Goal: Task Accomplishment & Management: Manage account settings

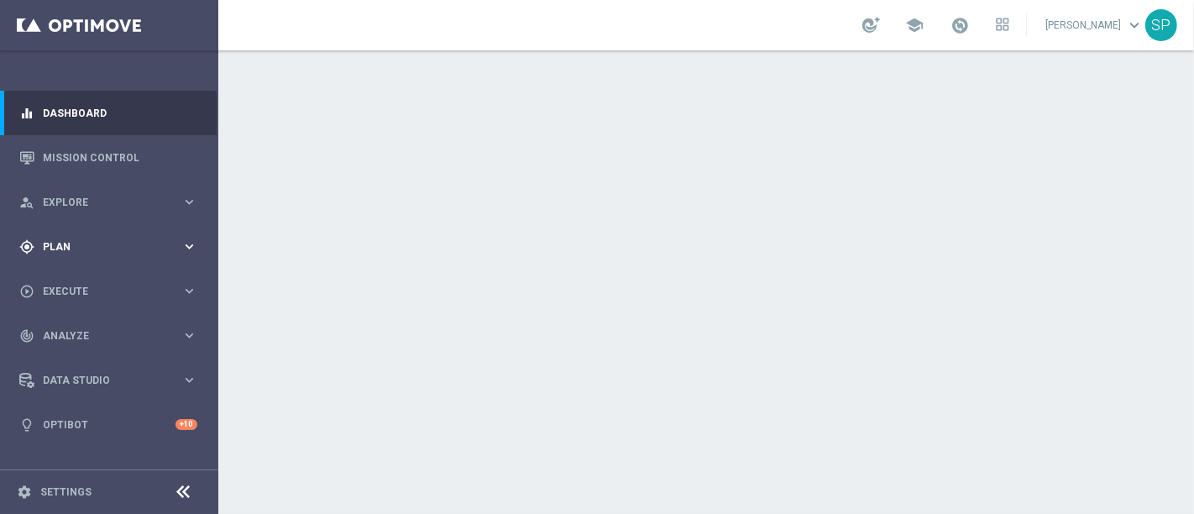
click at [141, 226] on div "gps_fixed Plan keyboard_arrow_right" at bounding box center [108, 246] width 217 height 45
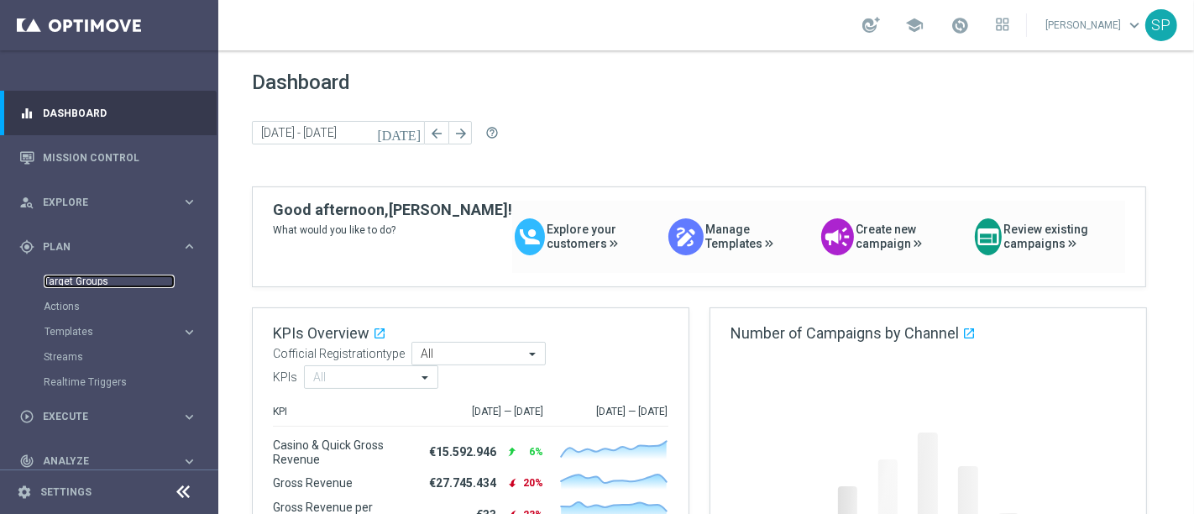
click at [98, 287] on link "Target Groups" at bounding box center [109, 281] width 131 height 13
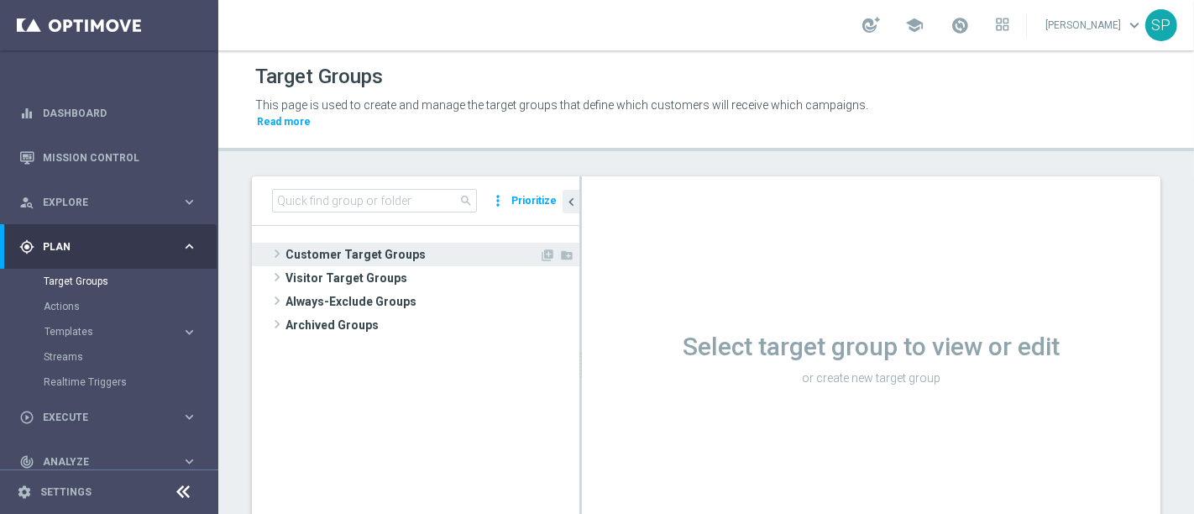
click at [393, 243] on span "Customer Target Groups" at bounding box center [413, 255] width 254 height 24
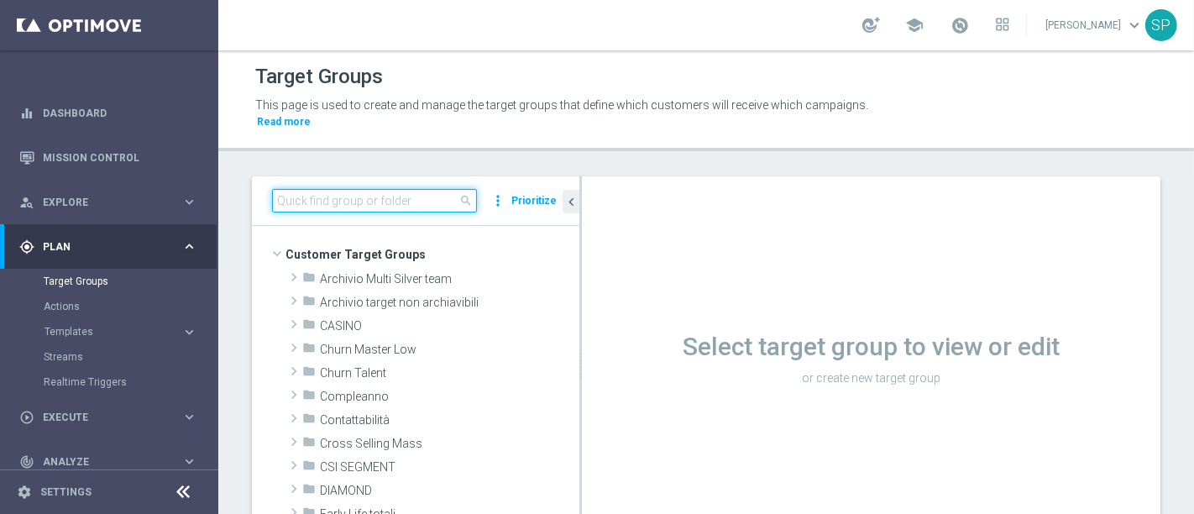
click at [411, 189] on input at bounding box center [374, 201] width 205 height 24
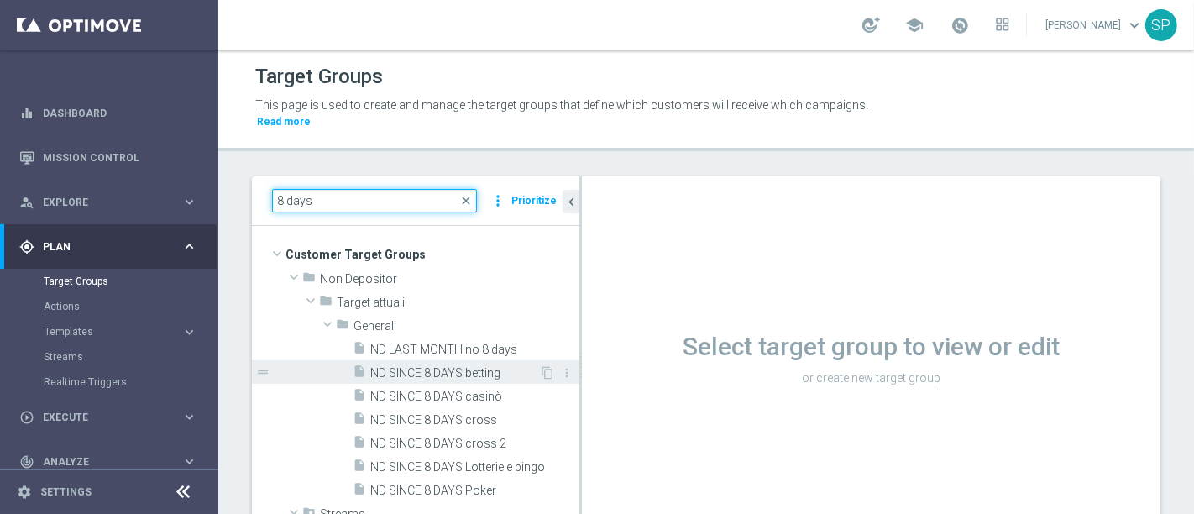
type input "8 days"
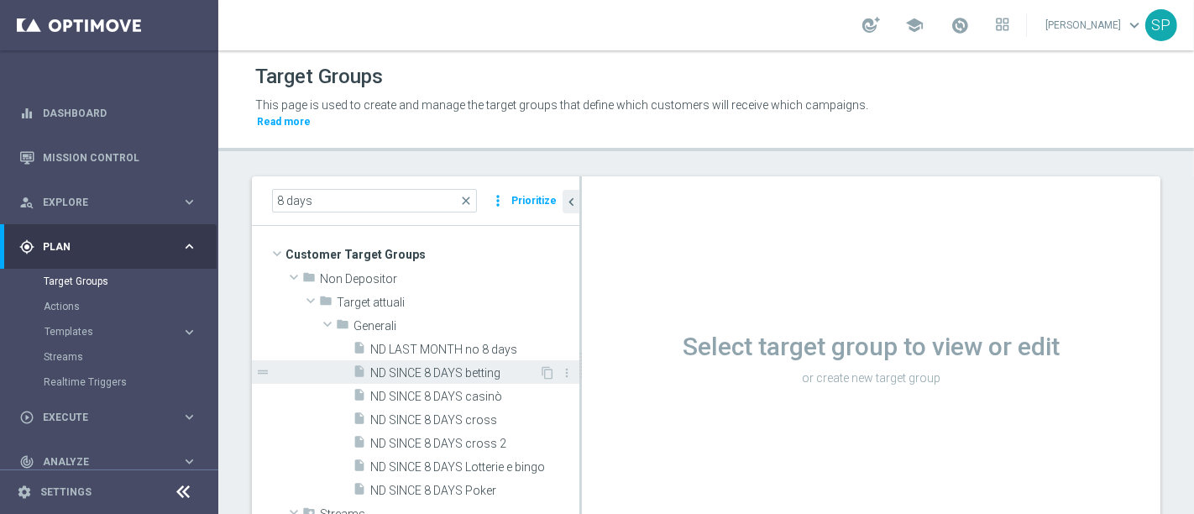
click at [470, 366] on span "ND SINCE 8 DAYS betting" at bounding box center [454, 373] width 169 height 14
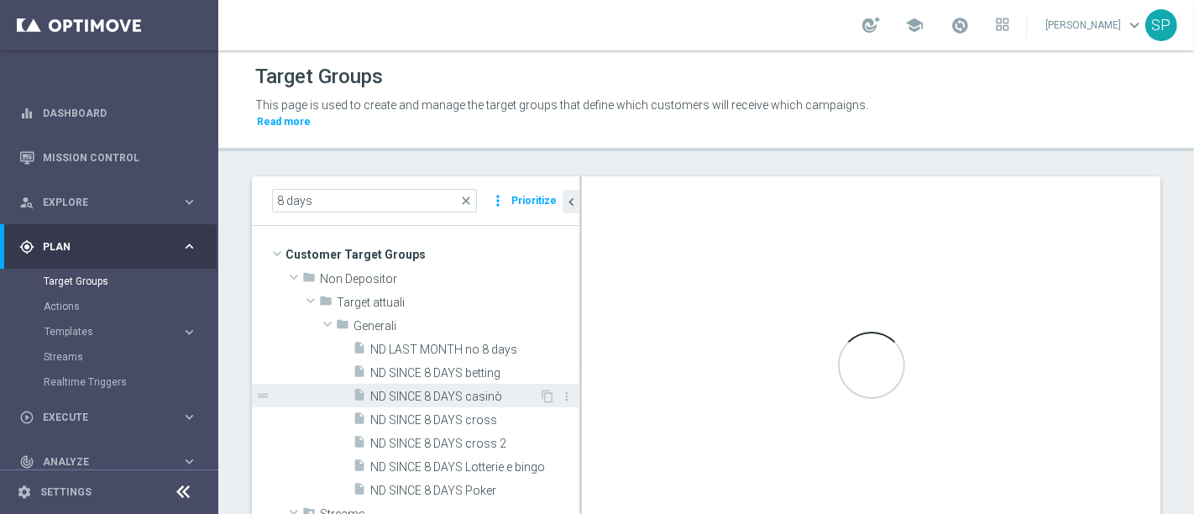
click at [477, 390] on span "ND SINCE 8 DAYS casinò" at bounding box center [454, 397] width 169 height 14
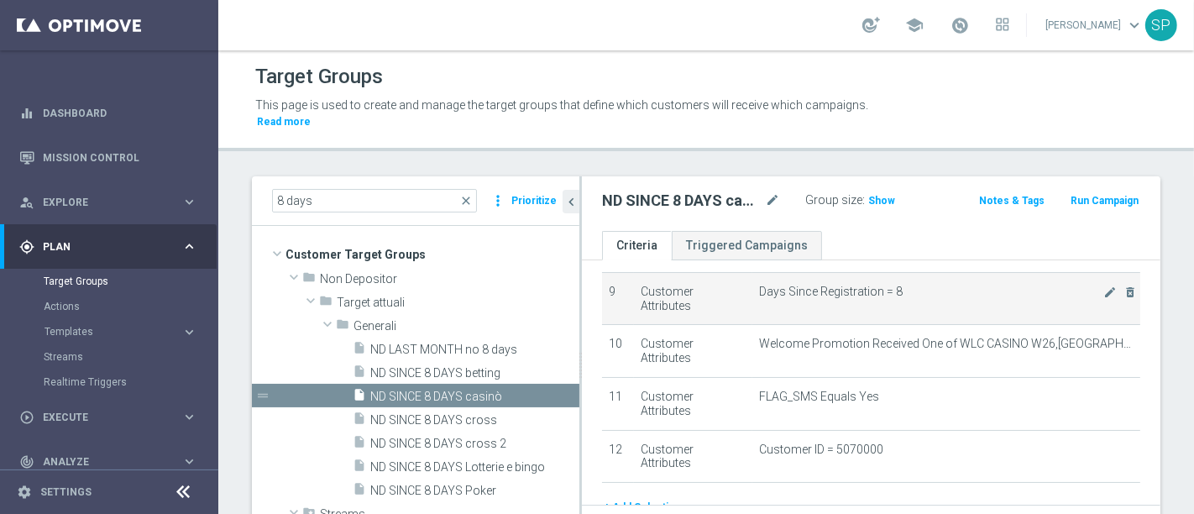
scroll to position [468, 0]
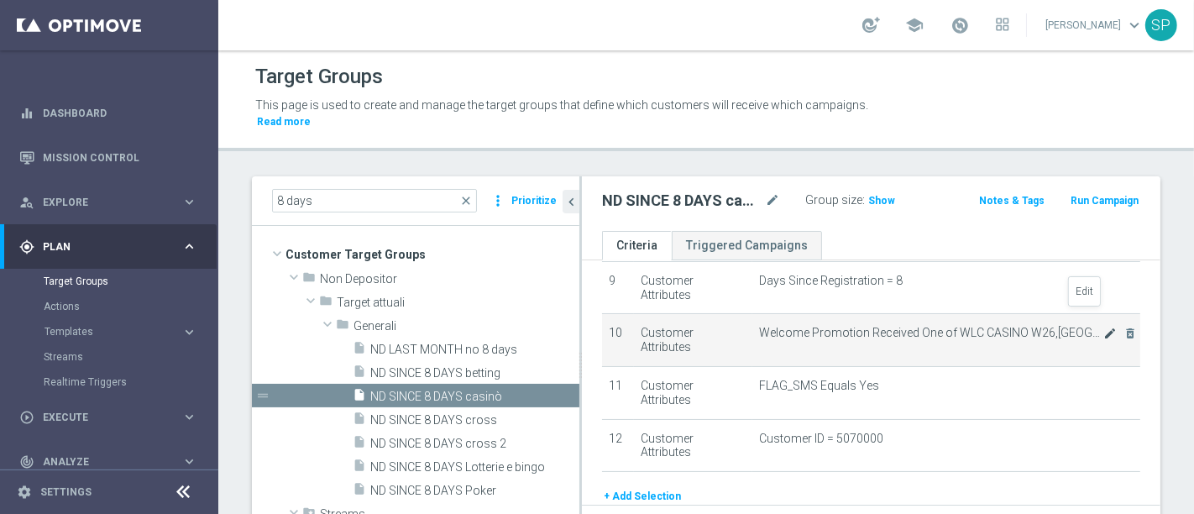
click at [1104, 327] on icon "mode_edit" at bounding box center [1110, 333] width 13 height 13
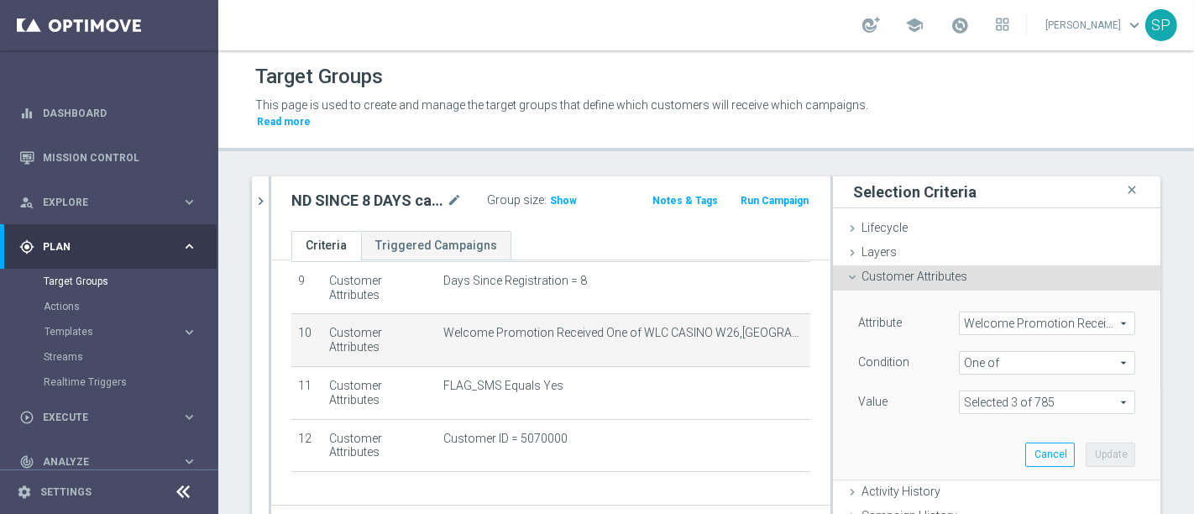
click at [1046, 391] on span at bounding box center [1047, 402] width 175 height 22
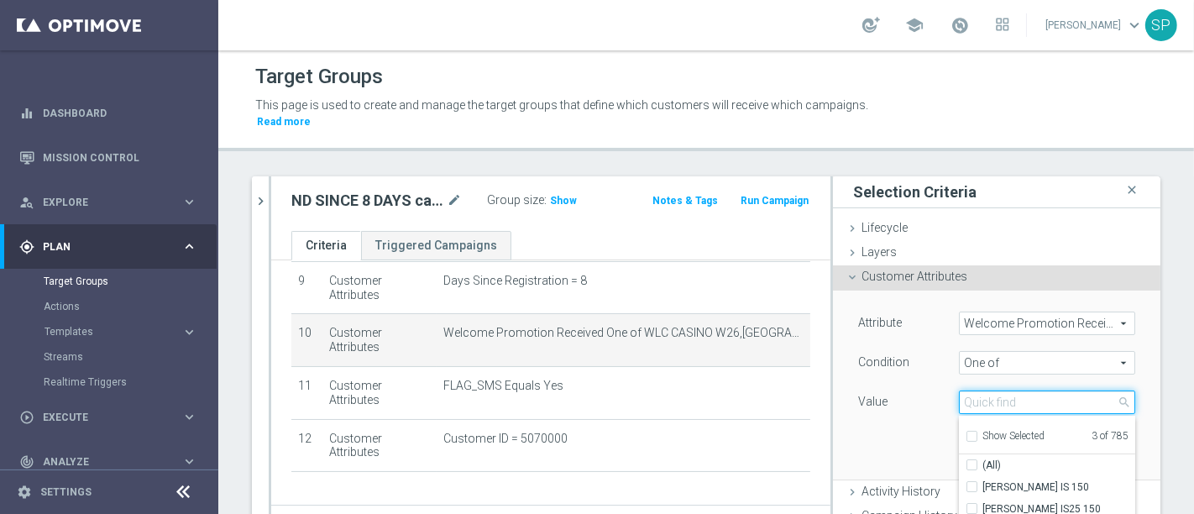
click at [1043, 391] on input "search" at bounding box center [1047, 403] width 176 height 24
type input "wlc casino real w3"
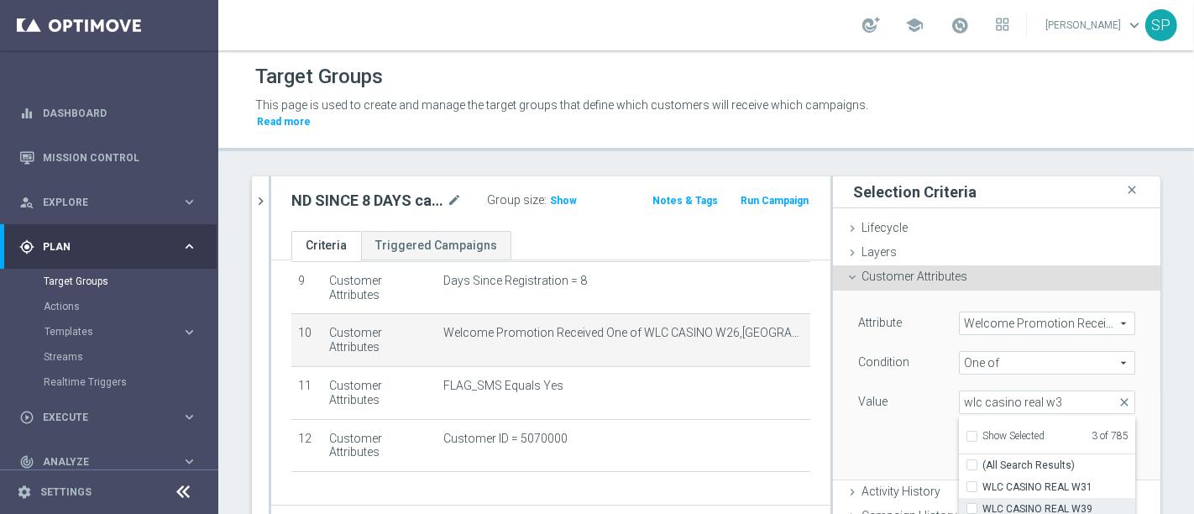
click at [1080, 502] on span "WLC CASINO REAL W39" at bounding box center [1059, 508] width 153 height 13
click at [983, 504] on input "WLC CASINO REAL W39" at bounding box center [977, 509] width 11 height 11
checkbox input "true"
type input "Selected 4 of 785"
click at [892, 391] on div "Value" at bounding box center [896, 404] width 101 height 27
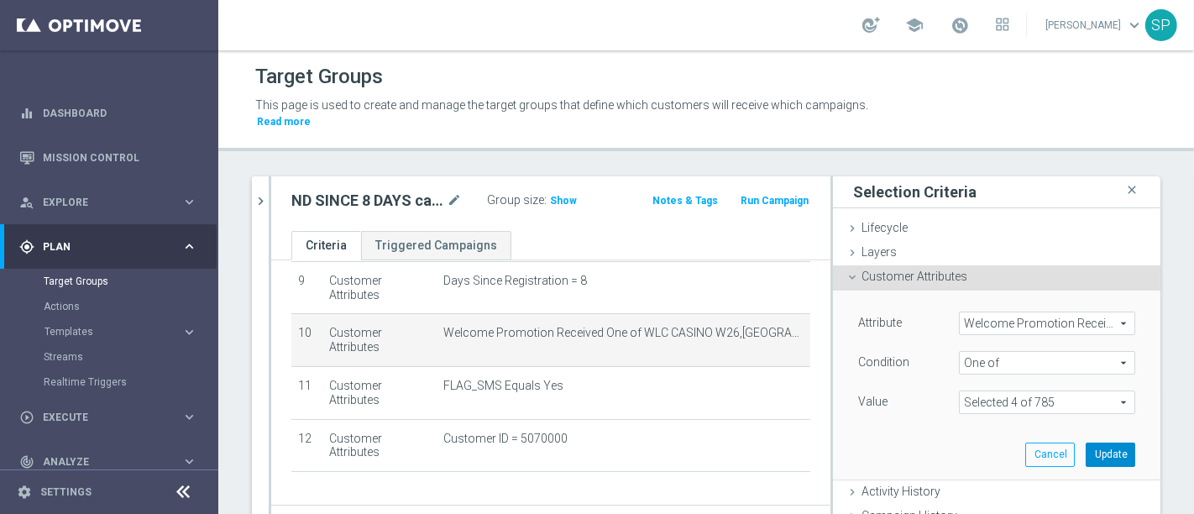
click at [1089, 443] on button "Update" at bounding box center [1111, 455] width 50 height 24
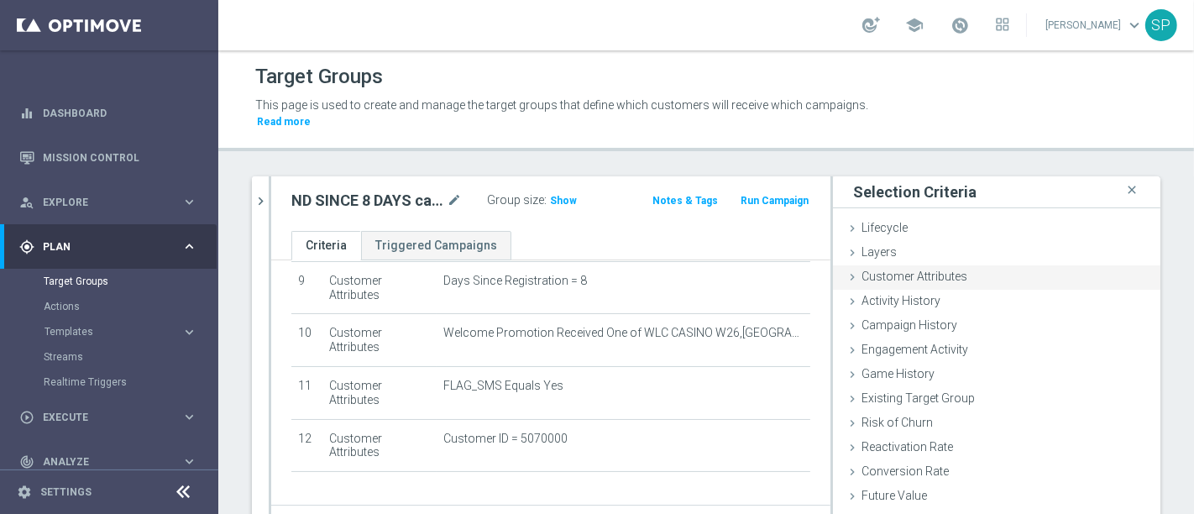
click at [946, 270] on span "Customer Attributes" at bounding box center [915, 276] width 106 height 13
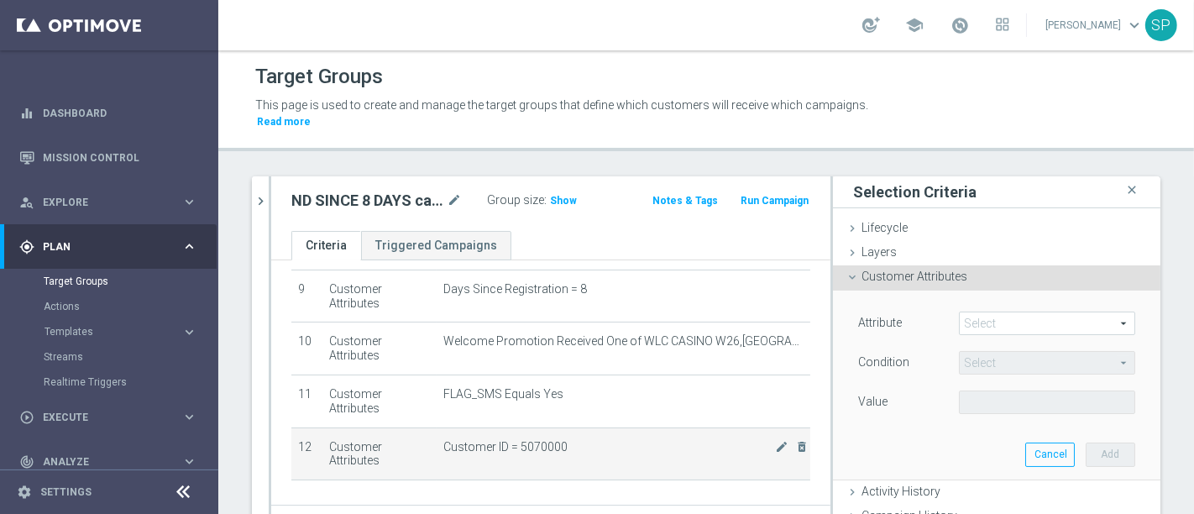
scroll to position [457, 0]
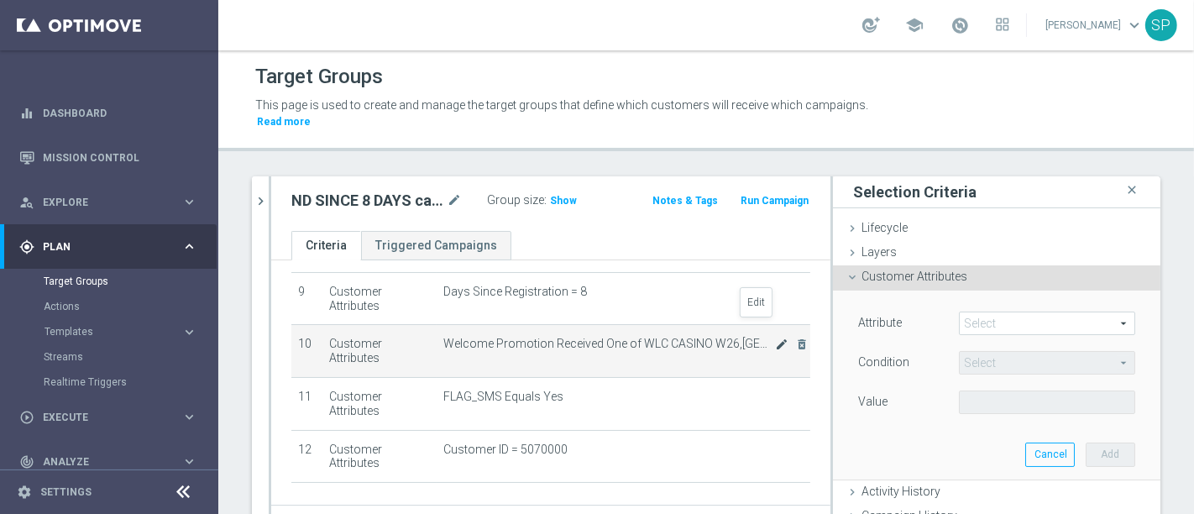
click at [775, 338] on icon "mode_edit" at bounding box center [781, 344] width 13 height 13
click at [960, 391] on span at bounding box center [1047, 402] width 175 height 22
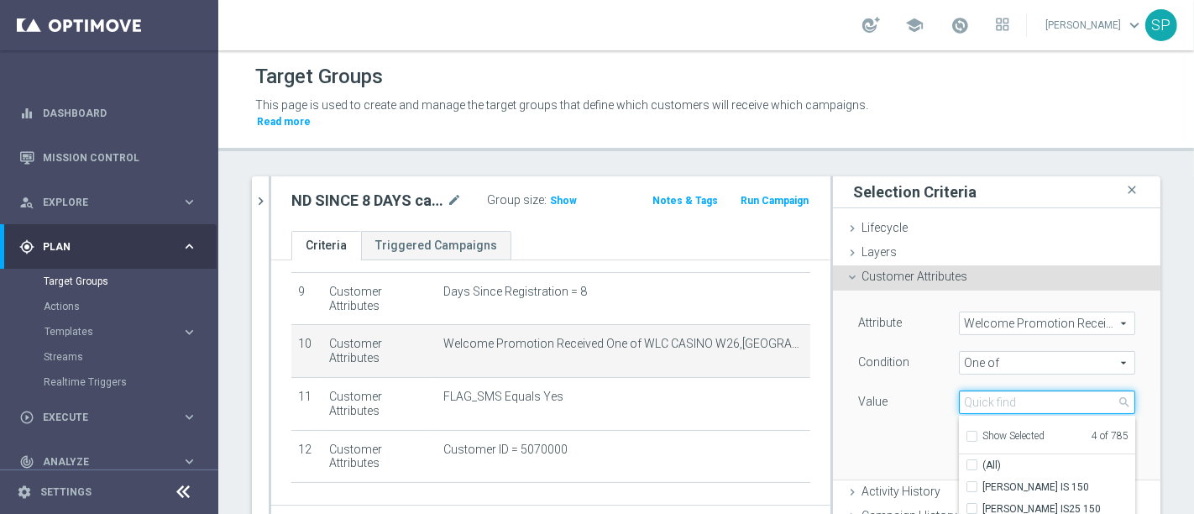
click at [987, 391] on input "search" at bounding box center [1047, 403] width 176 height 24
type input "wlc casino be"
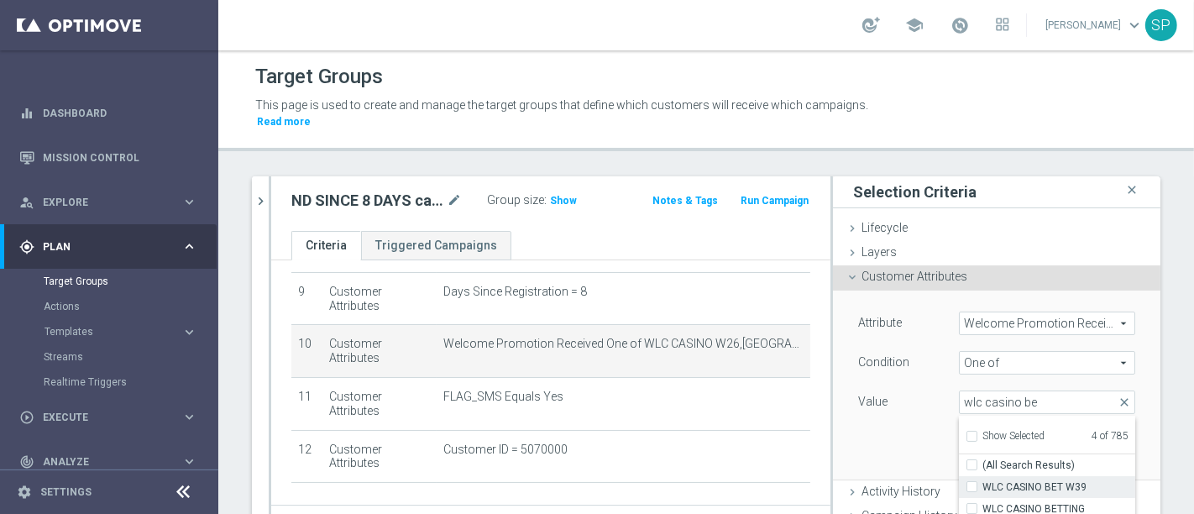
click at [1047, 480] on span "WLC CASINO BET W39" at bounding box center [1059, 486] width 153 height 13
click at [983, 482] on input "WLC CASINO BET W39" at bounding box center [977, 487] width 11 height 11
checkbox input "true"
type input "Selected 5 of 785"
click at [1029, 502] on span "WLC CASINO BETTING" at bounding box center [1059, 508] width 153 height 13
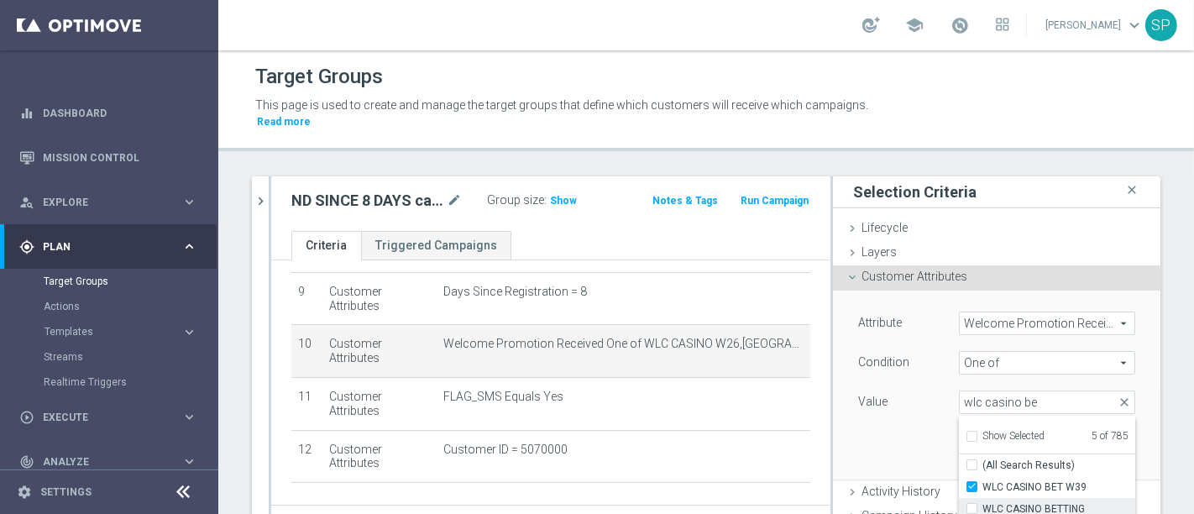
click at [983, 504] on input "WLC CASINO BETTING" at bounding box center [977, 509] width 11 height 11
checkbox input "true"
type input "Selected 6 of 785"
click at [1007, 476] on label "WLC CASINO BET W39" at bounding box center [1059, 487] width 153 height 22
click at [983, 482] on input "WLC CASINO BET W39" at bounding box center [977, 487] width 11 height 11
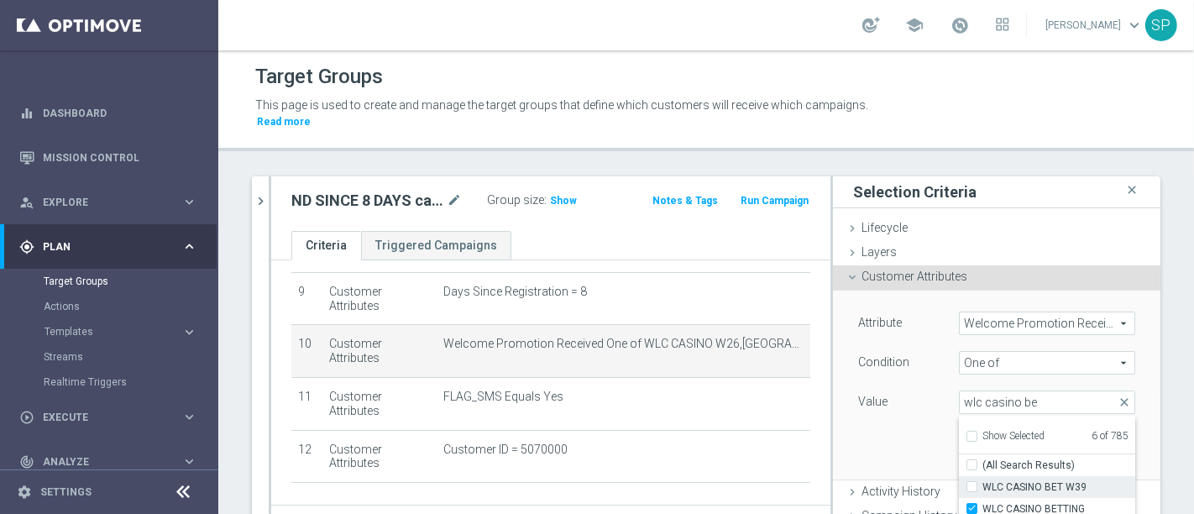
checkbox input "false"
type input "Selected 5 of 785"
click at [1025, 502] on span "WLC CASINO BETTING" at bounding box center [1059, 508] width 153 height 13
click at [983, 504] on input "WLC CASINO BETTING" at bounding box center [977, 509] width 11 height 11
checkbox input "false"
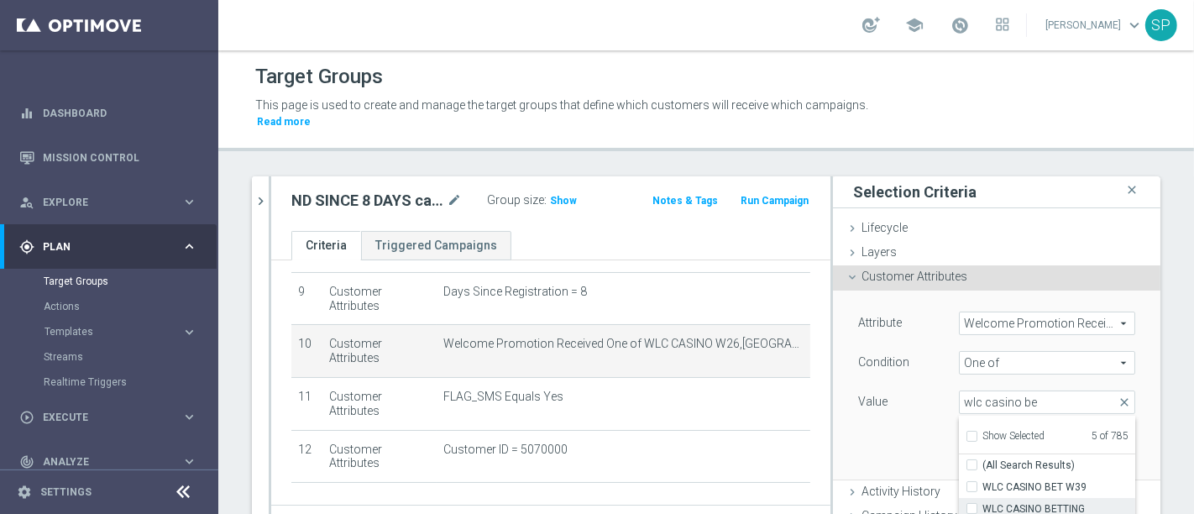
type input "Selected 4 of 785"
click at [879, 417] on div "Attribute Welcome Promotion Received Welcome Promotion Received arrow_drop_down…" at bounding box center [997, 385] width 302 height 188
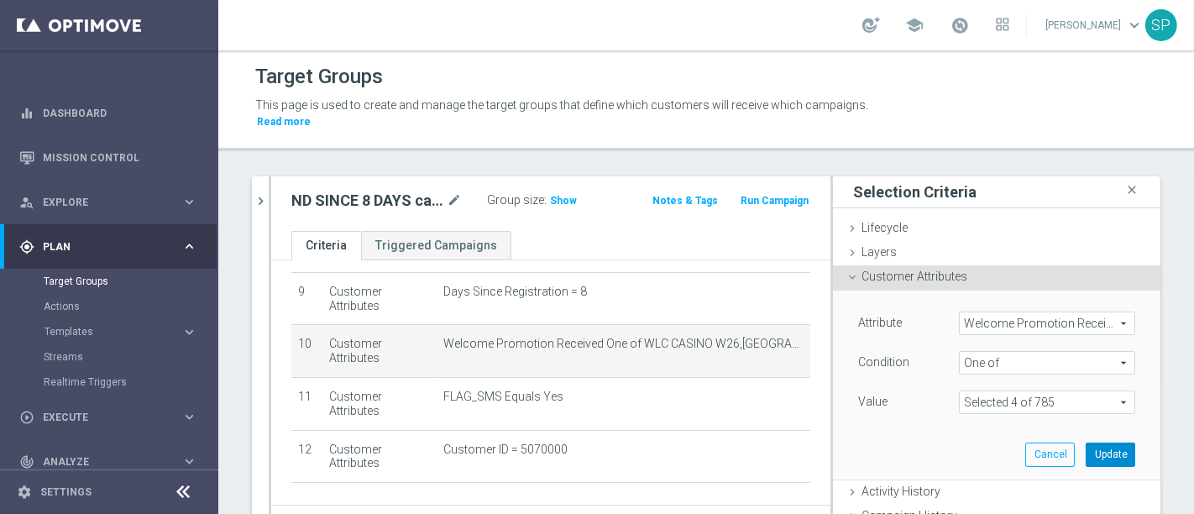
click at [1098, 443] on button "Update" at bounding box center [1111, 455] width 50 height 24
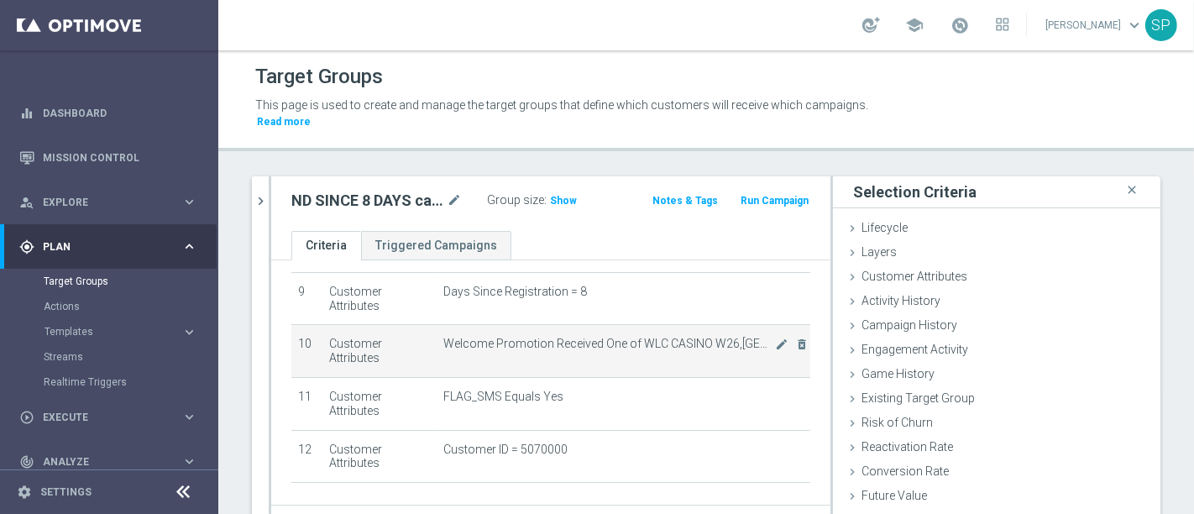
scroll to position [510, 0]
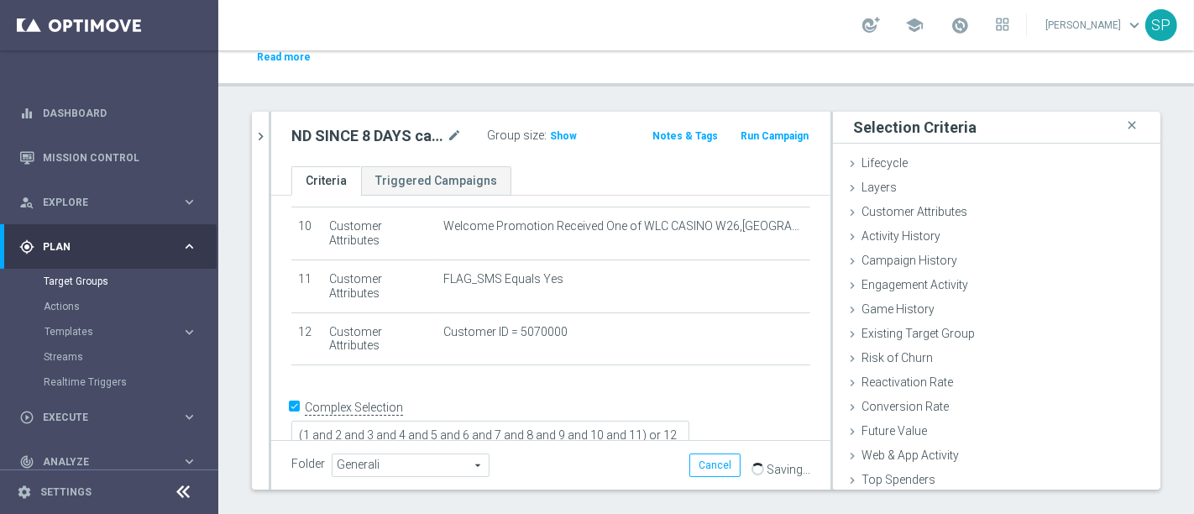
scroll to position [81, 0]
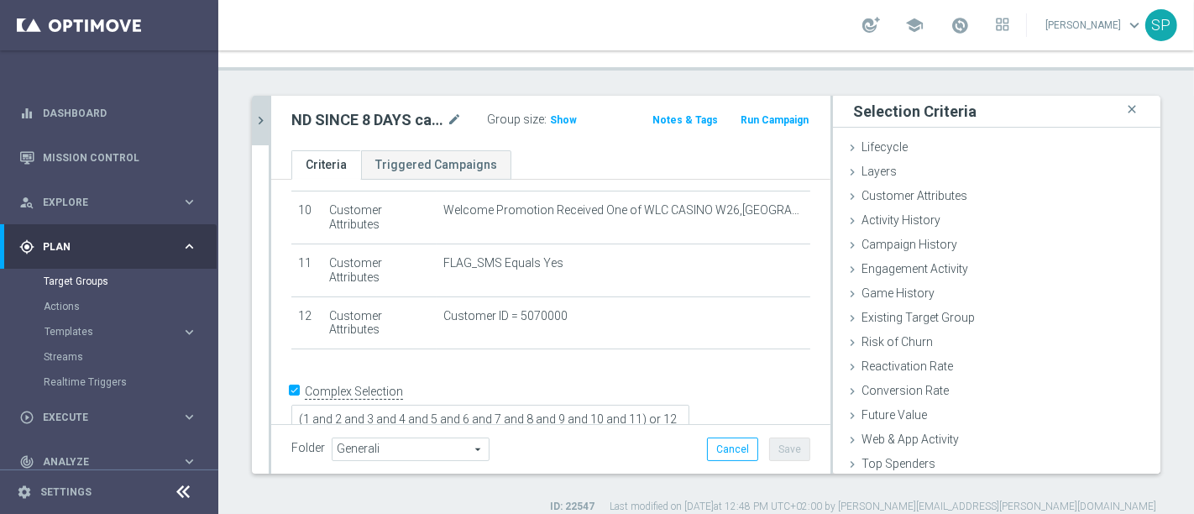
click at [262, 113] on icon "chevron_right" at bounding box center [261, 121] width 16 height 16
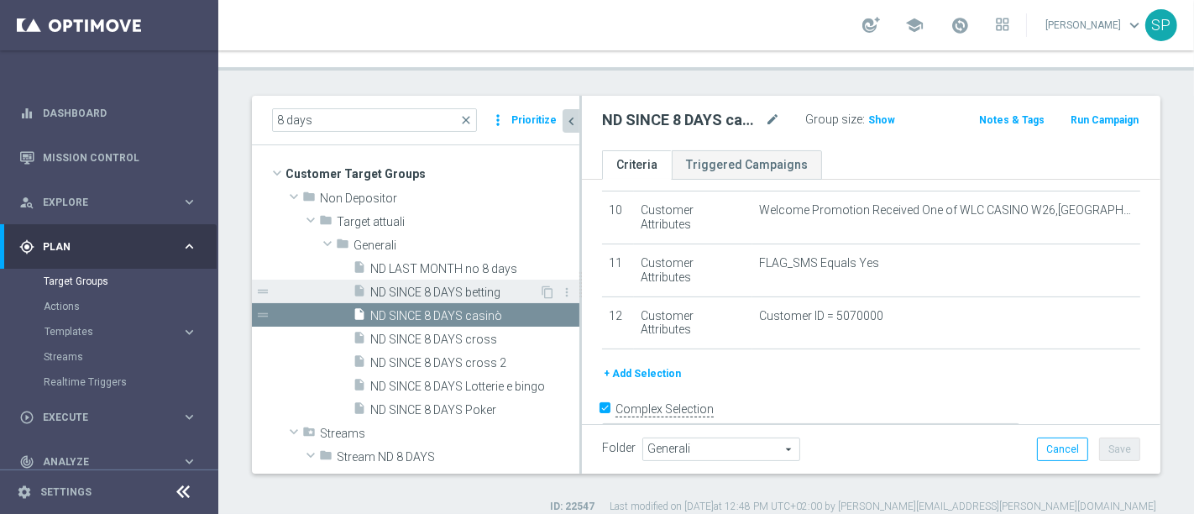
click at [454, 286] on span "ND SINCE 8 DAYS betting" at bounding box center [454, 293] width 169 height 14
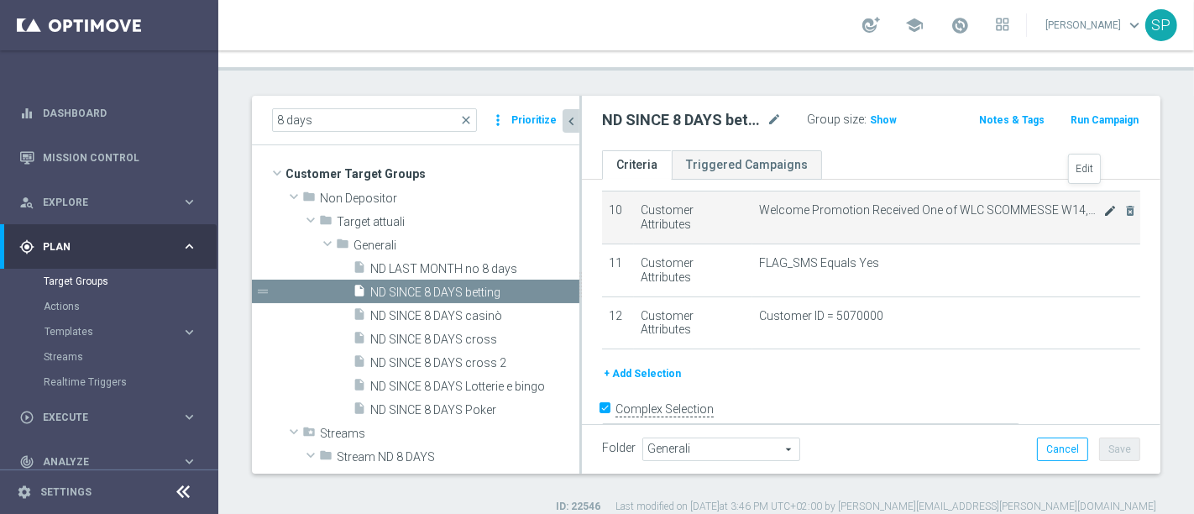
click at [1104, 204] on icon "mode_edit" at bounding box center [1110, 210] width 13 height 13
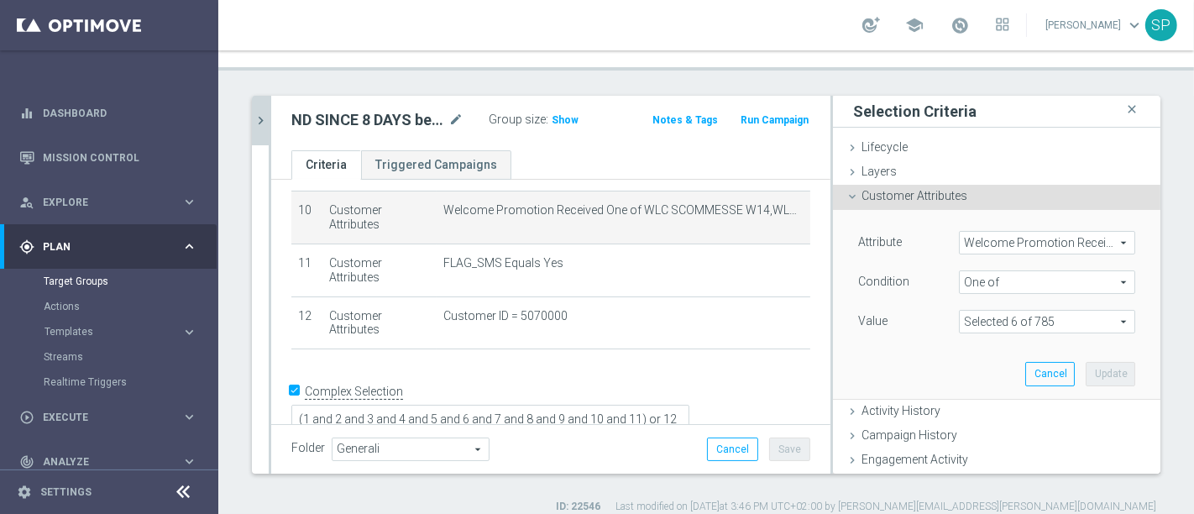
click at [1083, 311] on span at bounding box center [1047, 322] width 175 height 22
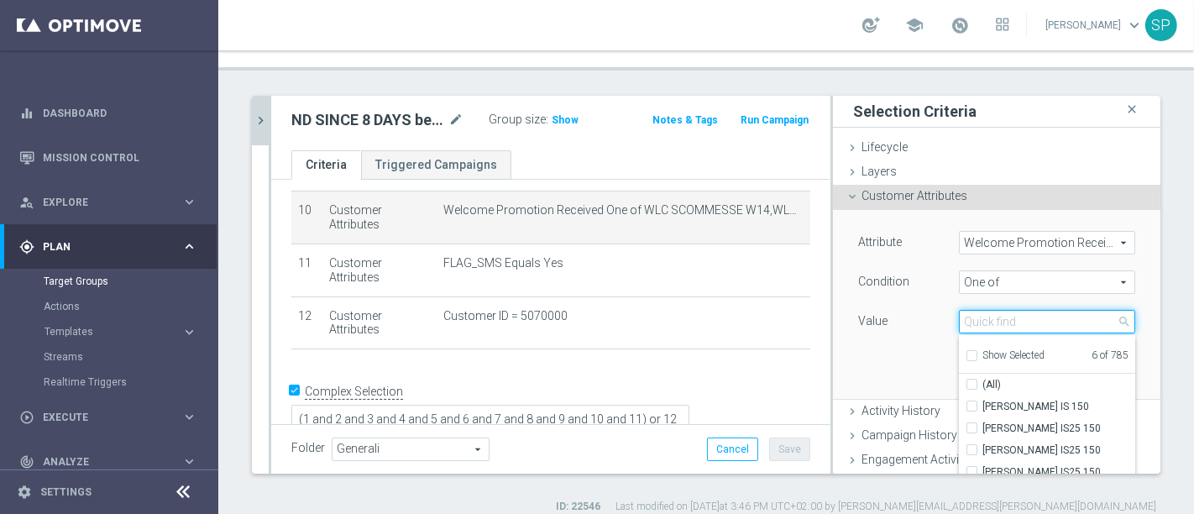
click at [1028, 310] on input "search" at bounding box center [1047, 322] width 176 height 24
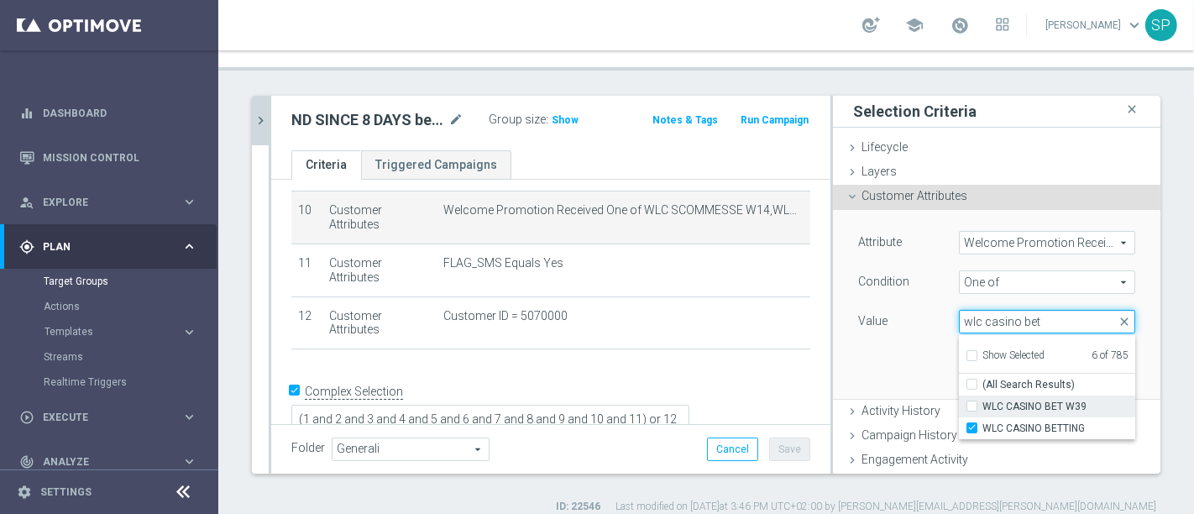
type input "wlc casino bet"
click at [1033, 400] on span "WLC CASINO BET W39" at bounding box center [1059, 406] width 153 height 13
click at [983, 401] on input "WLC CASINO BET W39" at bounding box center [977, 406] width 11 height 11
checkbox input "true"
type input "Selected 7 of 785"
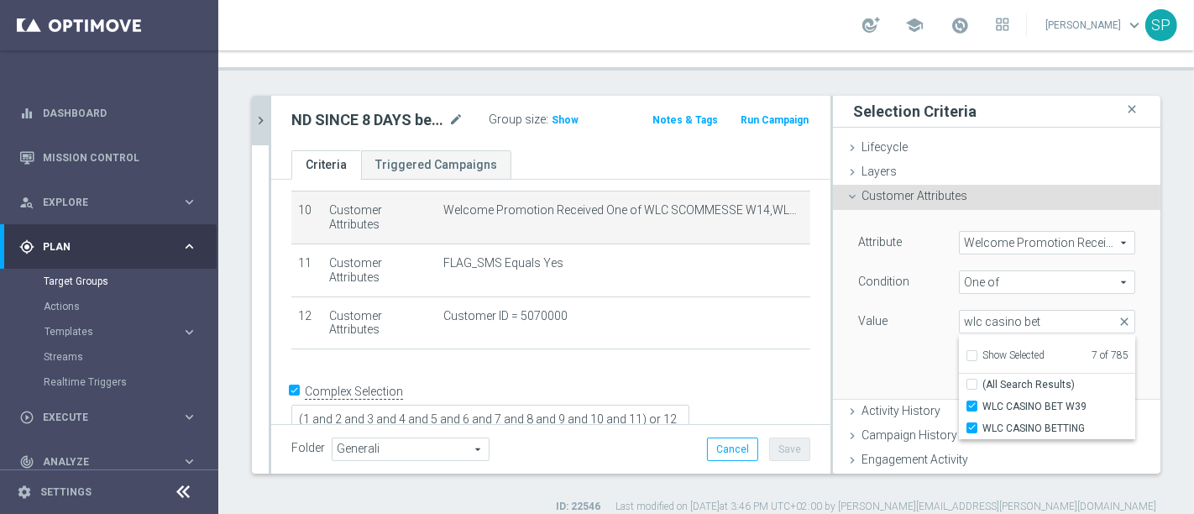
click at [866, 291] on div "Attribute Welcome Promotion Received Welcome Promotion Received arrow_drop_down…" at bounding box center [996, 284] width 277 height 106
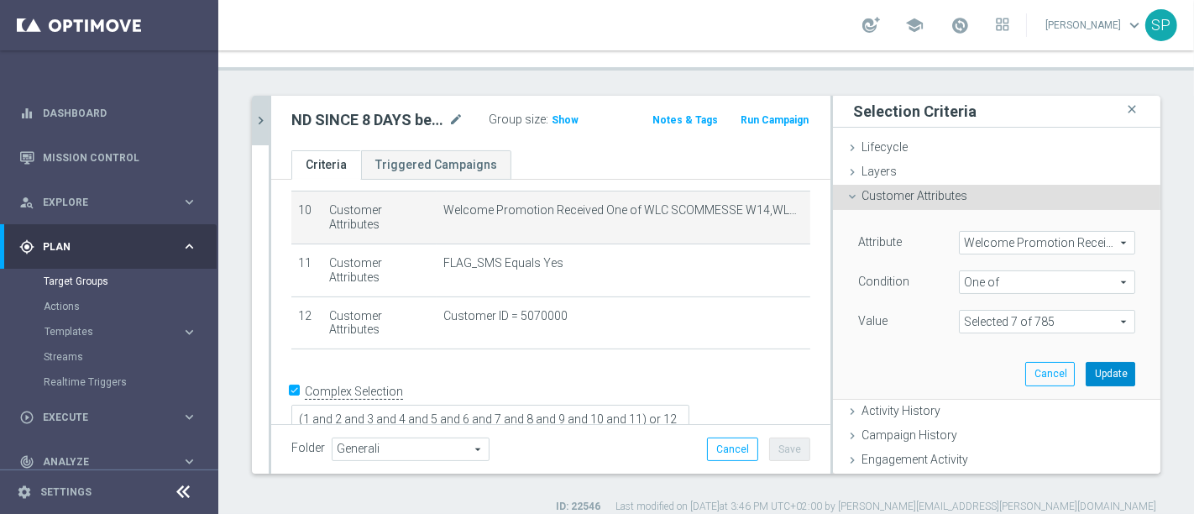
click at [1086, 362] on button "Update" at bounding box center [1111, 374] width 50 height 24
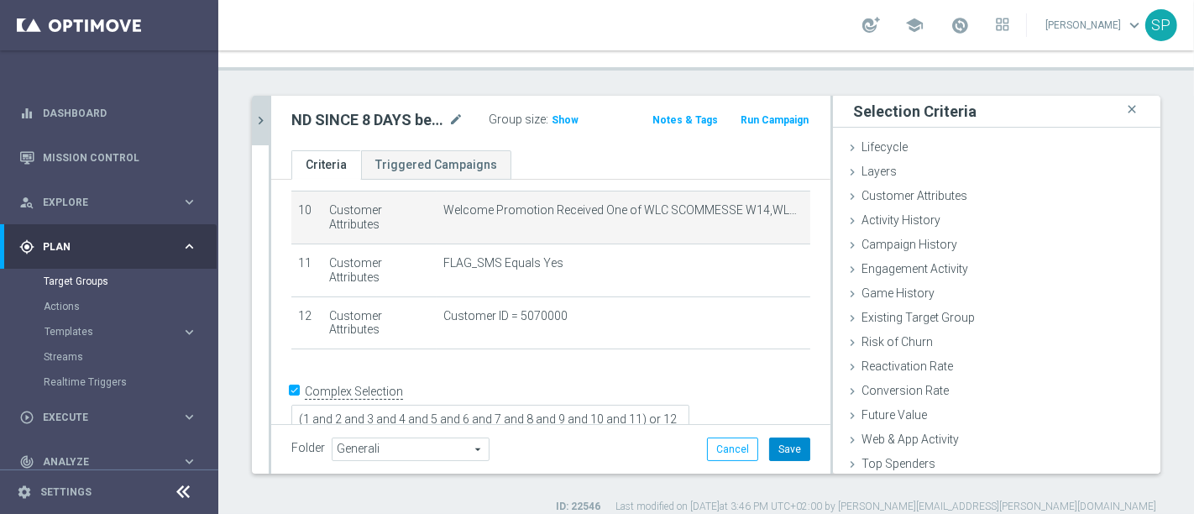
click at [775, 438] on button "Save" at bounding box center [789, 450] width 41 height 24
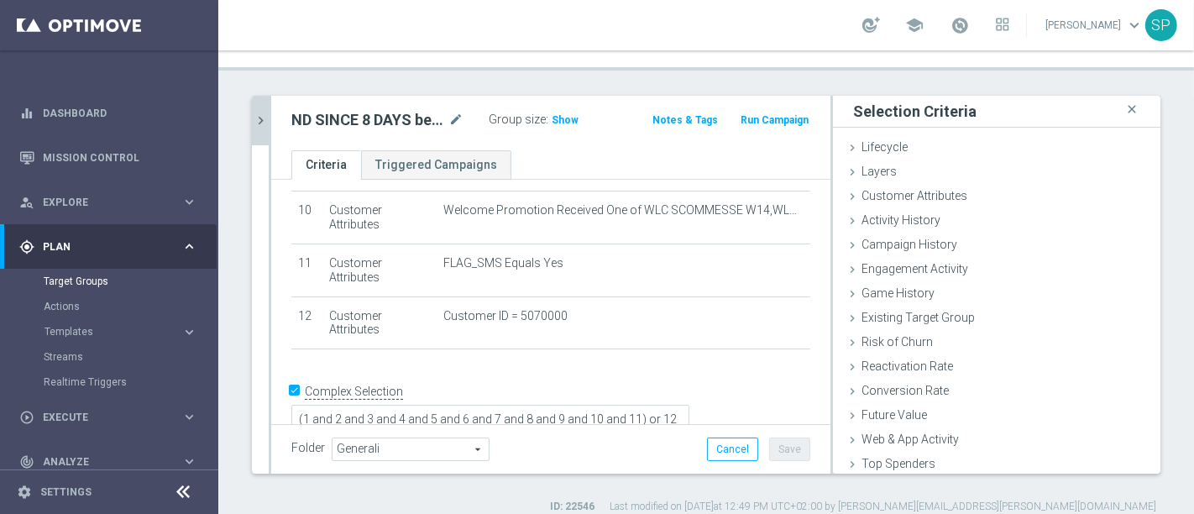
click at [260, 113] on icon "chevron_right" at bounding box center [261, 121] width 16 height 16
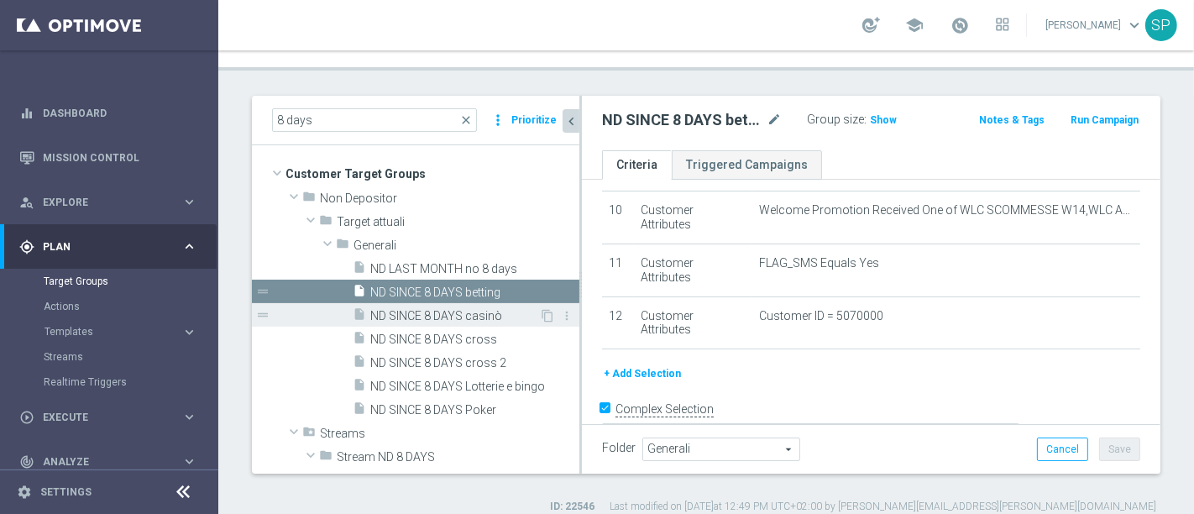
click at [480, 309] on span "ND SINCE 8 DAYS casinò" at bounding box center [454, 316] width 169 height 14
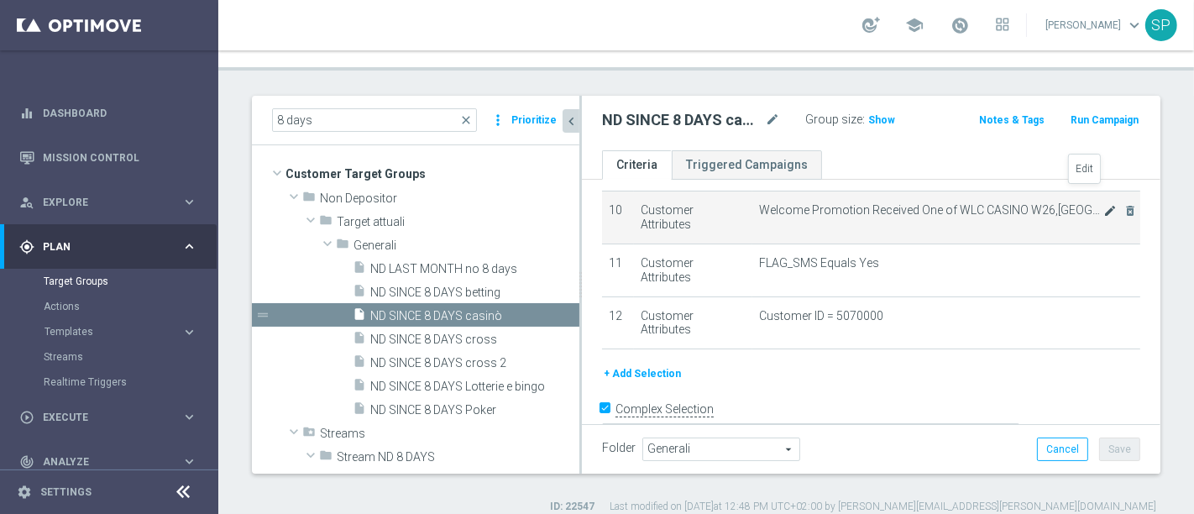
click at [1104, 204] on icon "mode_edit" at bounding box center [1110, 210] width 13 height 13
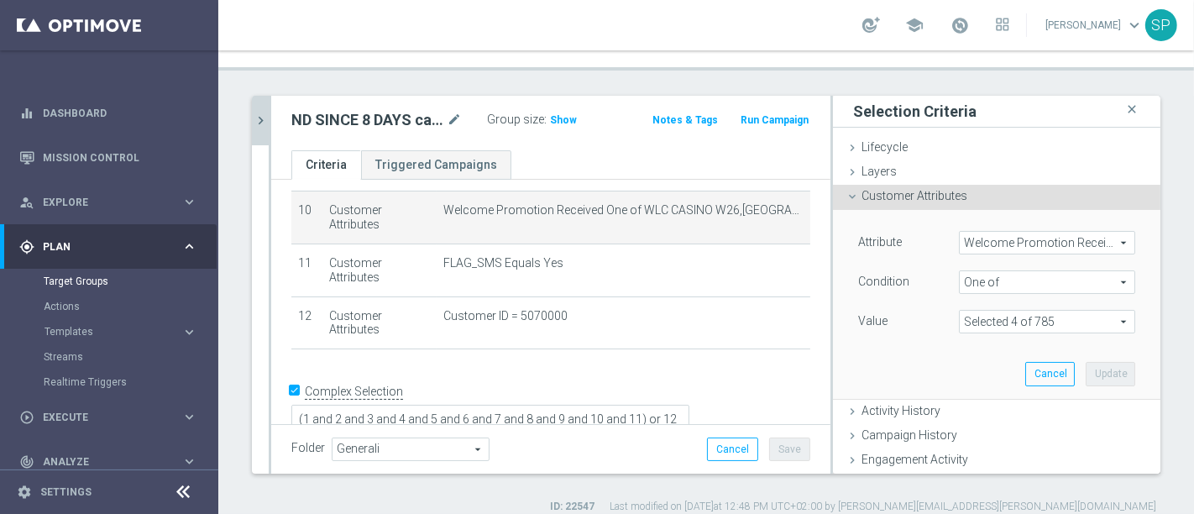
click at [1086, 311] on span at bounding box center [1047, 322] width 175 height 22
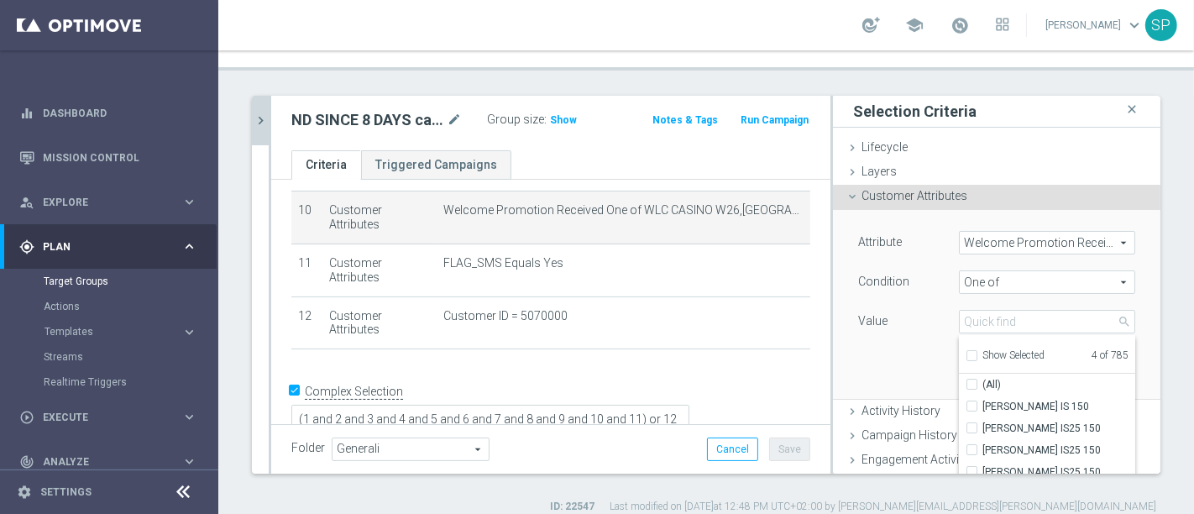
click at [1008, 349] on span "Show Selected" at bounding box center [1014, 355] width 62 height 12
click at [977, 353] on input "Show Selected" at bounding box center [971, 358] width 11 height 11
checkbox input "true"
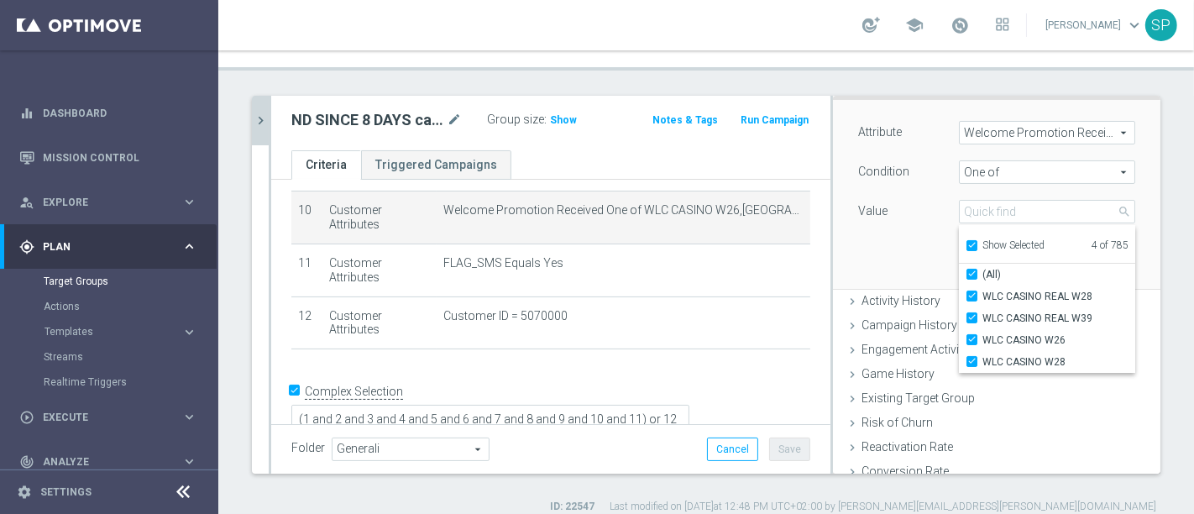
scroll to position [115, 0]
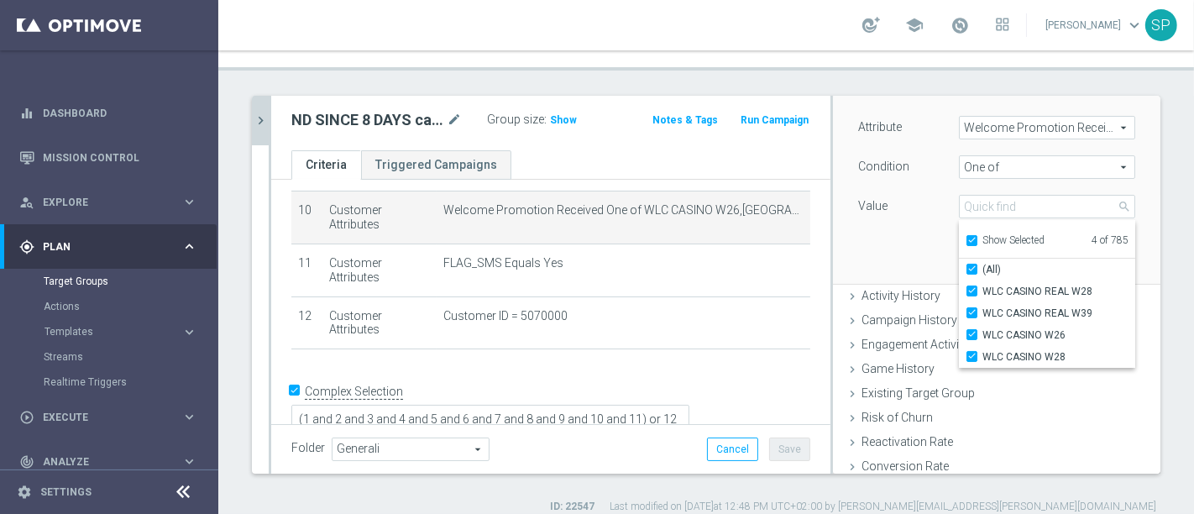
click at [260, 96] on button "chevron_right" at bounding box center [260, 121] width 17 height 50
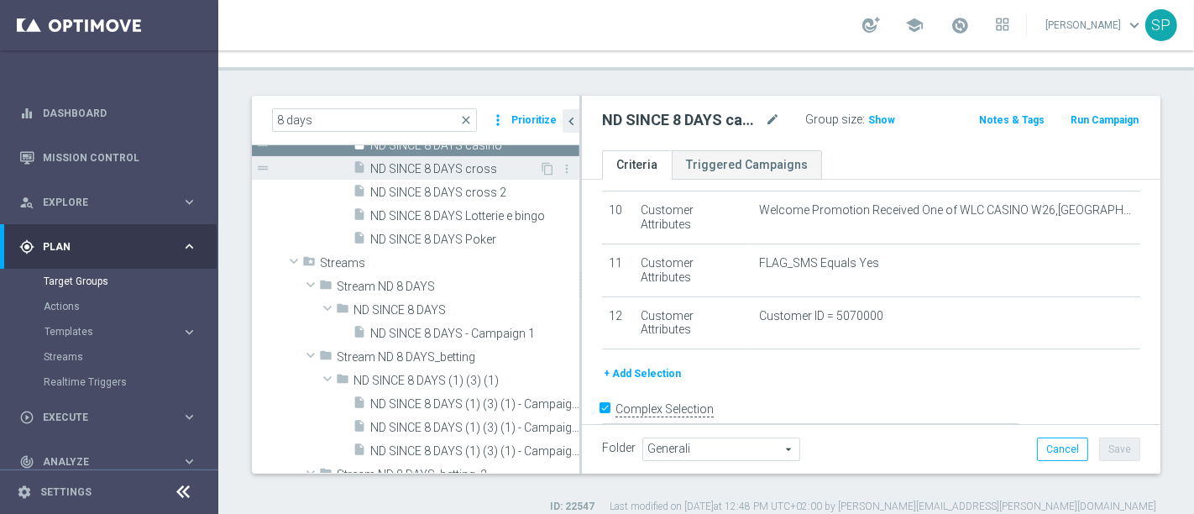
scroll to position [176, 0]
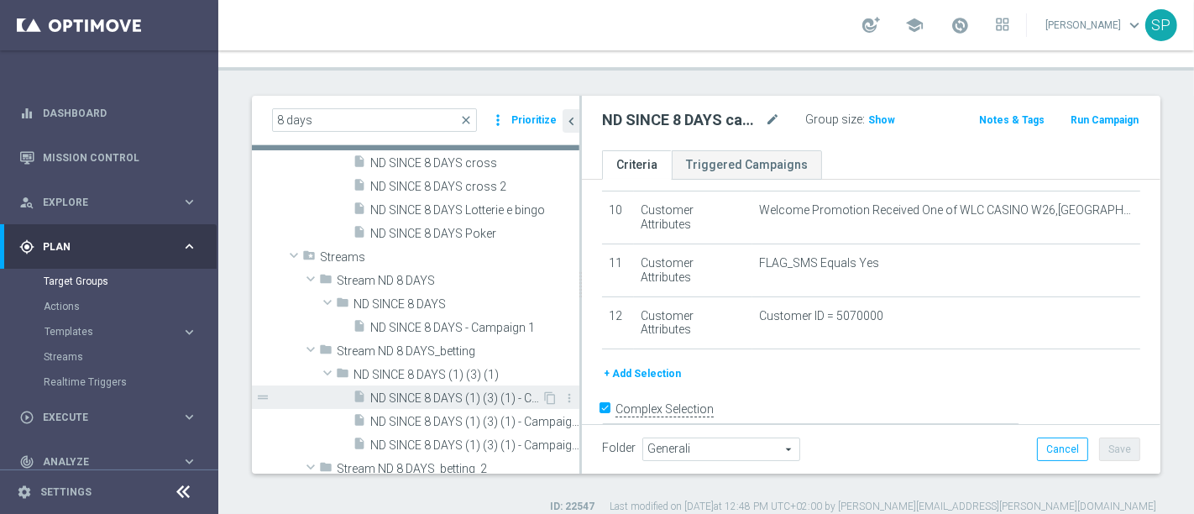
click at [482, 391] on span "ND SINCE 8 DAYS (1) (3) (1) - Campaign 1" at bounding box center [455, 398] width 171 height 14
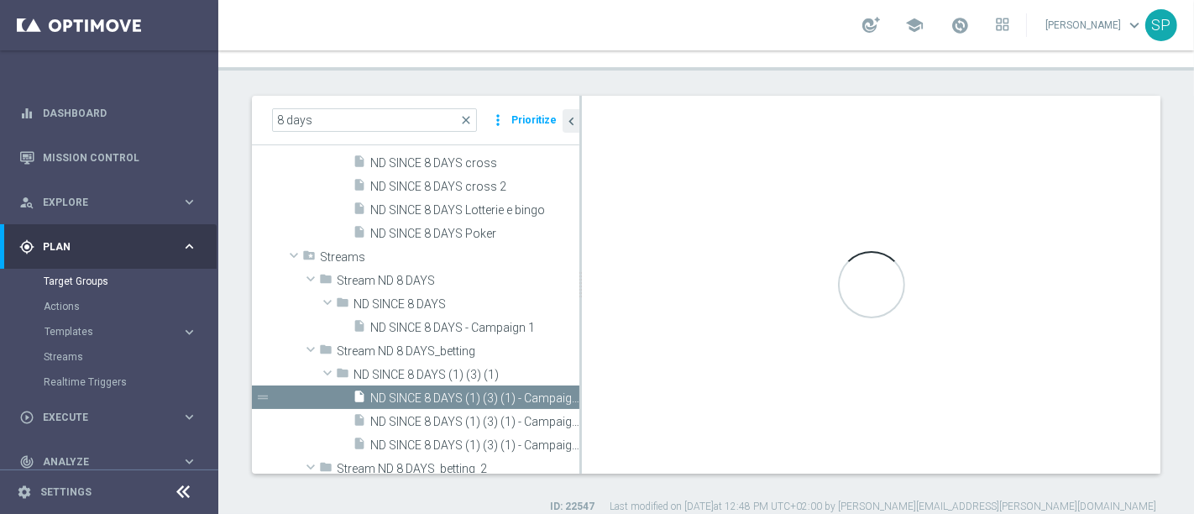
type textarea "(((1)) AND (( 2 and 3 and 4 and 5 and 6 and 7 and 8 and 9 and 10 and 11 and 12 …"
type input "ND SINCE 8 DAYS (1) (3) (1)"
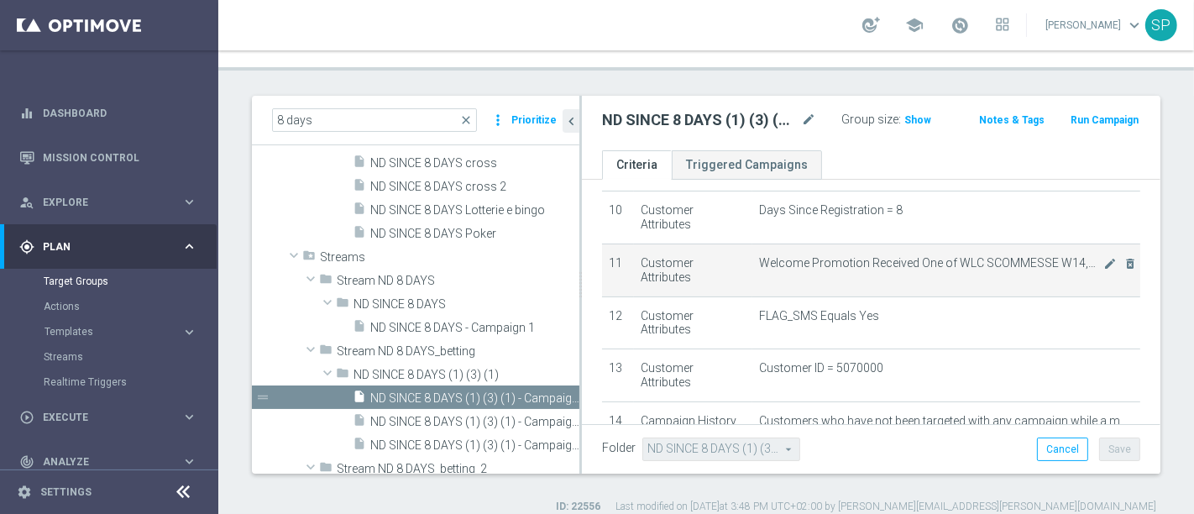
click at [1076, 256] on span "Welcome Promotion Received One of WLC SCOMMESSE W14,WLC APPSCOMMESSE W10,WLC MG…" at bounding box center [931, 263] width 344 height 14
click at [1104, 257] on icon "mode_edit" at bounding box center [1110, 263] width 13 height 13
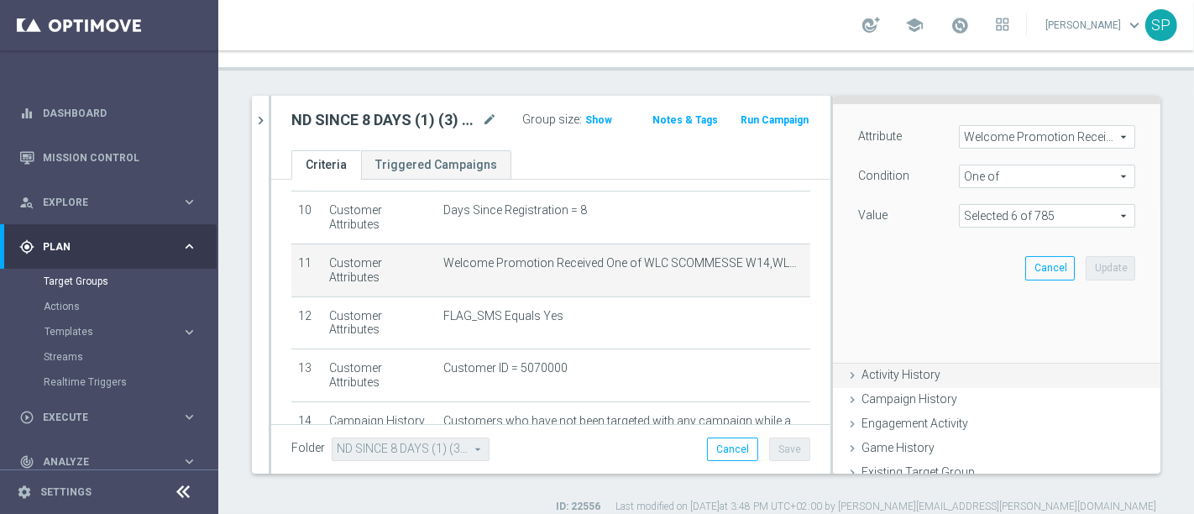
scroll to position [94, 0]
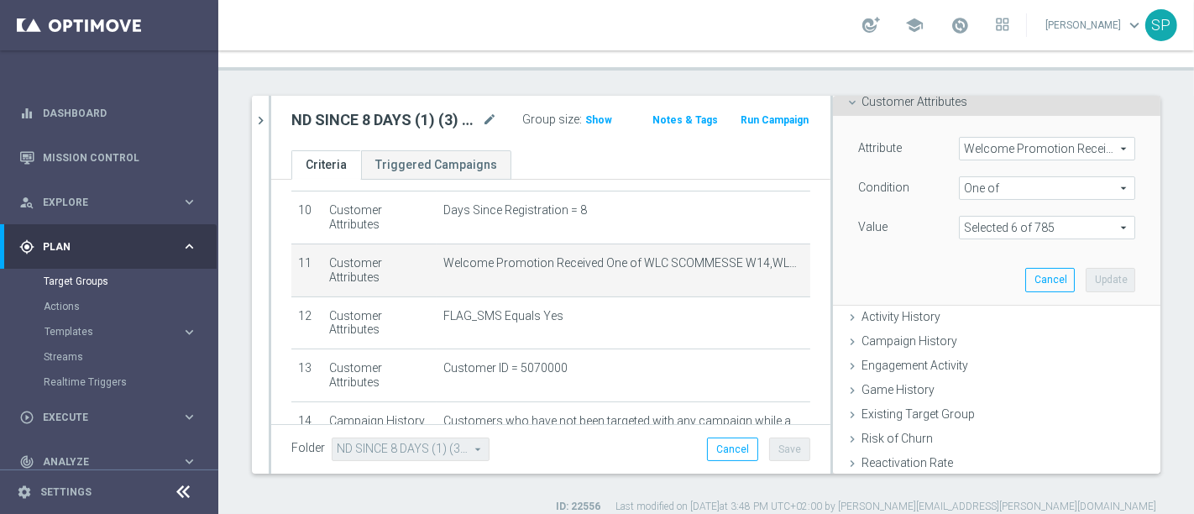
click at [1080, 219] on span at bounding box center [1047, 228] width 175 height 22
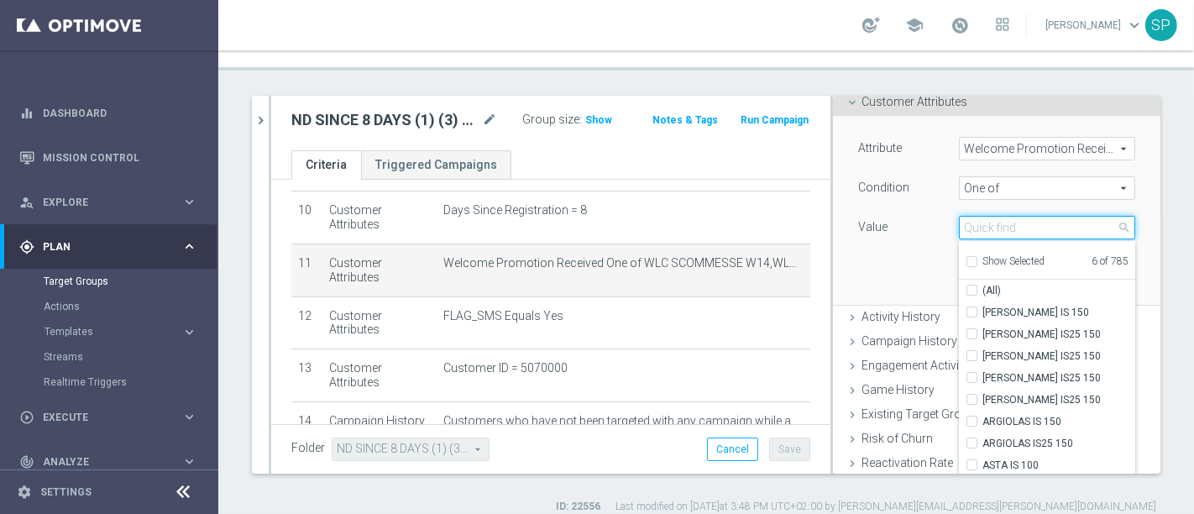
click at [1072, 216] on input "search" at bounding box center [1047, 228] width 176 height 24
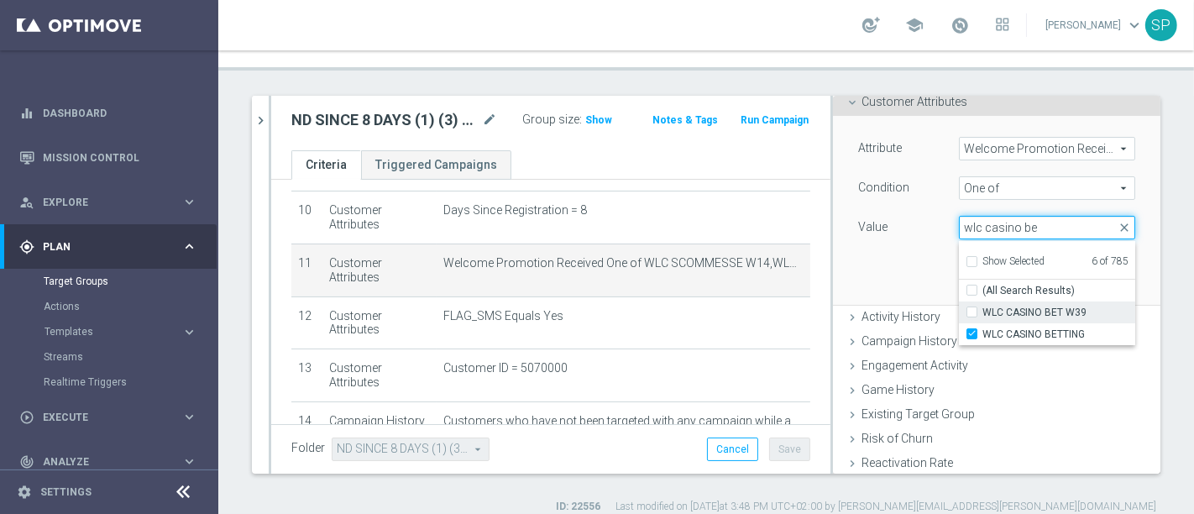
type input "wlc casino be"
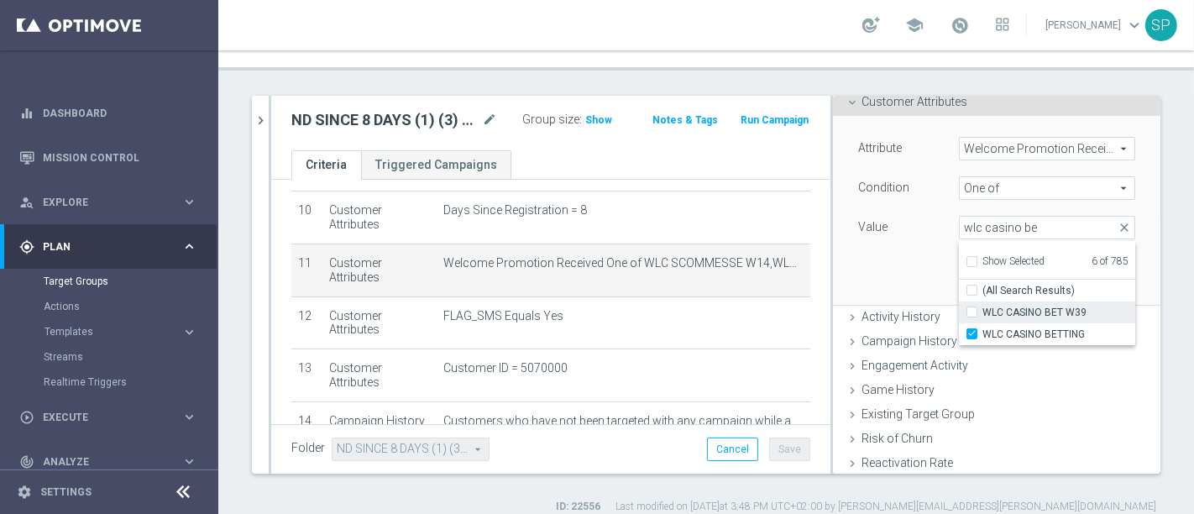
click at [1039, 306] on span "WLC CASINO BET W39" at bounding box center [1059, 312] width 153 height 13
click at [983, 307] on input "WLC CASINO BET W39" at bounding box center [977, 312] width 11 height 11
checkbox input "true"
type input "Selected 7 of 785"
click at [899, 247] on div "Attribute Welcome Promotion Received Welcome Promotion Received arrow_drop_down…" at bounding box center [997, 210] width 302 height 188
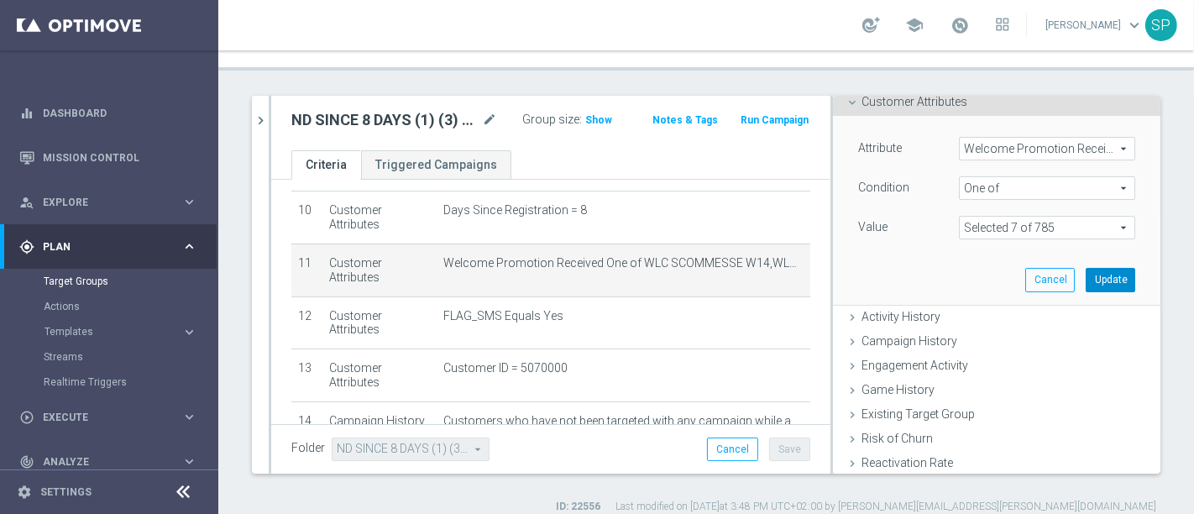
click at [1097, 268] on button "Update" at bounding box center [1111, 280] width 50 height 24
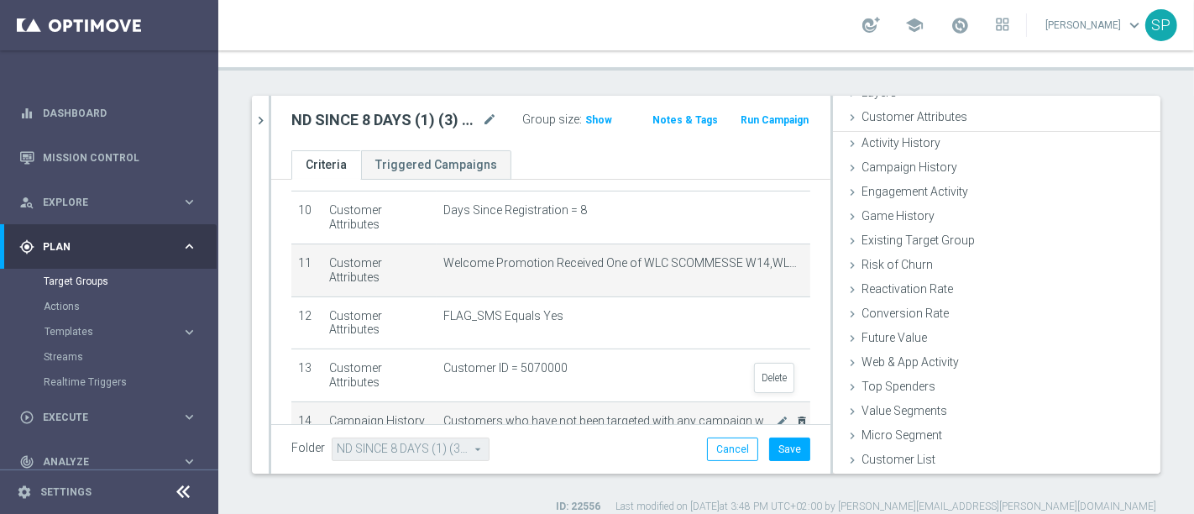
scroll to position [76, 0]
click at [774, 438] on button "Save" at bounding box center [789, 450] width 41 height 24
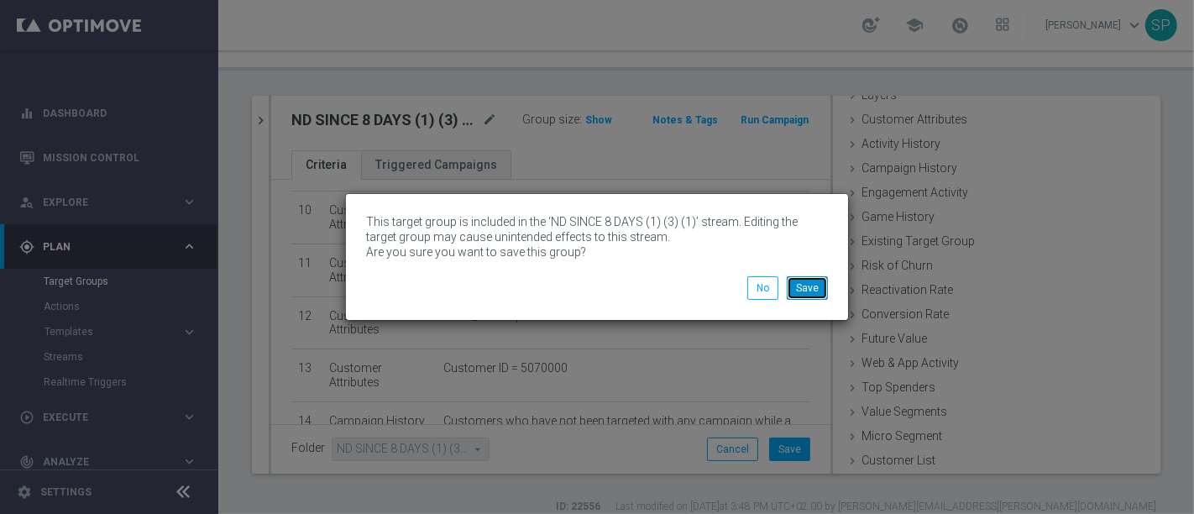
click at [793, 281] on button "Save" at bounding box center [807, 288] width 41 height 24
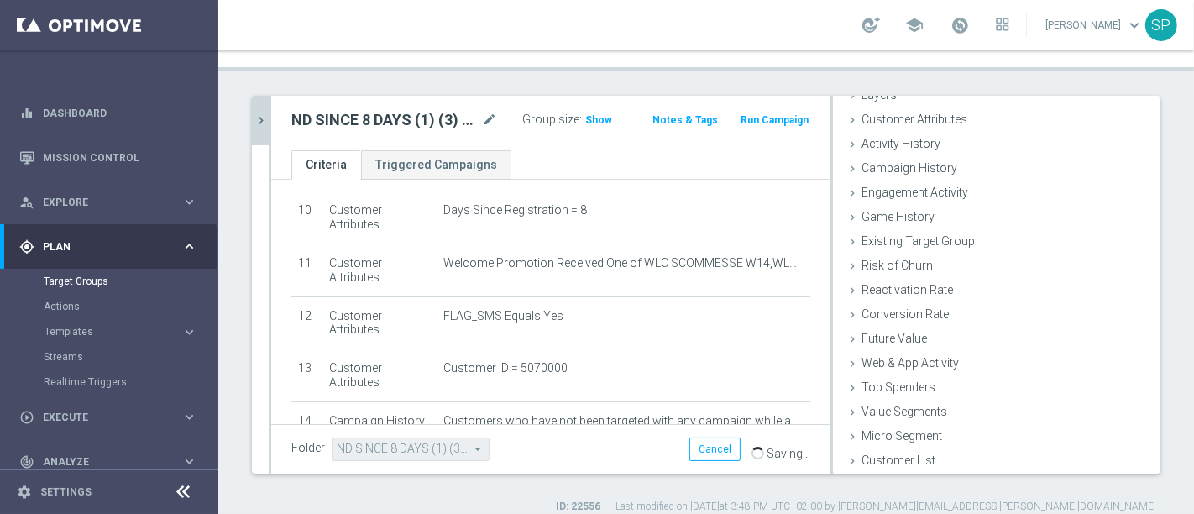
click at [262, 113] on icon "chevron_right" at bounding box center [261, 121] width 16 height 16
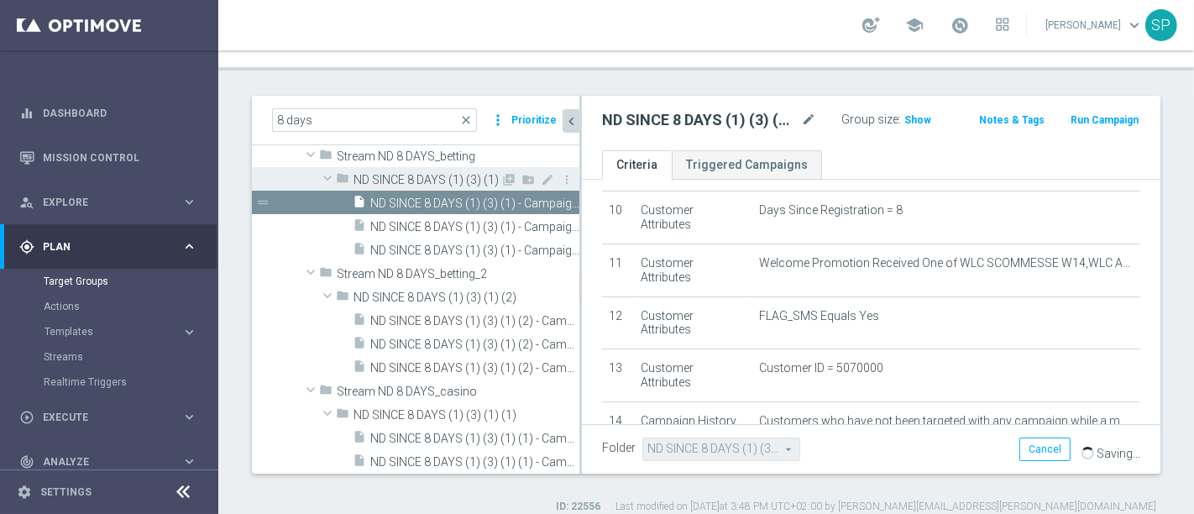
scroll to position [372, 0]
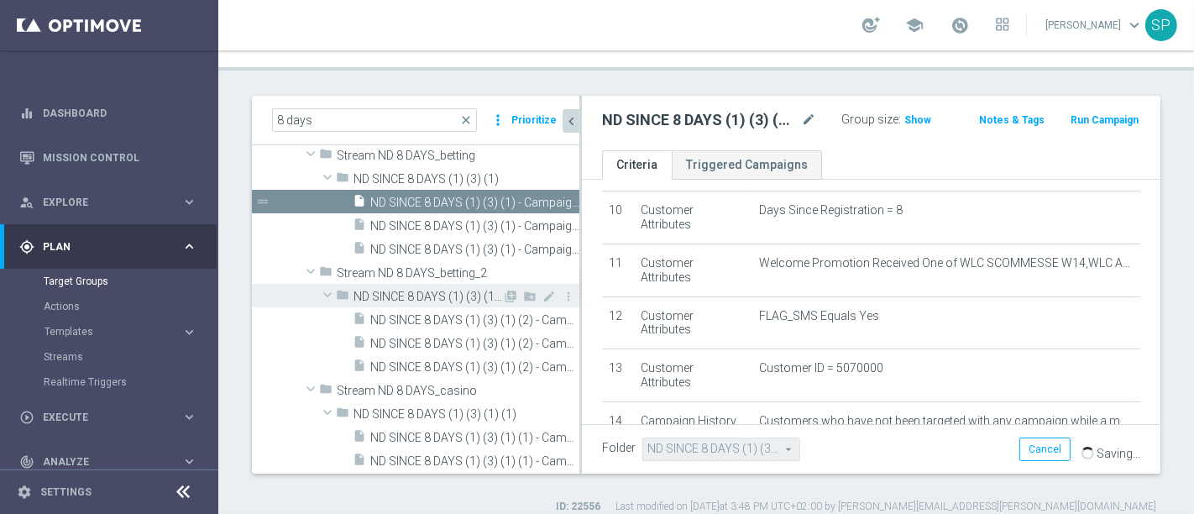
click at [484, 290] on span "ND SINCE 8 DAYS (1) (3) (1) (2)" at bounding box center [428, 297] width 149 height 14
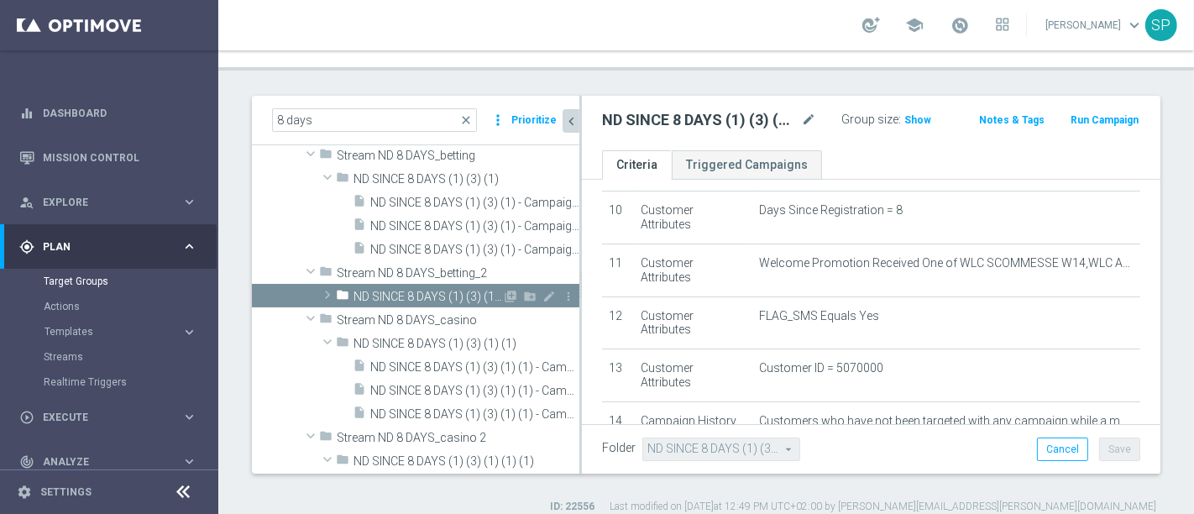
click at [448, 290] on span "ND SINCE 8 DAYS (1) (3) (1) (2)" at bounding box center [428, 297] width 149 height 14
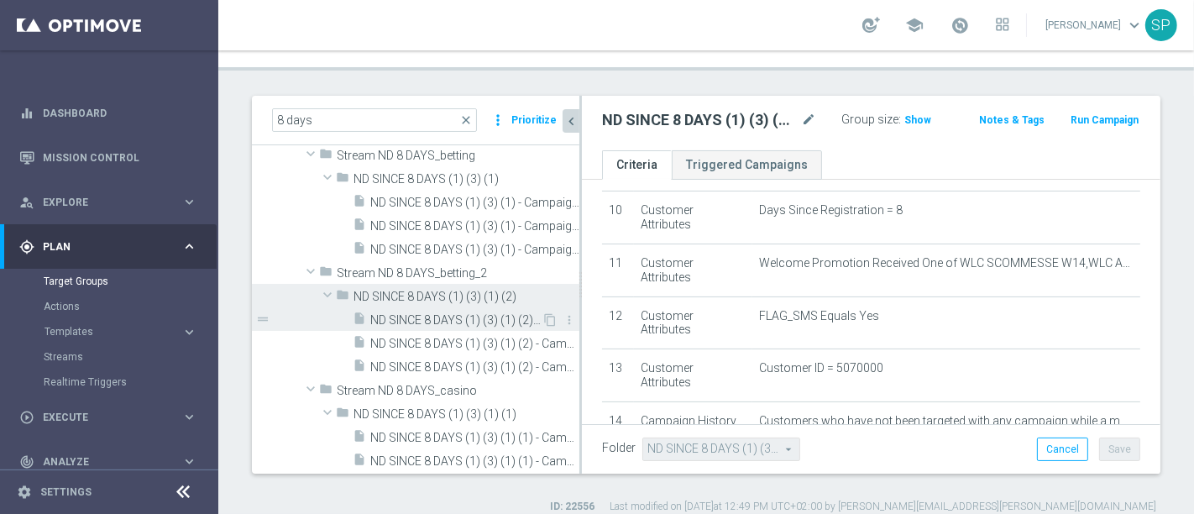
click at [469, 313] on span "ND SINCE 8 DAYS (1) (3) (1) (2) - Campaign 1" at bounding box center [455, 320] width 171 height 14
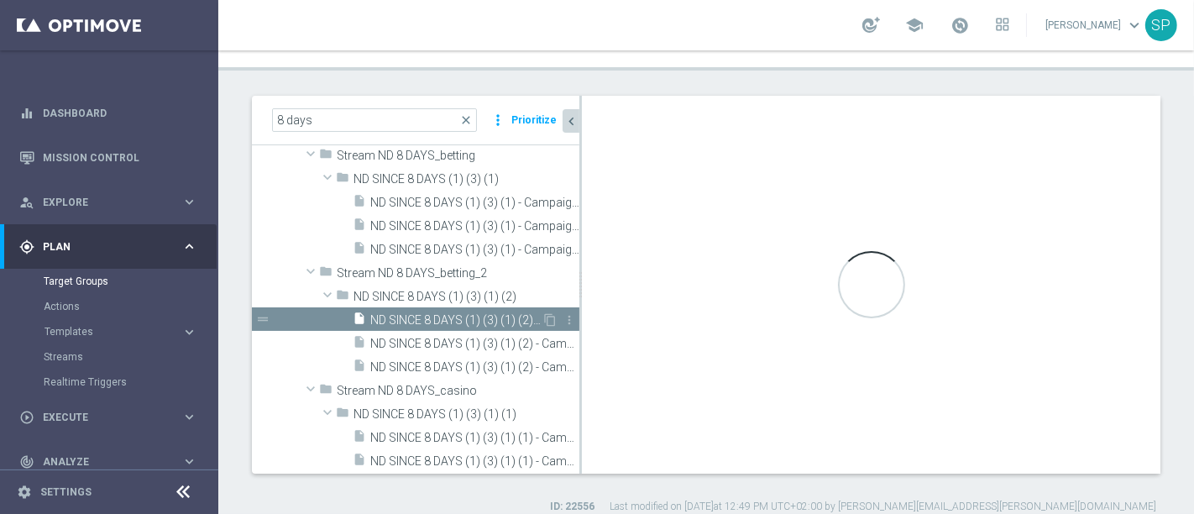
type input "ND SINCE 8 DAYS (1) (3) (1) (2)"
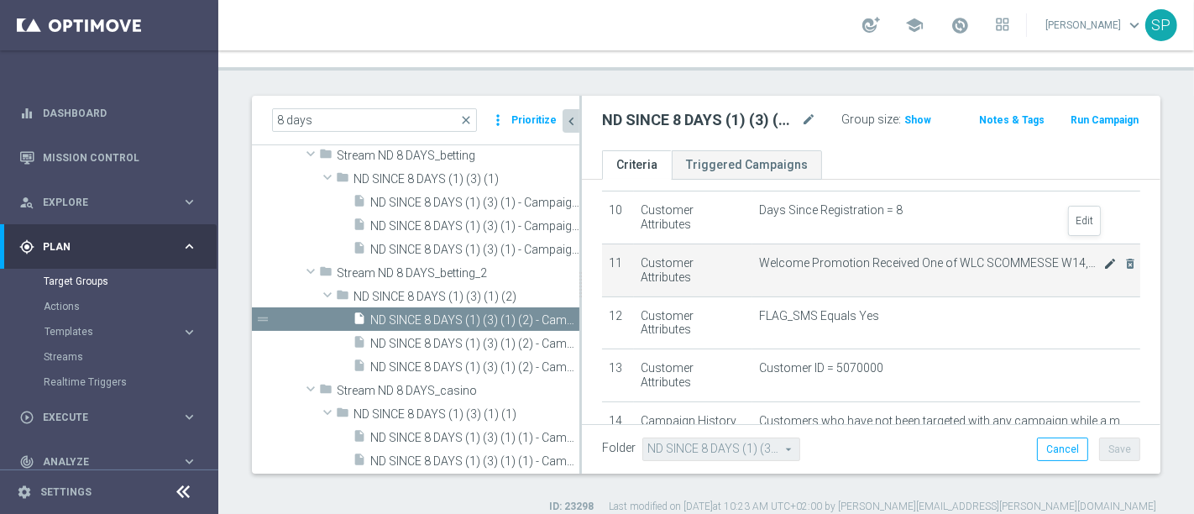
click at [1104, 257] on icon "mode_edit" at bounding box center [1110, 263] width 13 height 13
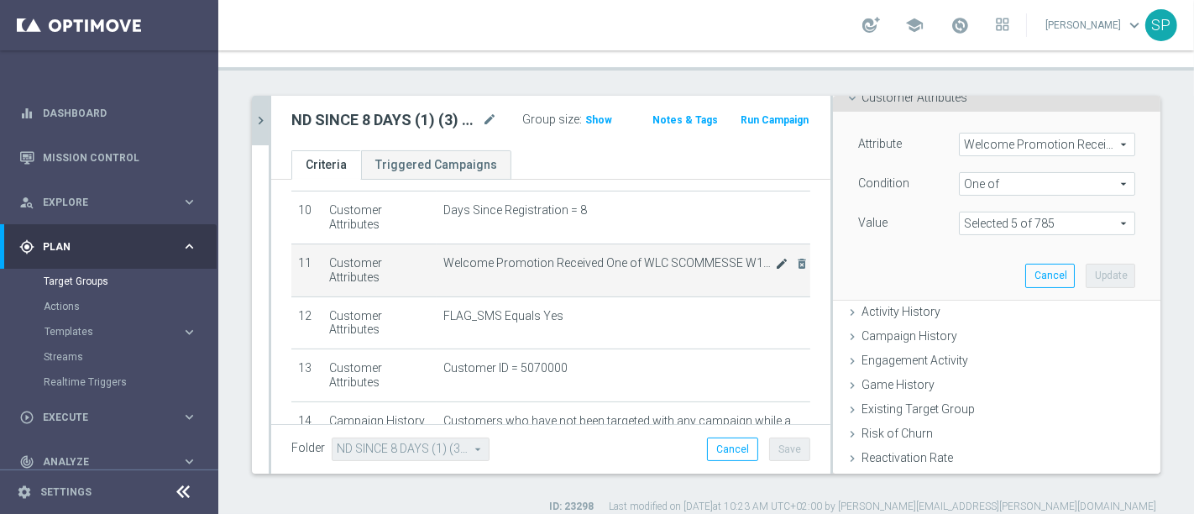
scroll to position [94, 0]
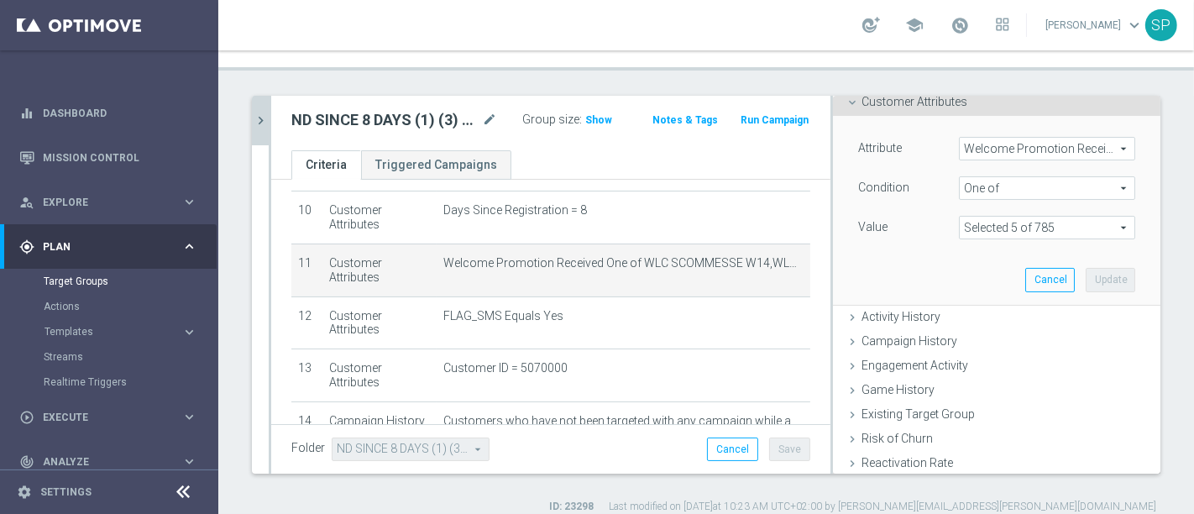
click at [1087, 217] on span at bounding box center [1047, 228] width 175 height 22
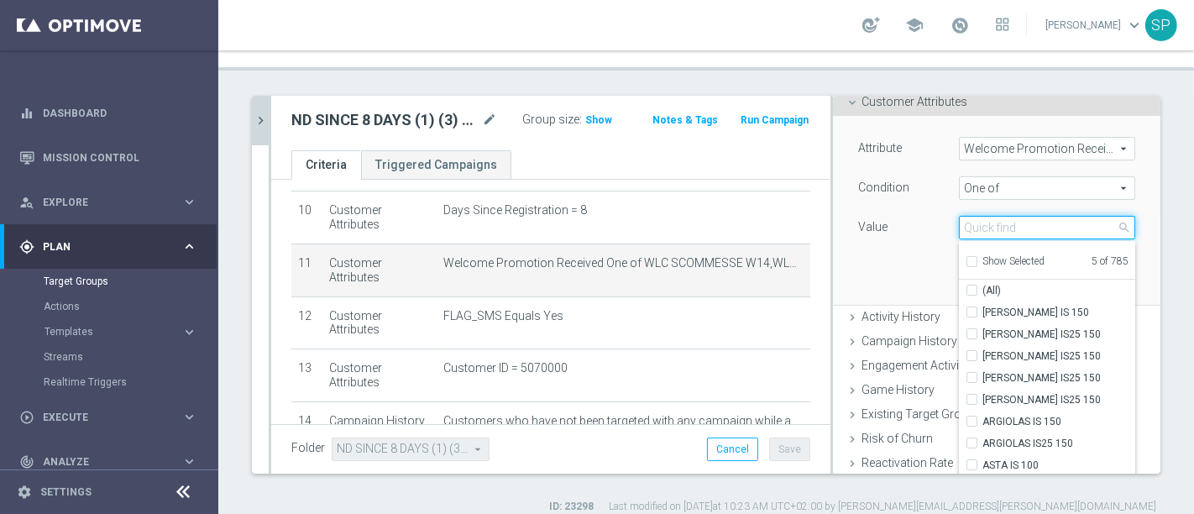
click at [1048, 216] on input "search" at bounding box center [1047, 228] width 176 height 24
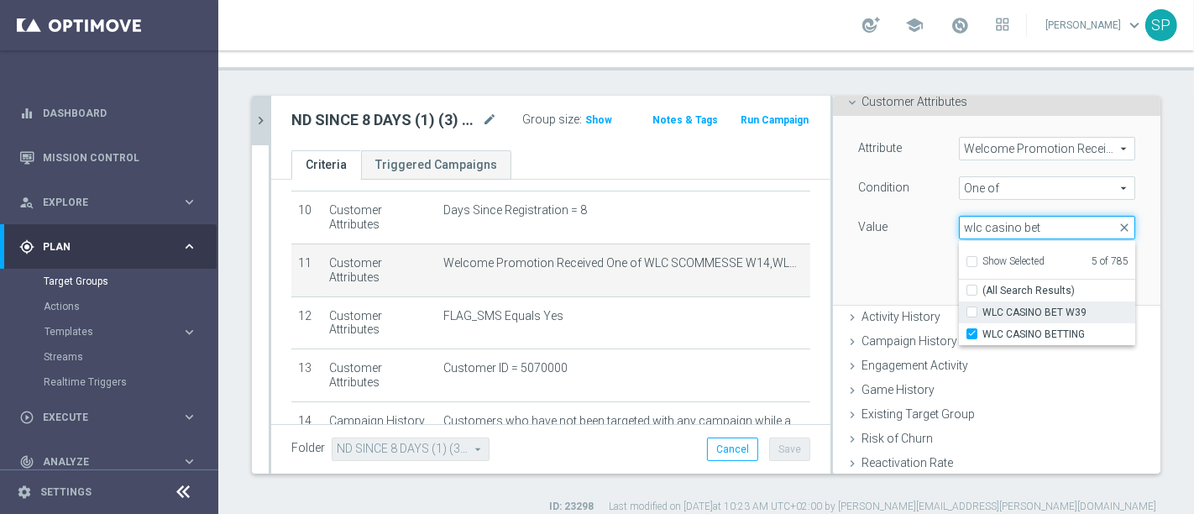
type input "wlc casino bet"
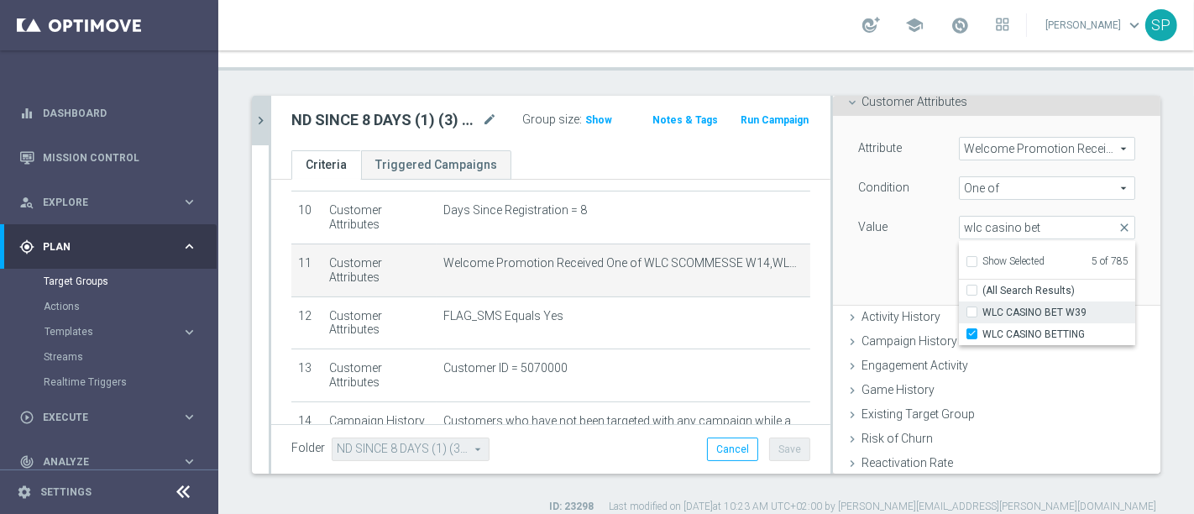
click at [1036, 306] on span "WLC CASINO BET W39" at bounding box center [1059, 312] width 153 height 13
click at [983, 307] on input "WLC CASINO BET W39" at bounding box center [977, 312] width 11 height 11
checkbox input "true"
type input "Selected 6 of 785"
click at [896, 266] on div "Attribute Welcome Promotion Received Welcome Promotion Received arrow_drop_down…" at bounding box center [997, 210] width 302 height 188
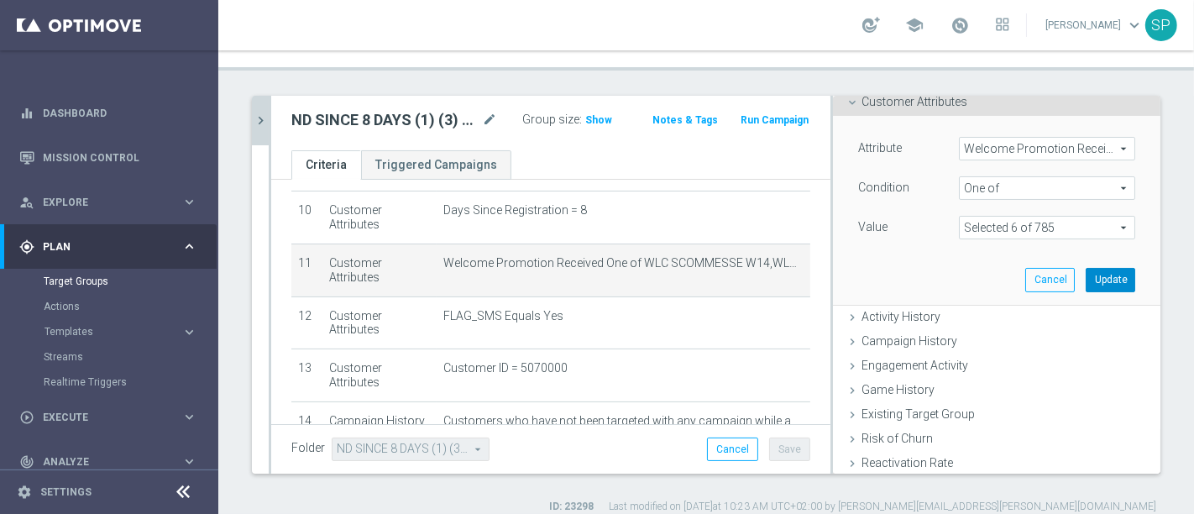
click at [1086, 268] on button "Update" at bounding box center [1111, 280] width 50 height 24
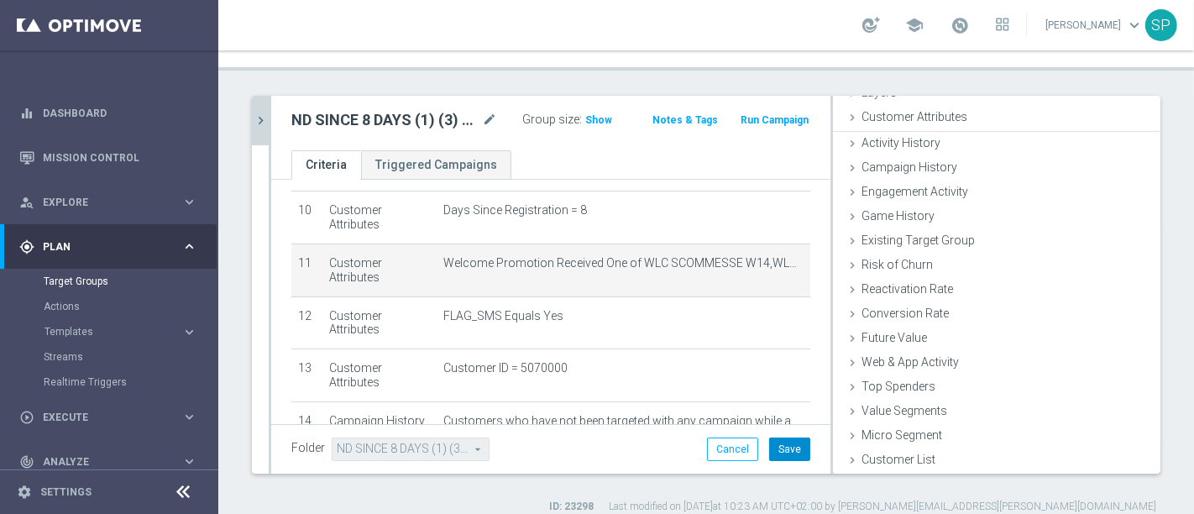
scroll to position [76, 0]
click at [773, 438] on button "Save" at bounding box center [789, 450] width 41 height 24
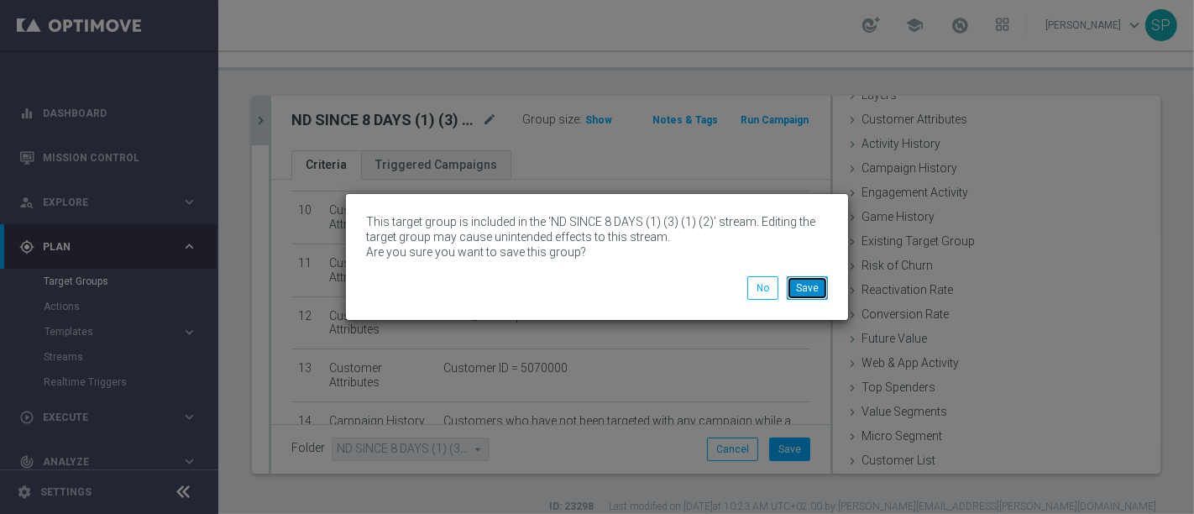
click at [806, 283] on button "Save" at bounding box center [807, 288] width 41 height 24
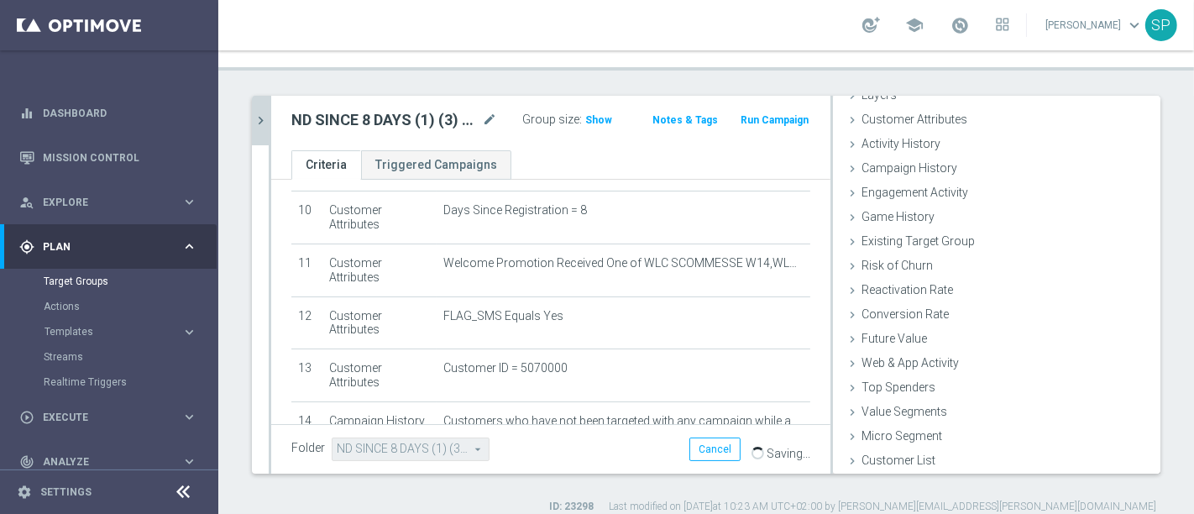
click at [273, 96] on div "ND SINCE 8 DAYS (1) (3) (1) (2) - Campaign 1 mode_edit Group size : Show Notes …" at bounding box center [550, 123] width 559 height 55
click at [261, 113] on icon "chevron_right" at bounding box center [261, 121] width 16 height 16
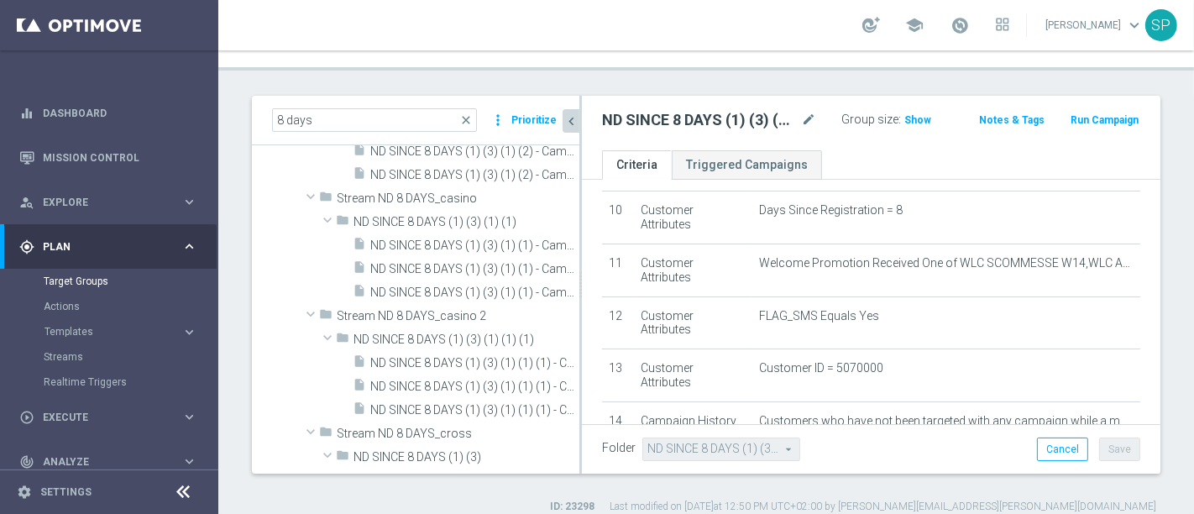
scroll to position [551, 0]
click at [455, 353] on span "ND SINCE 8 DAYS (1) (3) (1) (1) (1) - Campaign 1" at bounding box center [455, 360] width 171 height 14
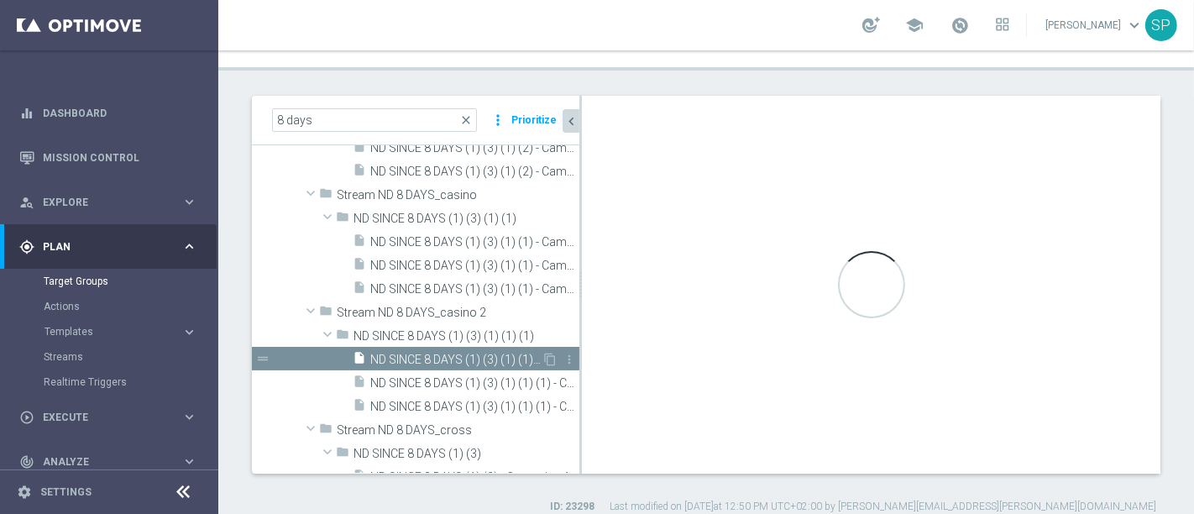
type input "ND SINCE 8 DAYS (1) (3) (1) (1) (1)"
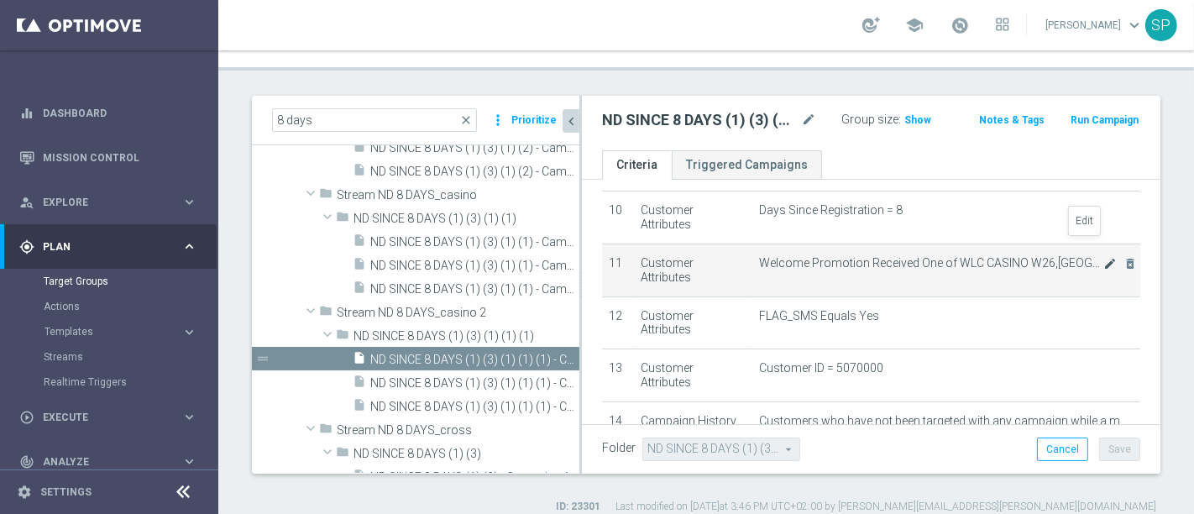
click at [1104, 257] on icon "mode_edit" at bounding box center [1110, 263] width 13 height 13
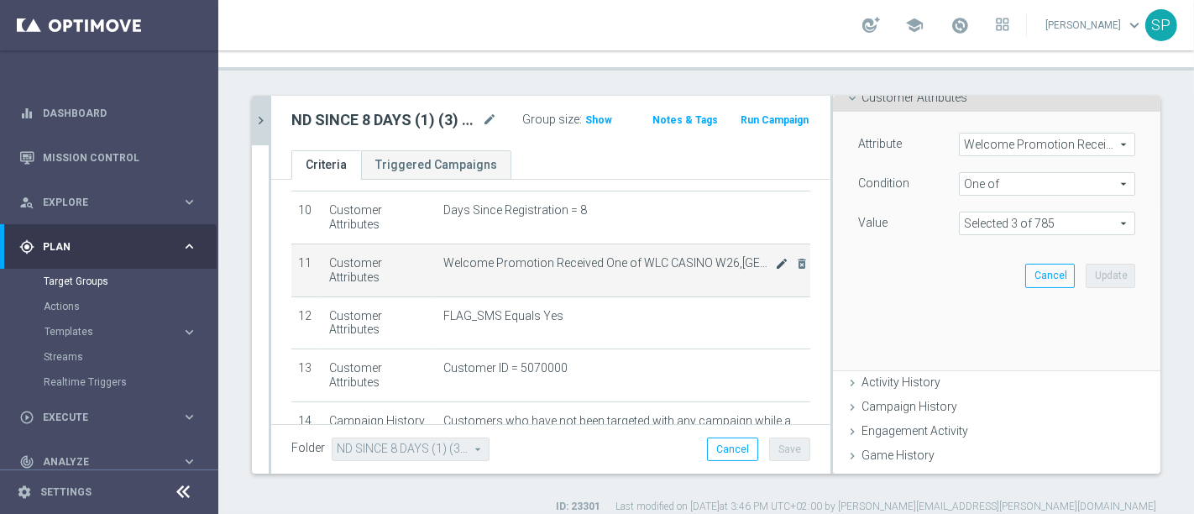
scroll to position [94, 0]
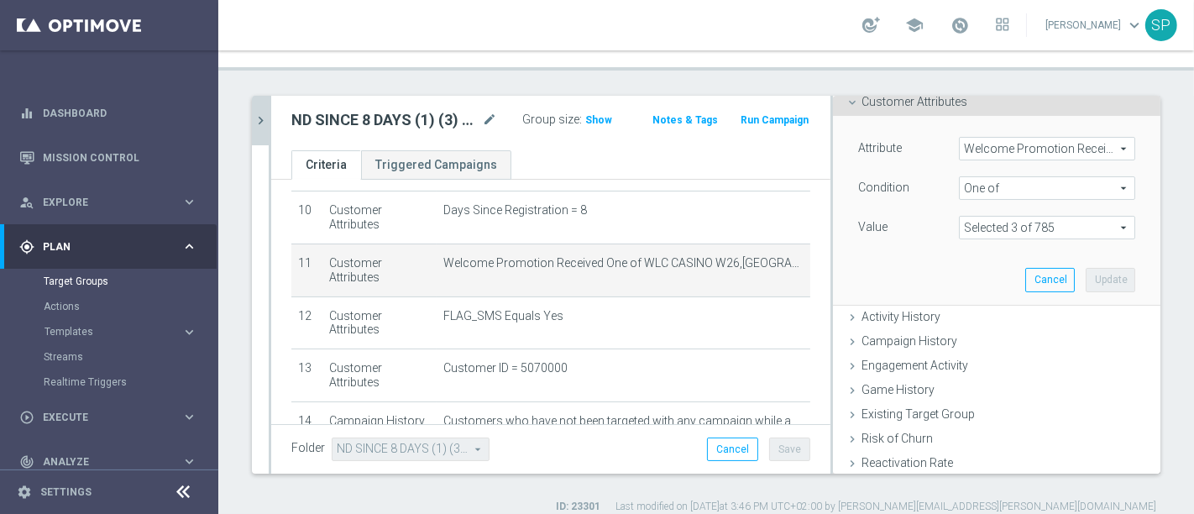
click at [1067, 217] on span at bounding box center [1047, 228] width 175 height 22
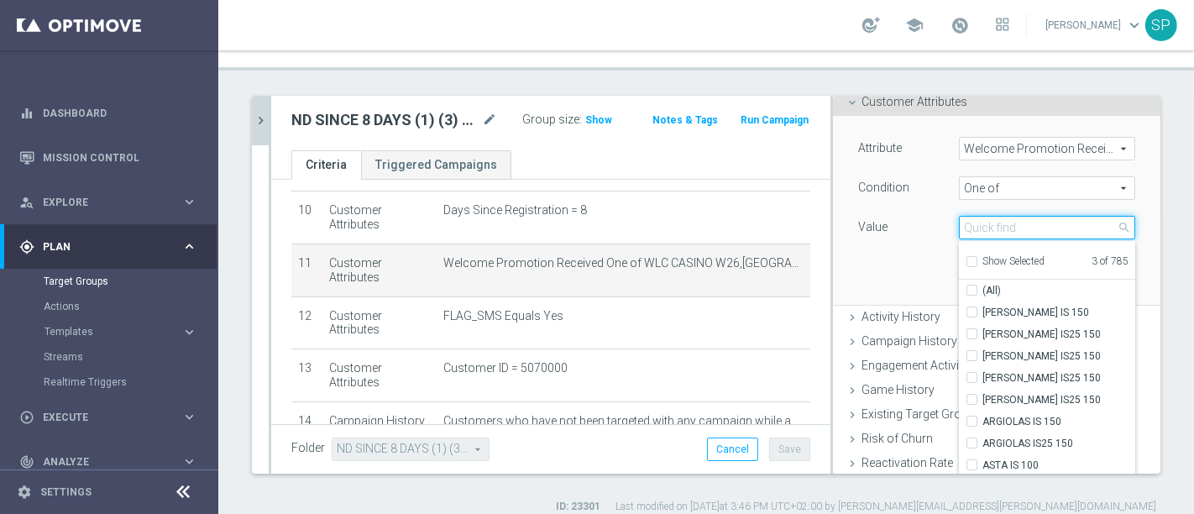
click at [1048, 216] on input "search" at bounding box center [1047, 228] width 176 height 24
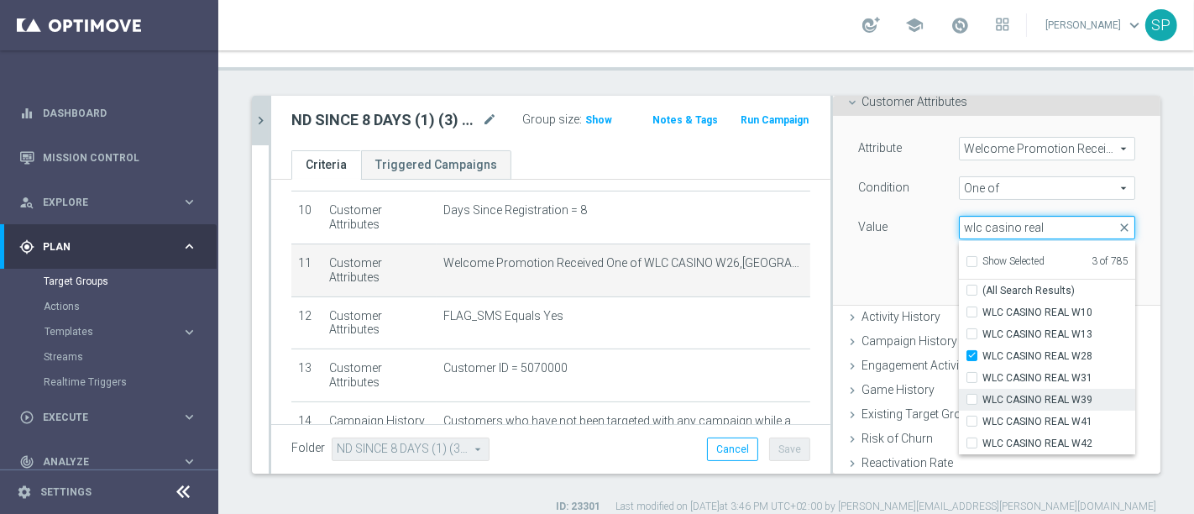
type input "wlc casino real"
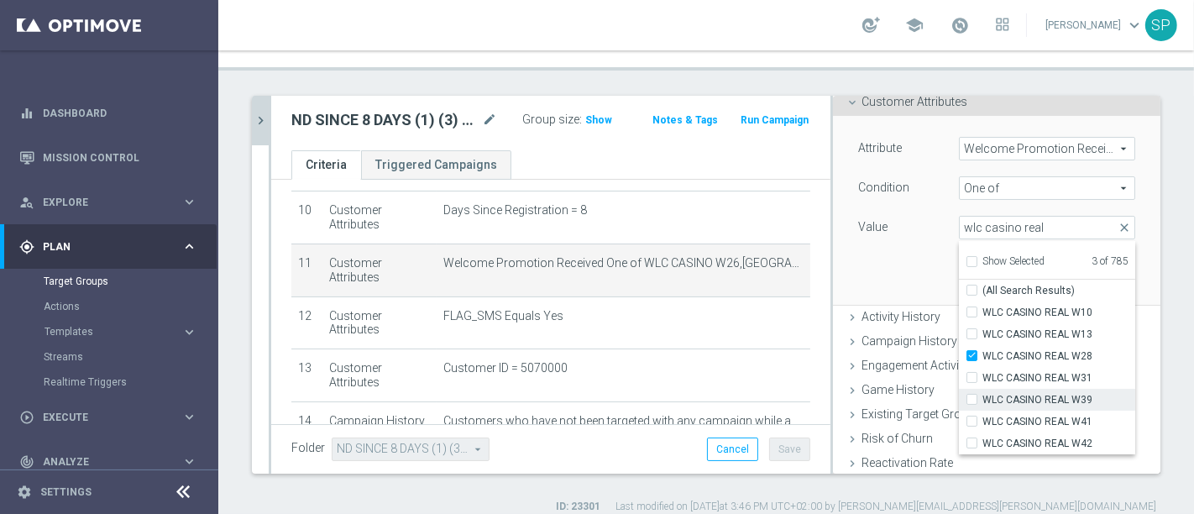
click at [1057, 393] on span "WLC CASINO REAL W39" at bounding box center [1059, 399] width 153 height 13
click at [983, 395] on input "WLC CASINO REAL W39" at bounding box center [977, 400] width 11 height 11
checkbox input "true"
type input "Selected 4 of 785"
click at [899, 225] on div "Value" at bounding box center [896, 229] width 101 height 27
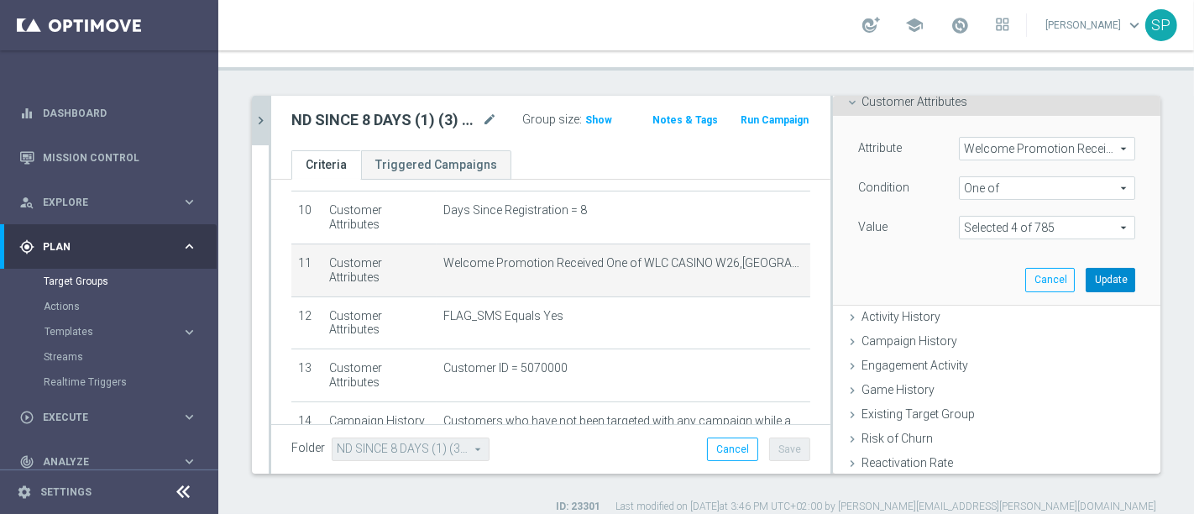
click at [1089, 268] on button "Update" at bounding box center [1111, 280] width 50 height 24
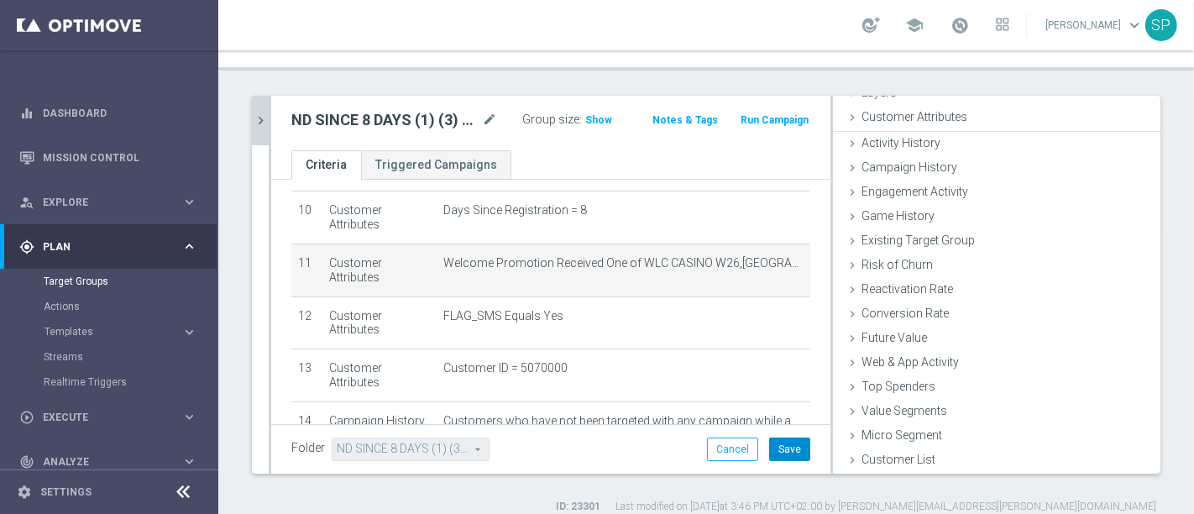
scroll to position [76, 0]
click at [788, 438] on button "Save" at bounding box center [789, 450] width 41 height 24
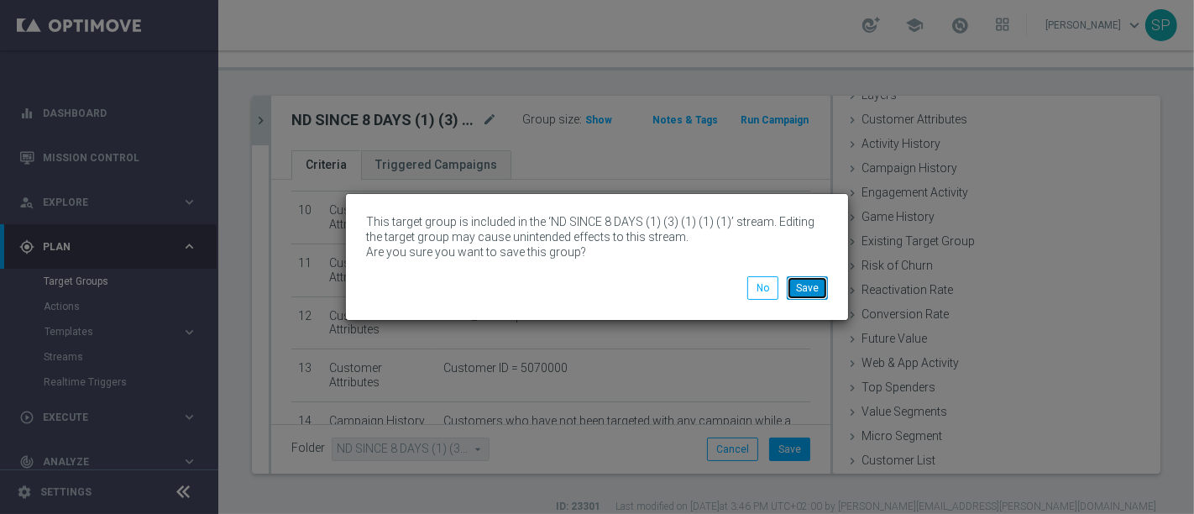
click at [813, 286] on button "Save" at bounding box center [807, 288] width 41 height 24
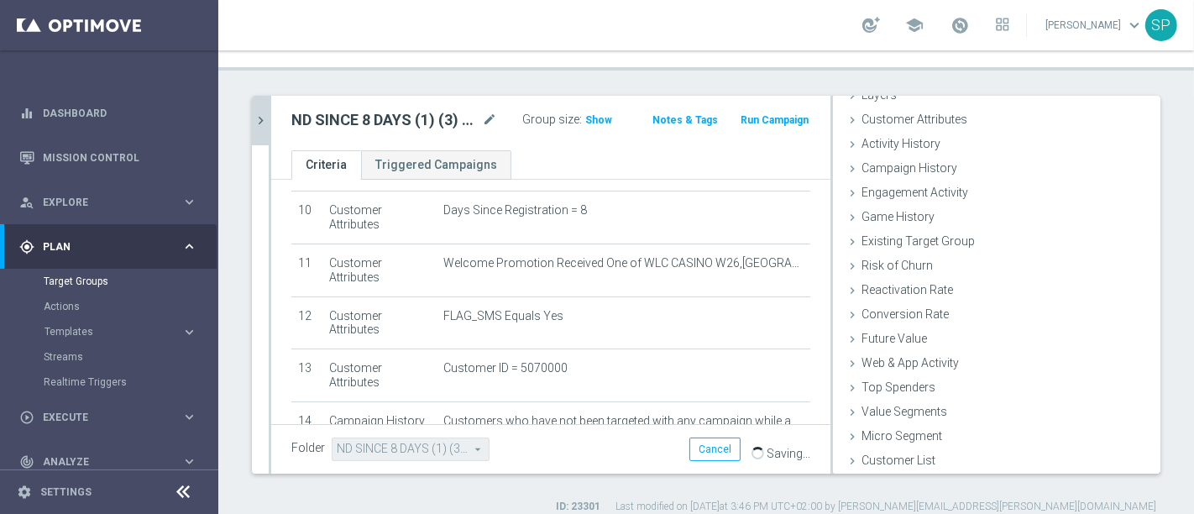
click at [256, 113] on icon "chevron_right" at bounding box center [261, 121] width 16 height 16
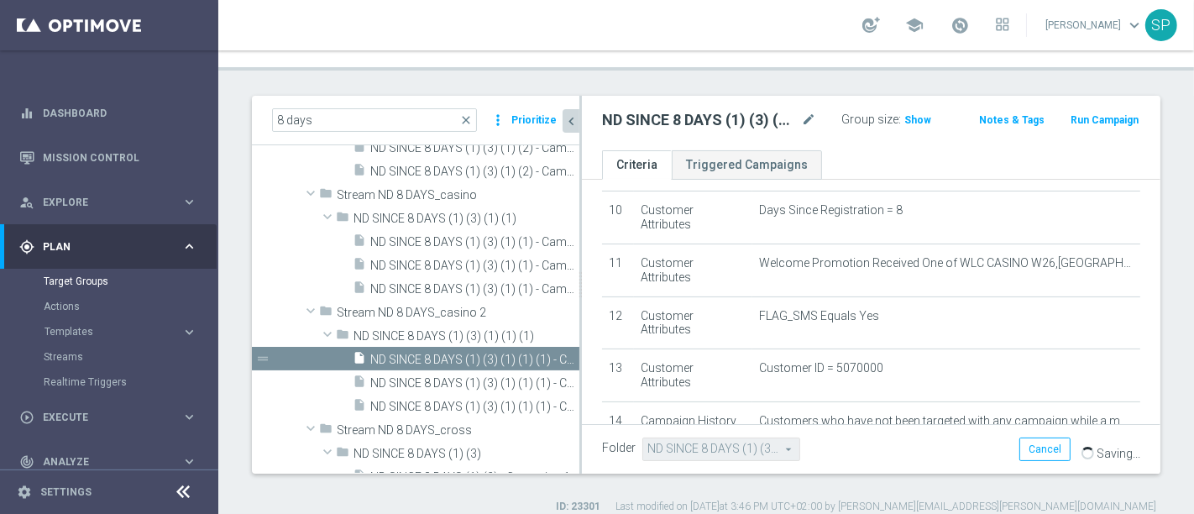
scroll to position [98, 0]
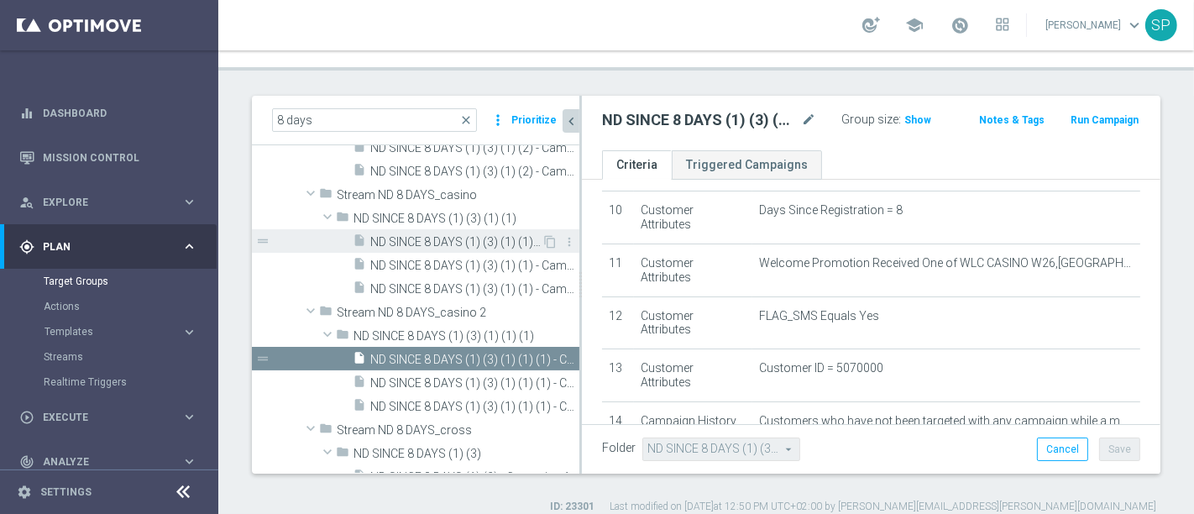
click at [475, 235] on span "ND SINCE 8 DAYS (1) (3) (1) (1) - Campaign 1" at bounding box center [455, 242] width 171 height 14
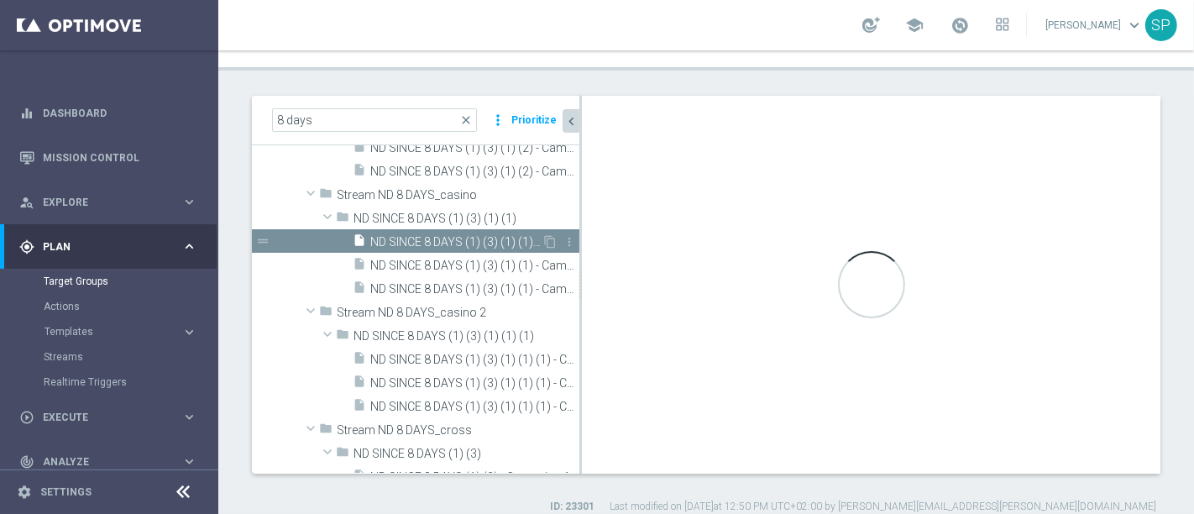
type input "ND SINCE 8 DAYS (1) (3) (1) (1)"
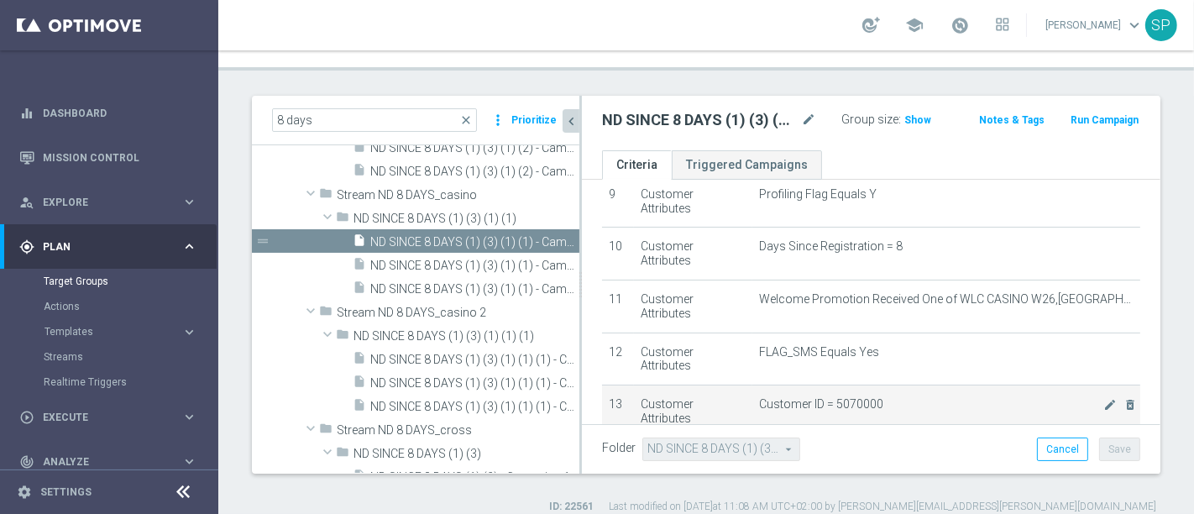
scroll to position [472, 0]
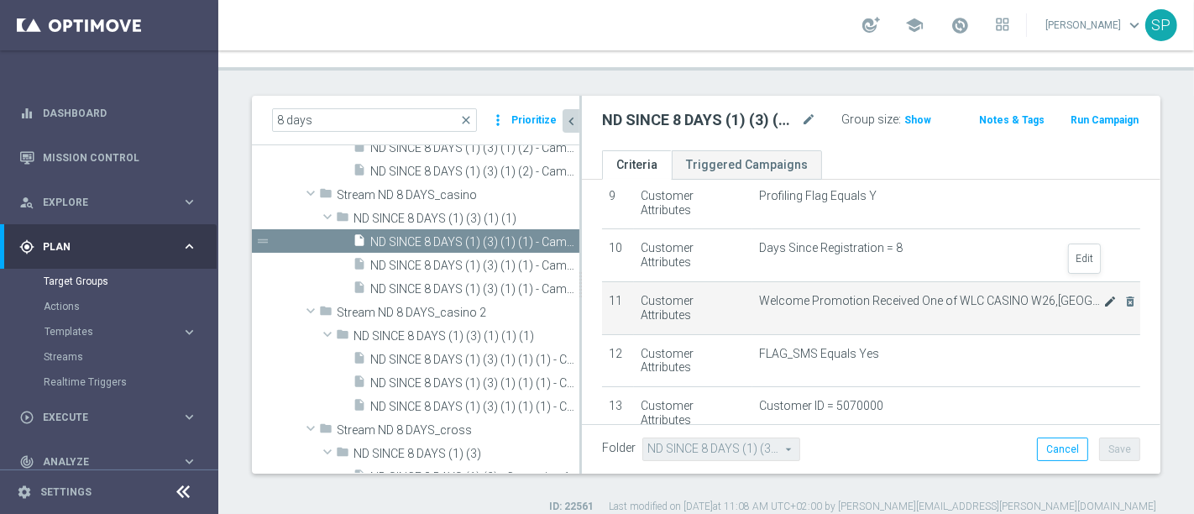
click at [1104, 295] on icon "mode_edit" at bounding box center [1110, 301] width 13 height 13
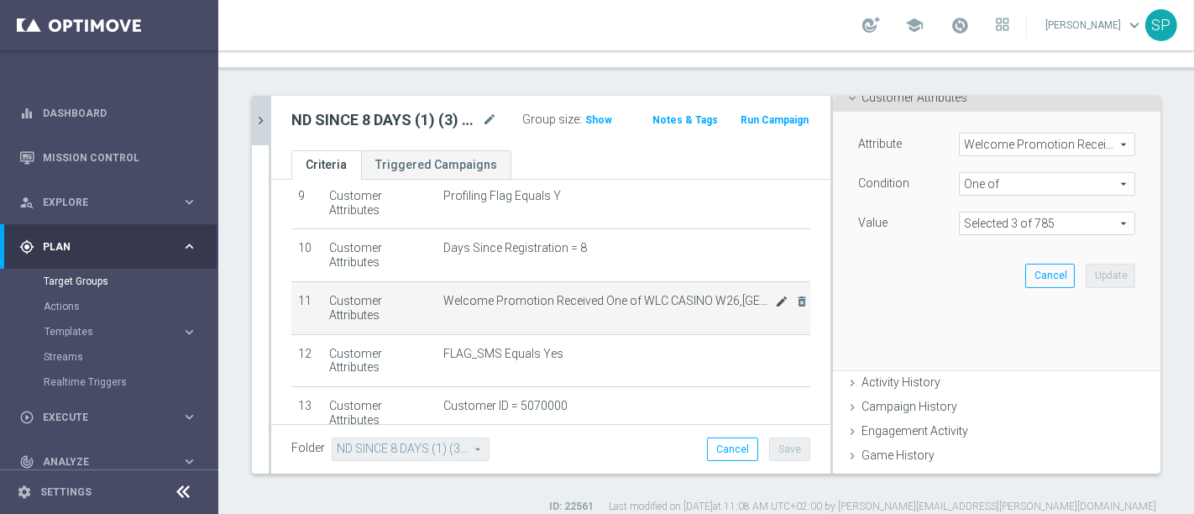
scroll to position [94, 0]
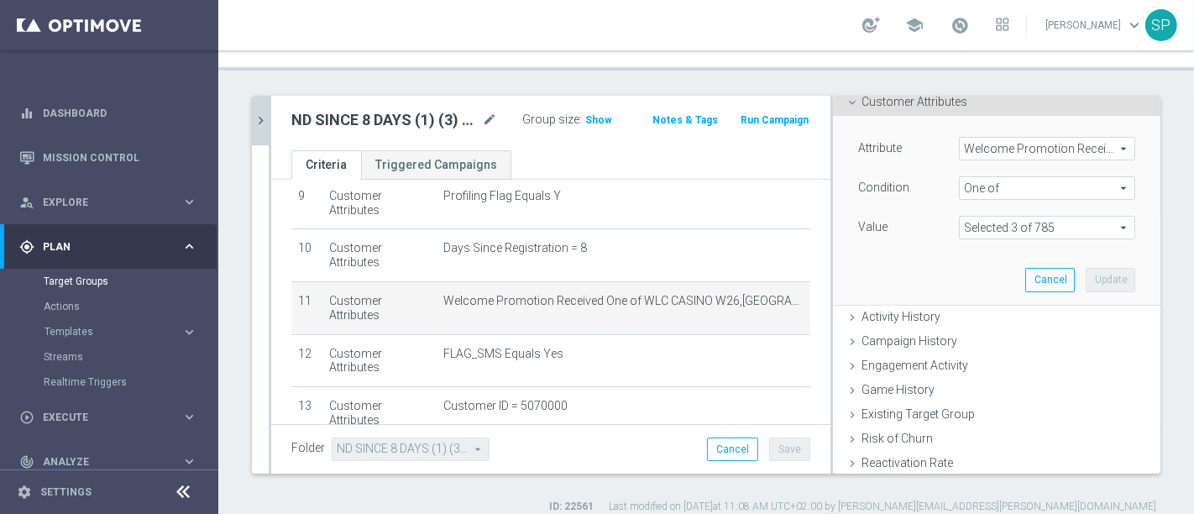
click at [1082, 217] on span at bounding box center [1047, 228] width 175 height 22
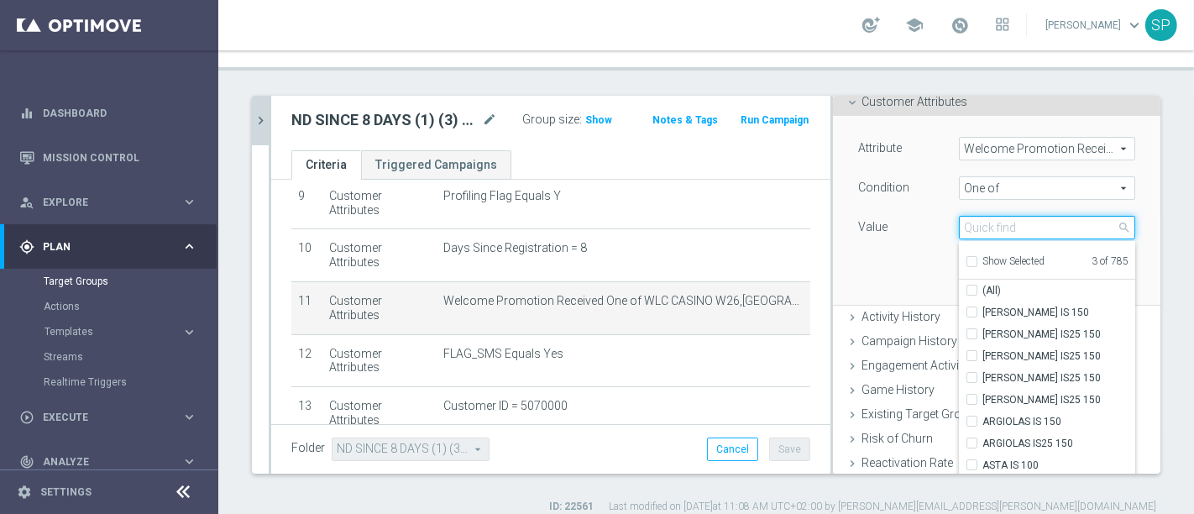
click at [1082, 216] on input "search" at bounding box center [1047, 228] width 176 height 24
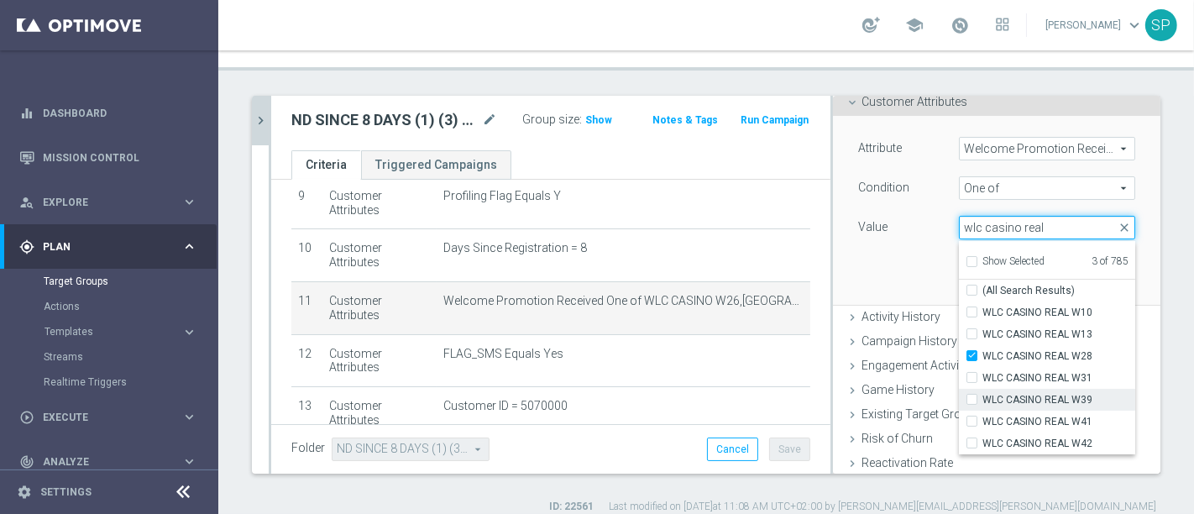
type input "wlc casino real"
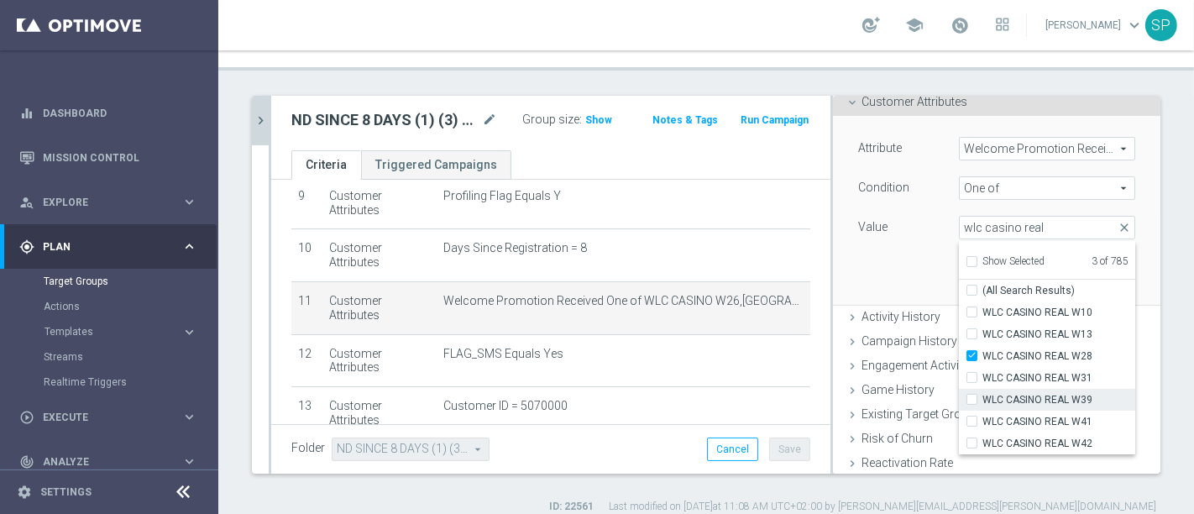
click at [1046, 393] on span "WLC CASINO REAL W39" at bounding box center [1059, 399] width 153 height 13
click at [983, 395] on input "WLC CASINO REAL W39" at bounding box center [977, 400] width 11 height 11
checkbox input "true"
type input "Selected 4 of 785"
click at [846, 219] on div "Value" at bounding box center [896, 229] width 101 height 27
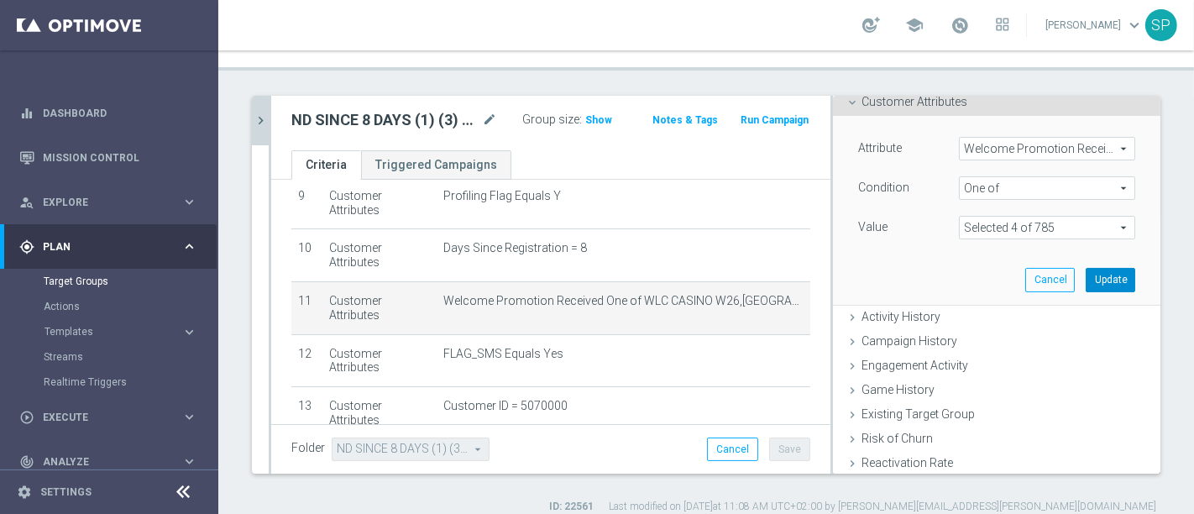
click at [1086, 268] on button "Update" at bounding box center [1111, 280] width 50 height 24
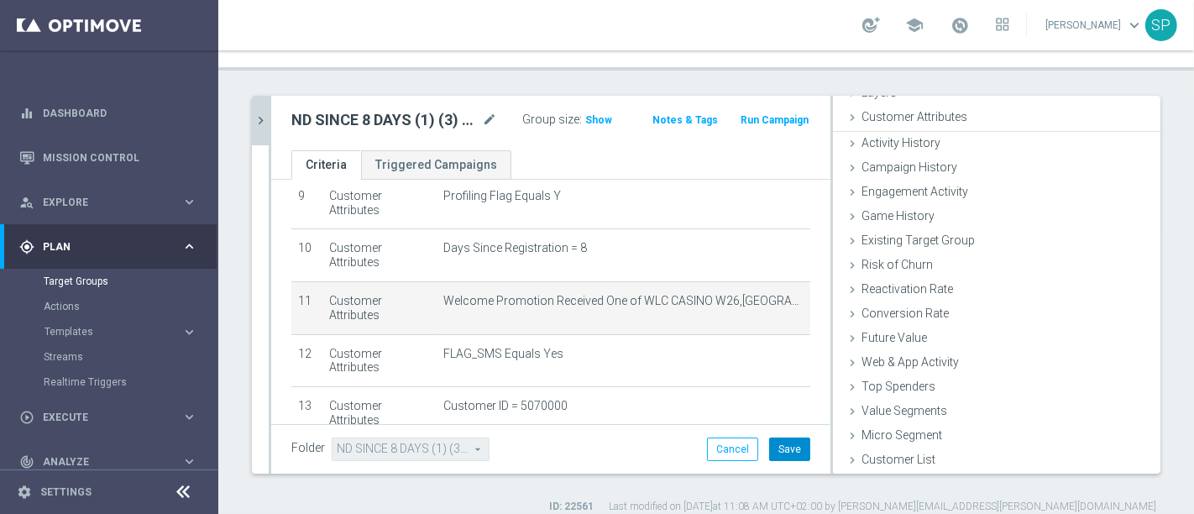
scroll to position [76, 0]
click at [793, 438] on button "Save" at bounding box center [789, 450] width 41 height 24
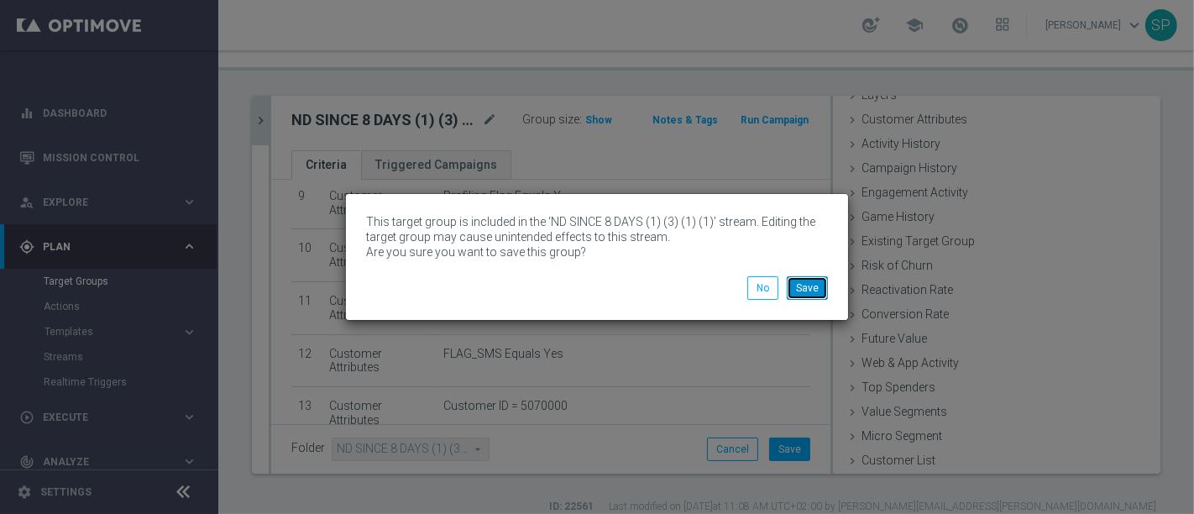
click at [810, 281] on button "Save" at bounding box center [807, 288] width 41 height 24
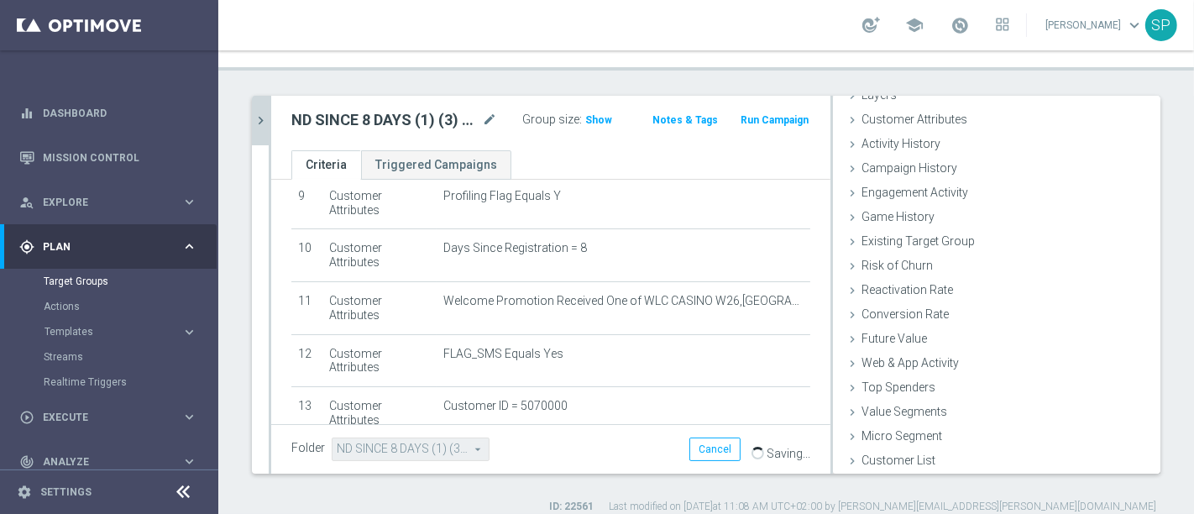
click at [260, 113] on icon "chevron_right" at bounding box center [261, 121] width 16 height 16
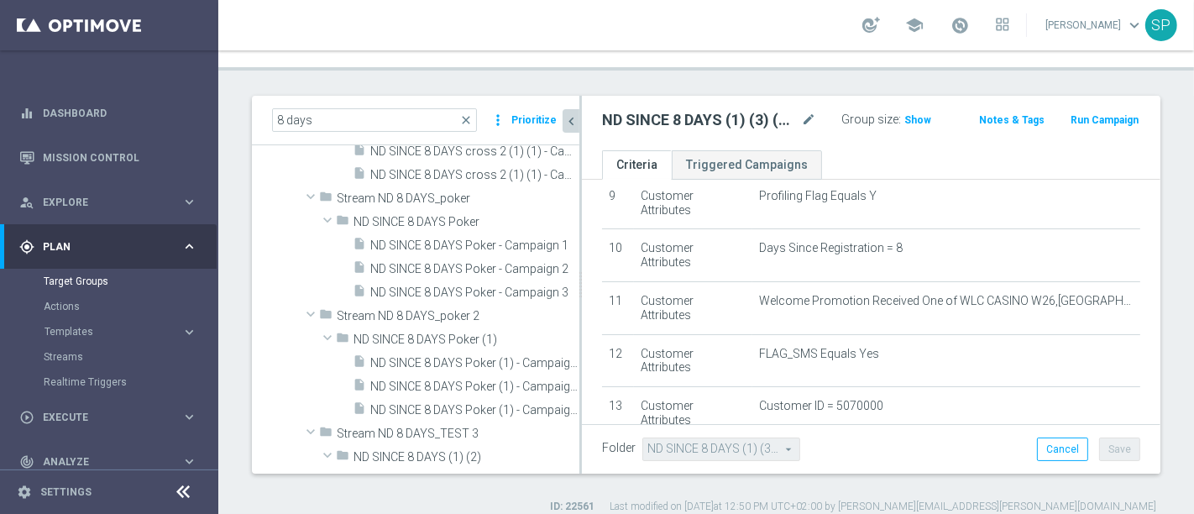
scroll to position [1915, 0]
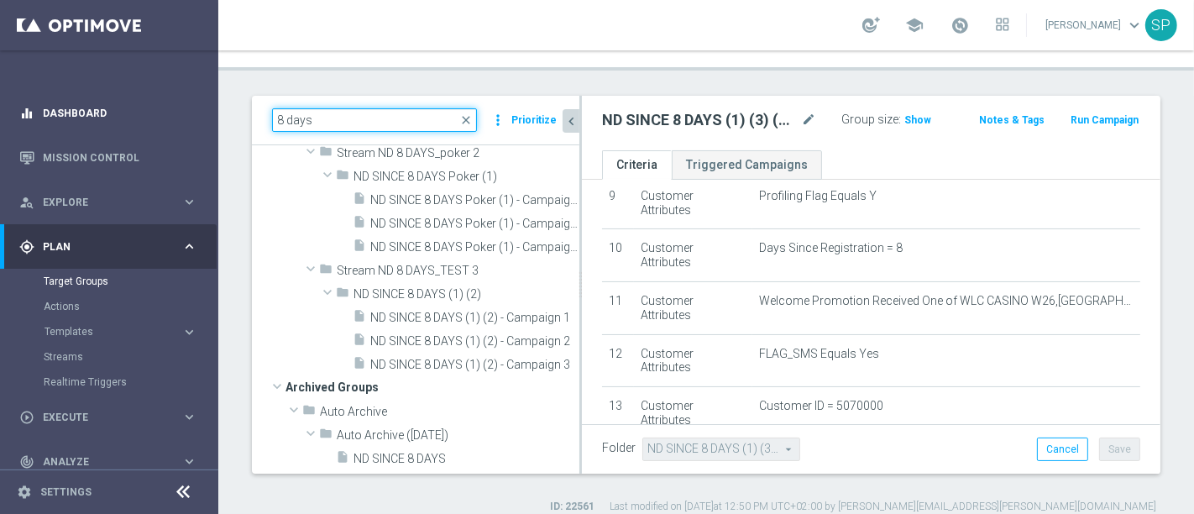
drag, startPoint x: 345, startPoint y: 92, endPoint x: 197, endPoint y: 105, distance: 149.2
click at [197, 105] on main "equalizer Dashboard Mission Control" at bounding box center [597, 257] width 1194 height 514
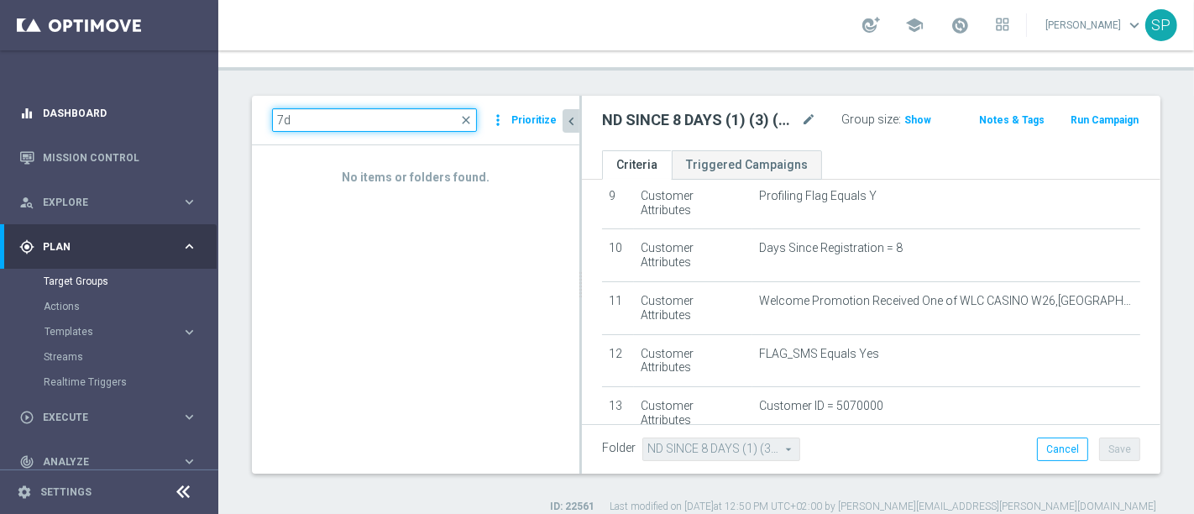
type input "7"
type input "n"
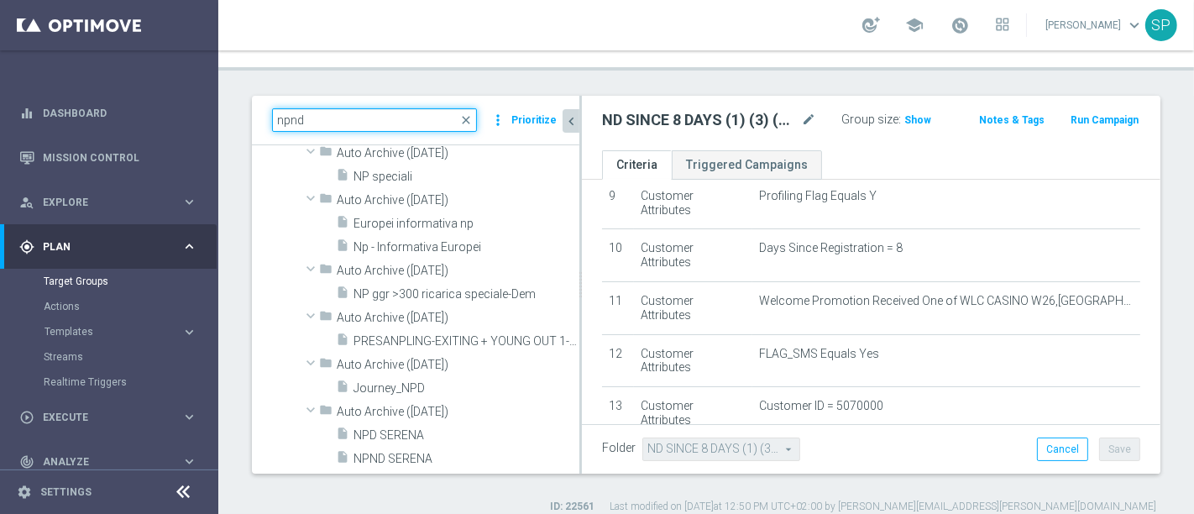
scroll to position [5226, 0]
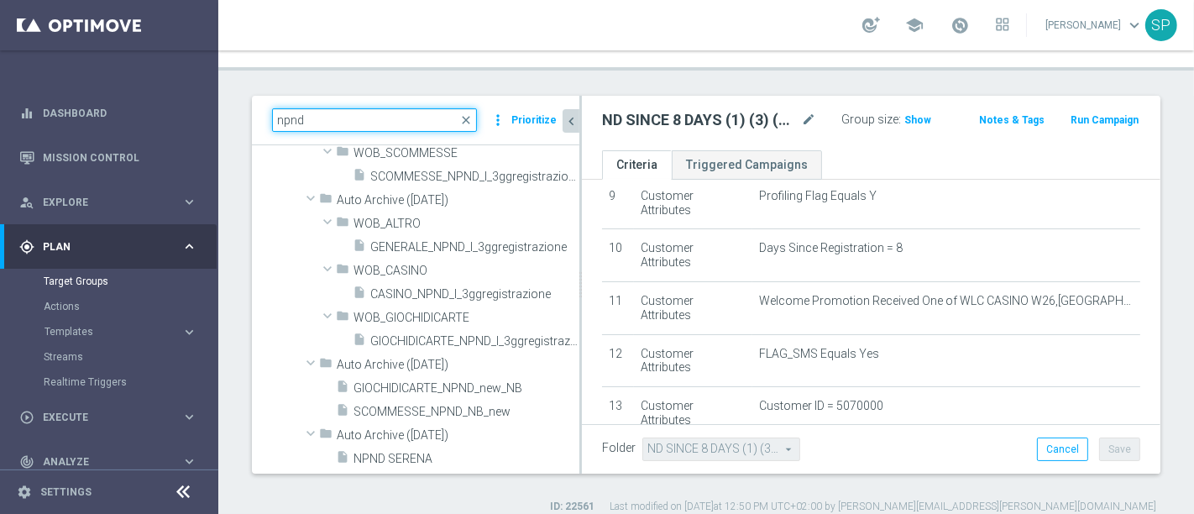
type input "npnd"
click at [574, 428] on tree-viewport "Archived Groups create_new_folder folder" at bounding box center [416, 309] width 328 height 328
click at [471, 113] on span "close" at bounding box center [465, 119] width 13 height 13
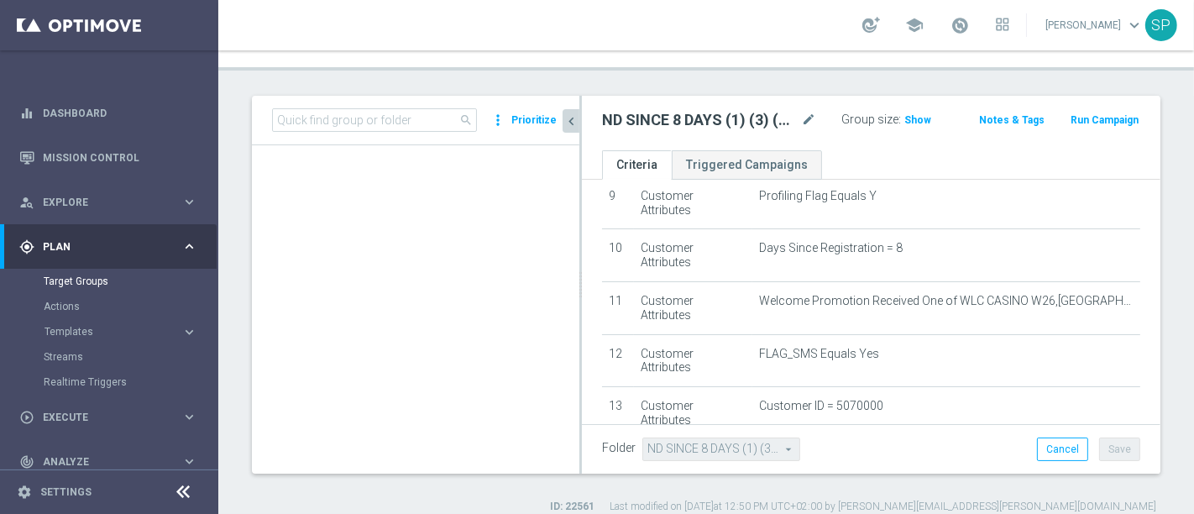
scroll to position [93622, 0]
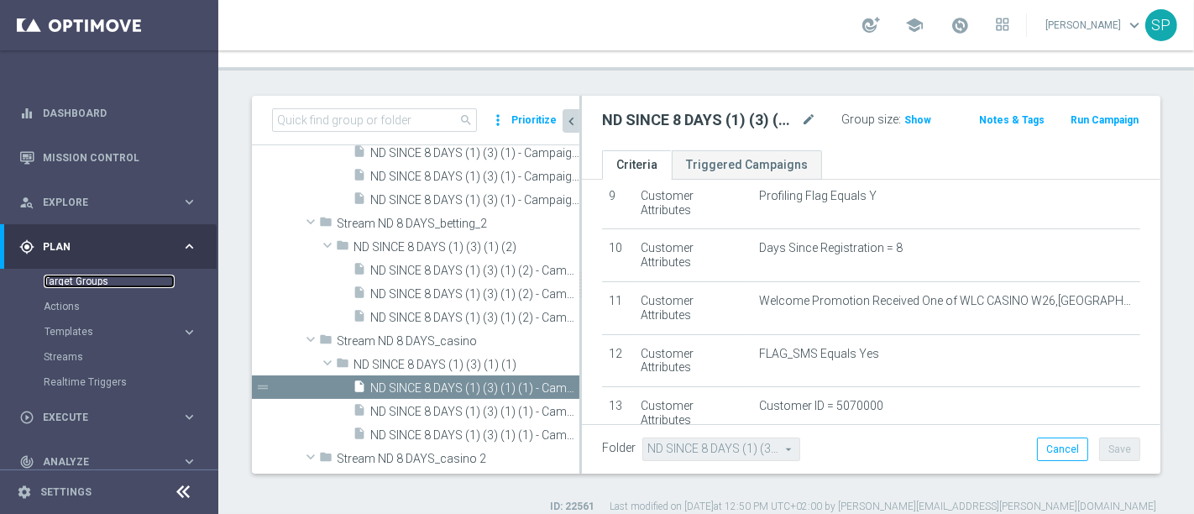
click at [55, 284] on link "Target Groups" at bounding box center [109, 281] width 131 height 13
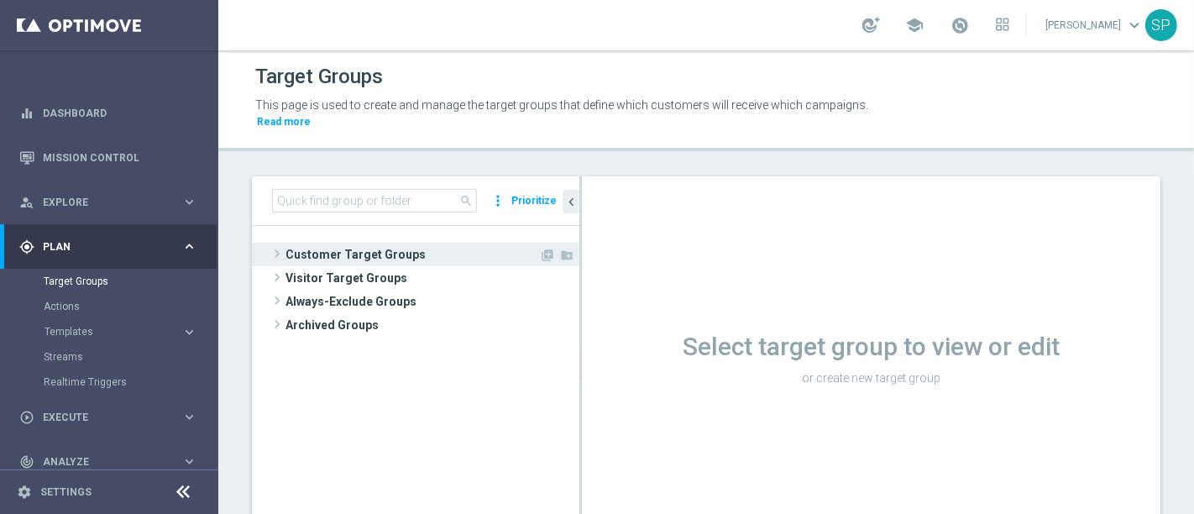
click at [364, 243] on span "Customer Target Groups" at bounding box center [413, 255] width 254 height 24
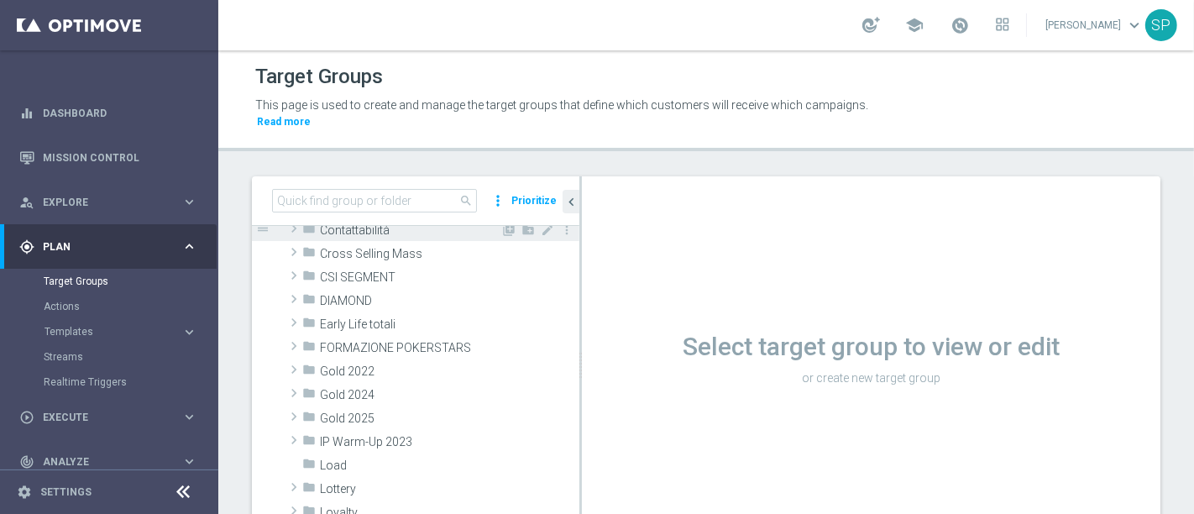
scroll to position [350, 0]
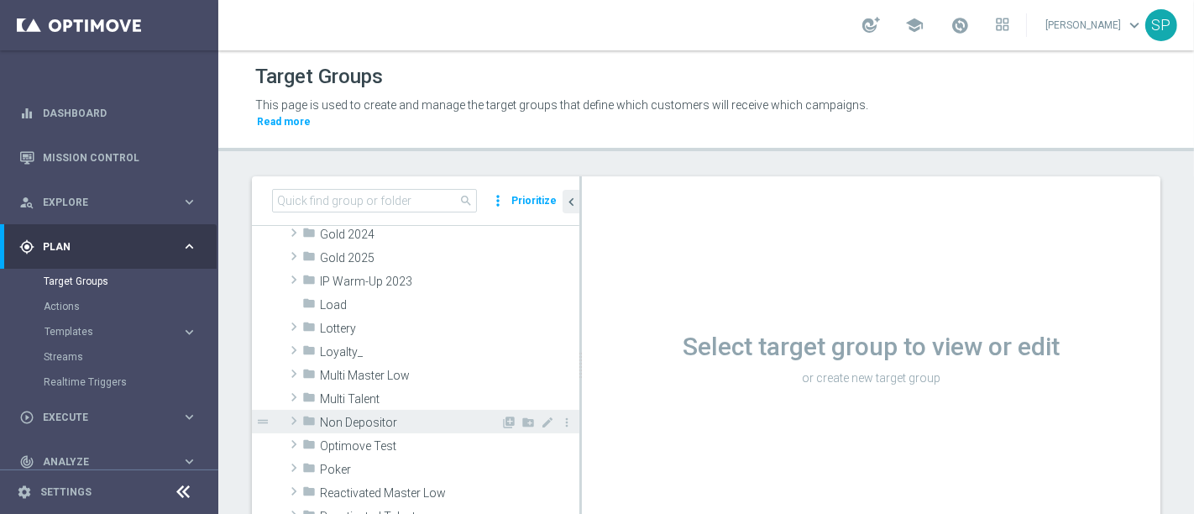
click at [385, 416] on span "Non Depositor" at bounding box center [410, 423] width 181 height 14
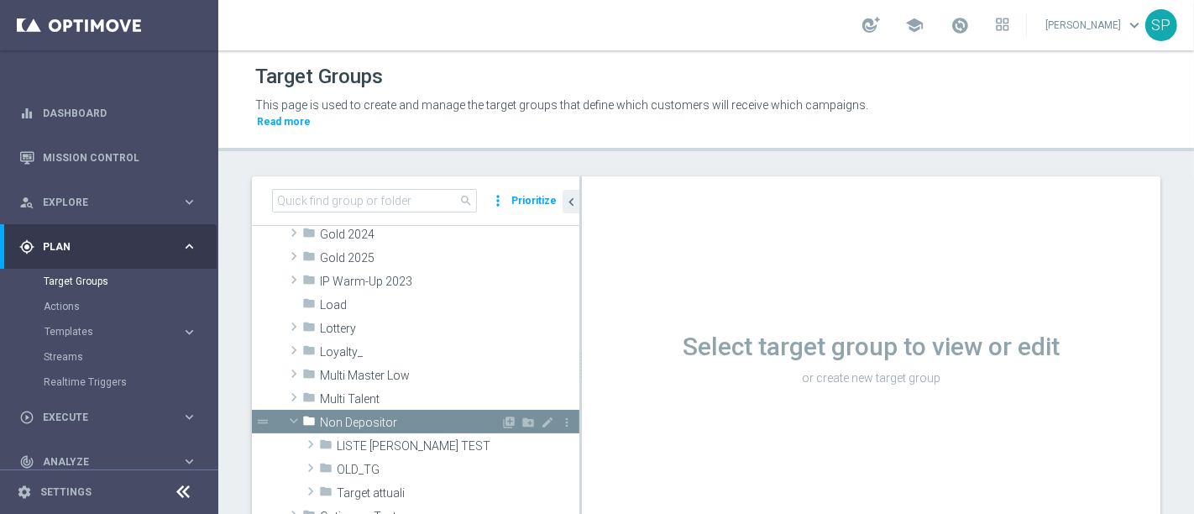
scroll to position [422, 0]
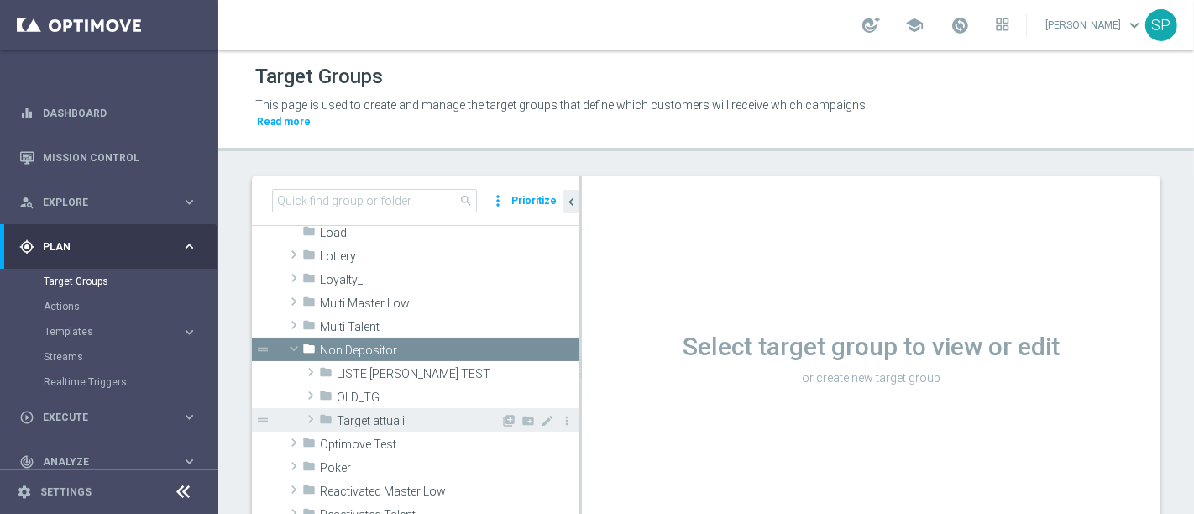
click at [396, 414] on span "Target attuali" at bounding box center [419, 421] width 164 height 14
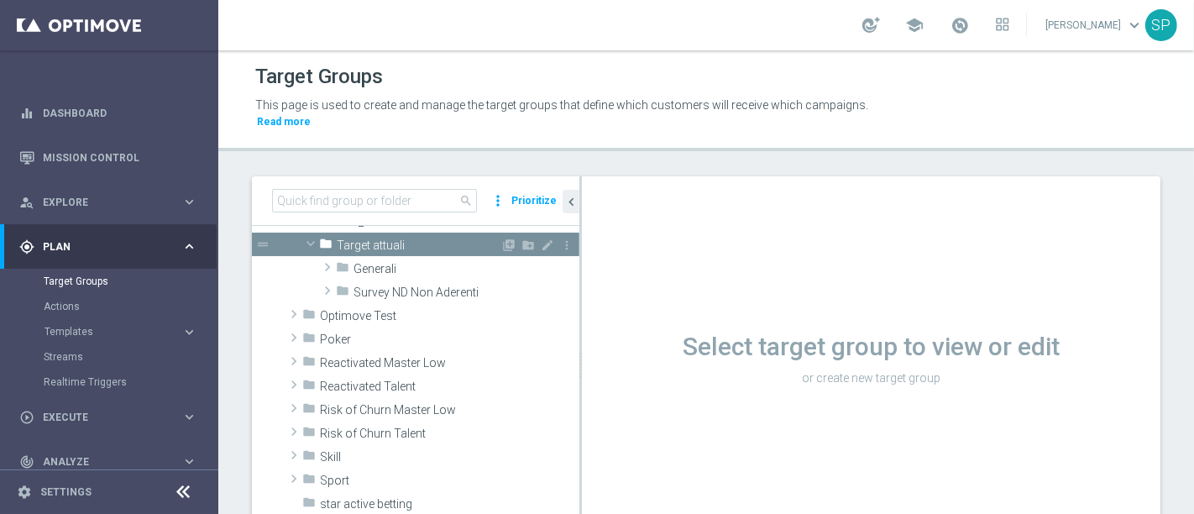
scroll to position [597, 0]
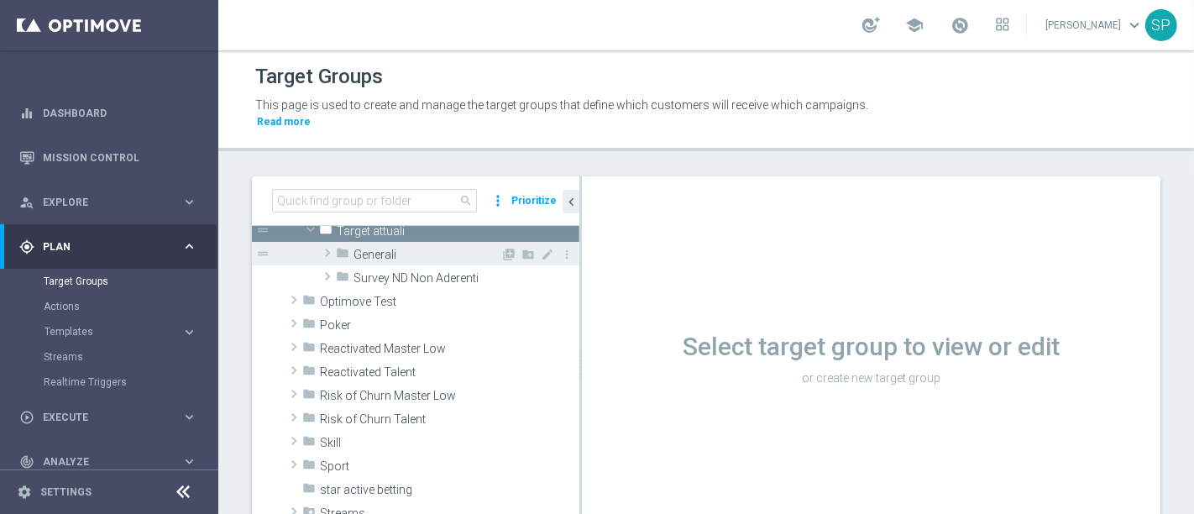
click at [403, 248] on span "Generali" at bounding box center [427, 255] width 147 height 14
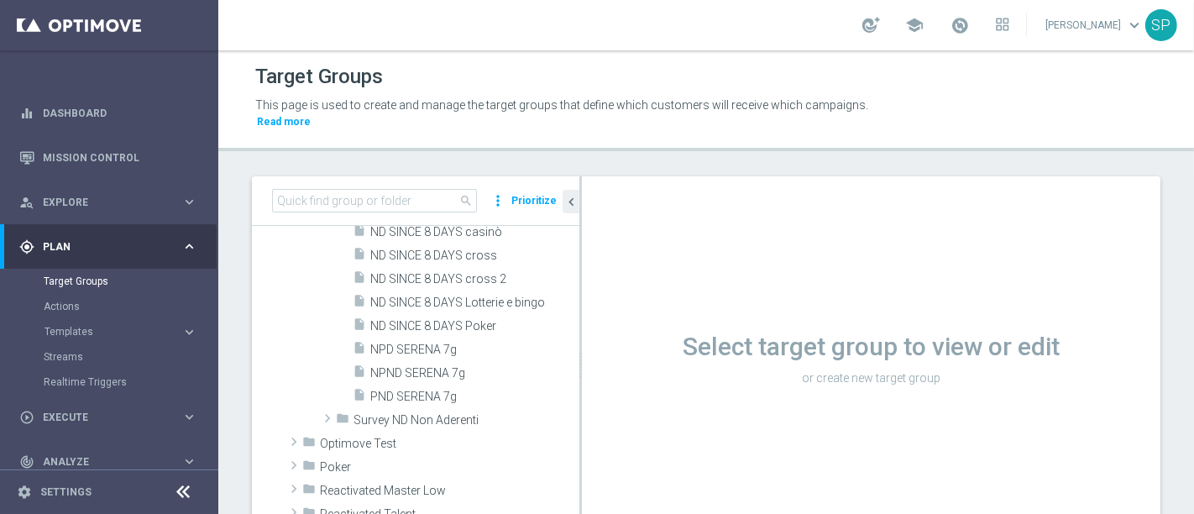
scroll to position [834, 0]
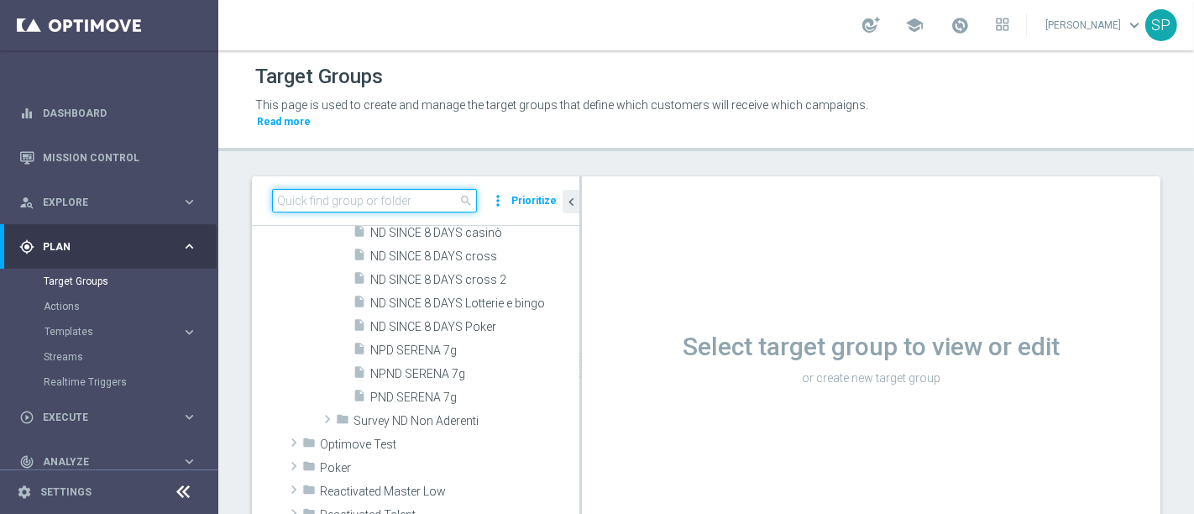
click at [418, 189] on input at bounding box center [374, 201] width 205 height 24
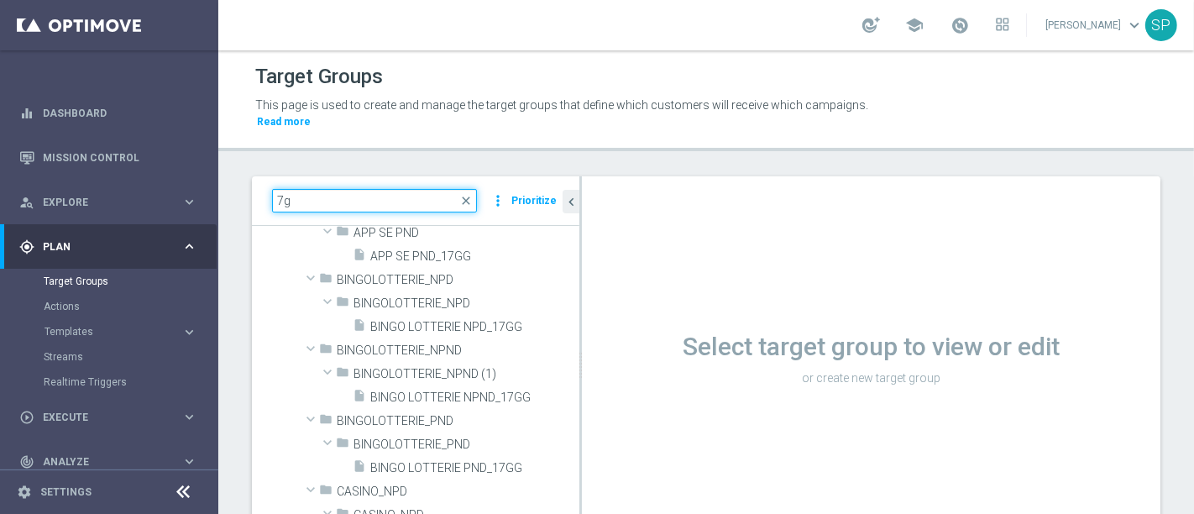
type input "7g"
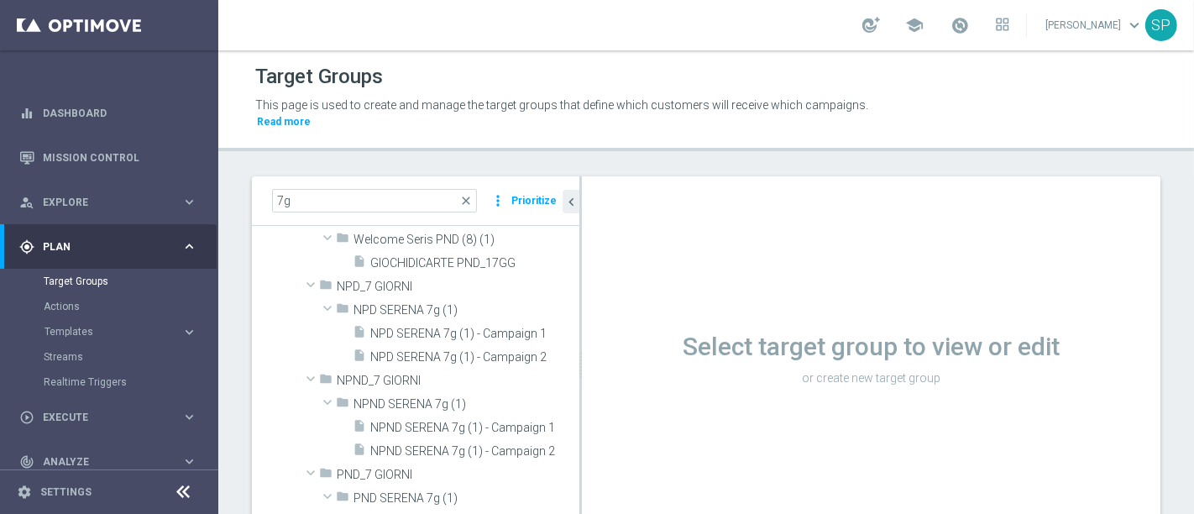
scroll to position [1905, 0]
click at [424, 326] on span "NPD SERENA 7g (1) - Campaign 1" at bounding box center [455, 333] width 171 height 14
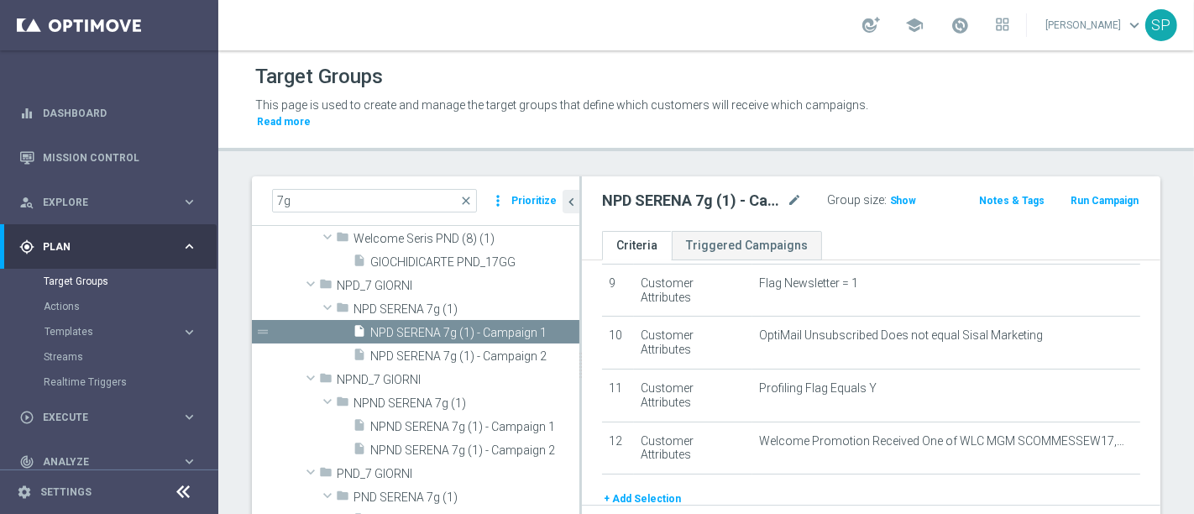
scroll to position [468, 0]
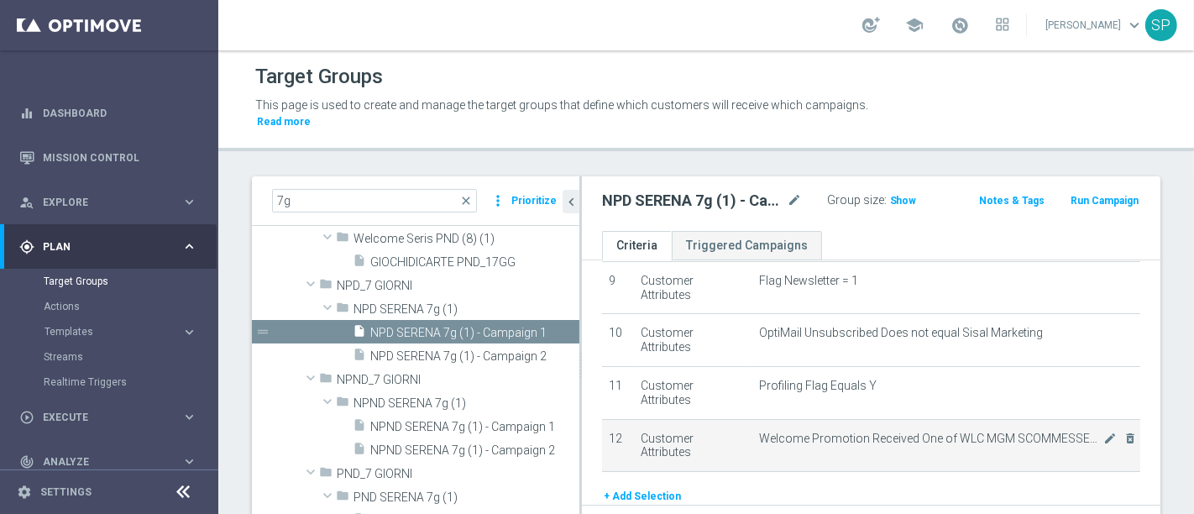
click at [1075, 432] on span "Welcome Promotion Received One of WLC MGM SCOMMESSEW17,WLC MGM LOTTERIE W10,WLC…" at bounding box center [931, 439] width 344 height 14
click at [1104, 432] on icon "mode_edit" at bounding box center [1110, 438] width 13 height 13
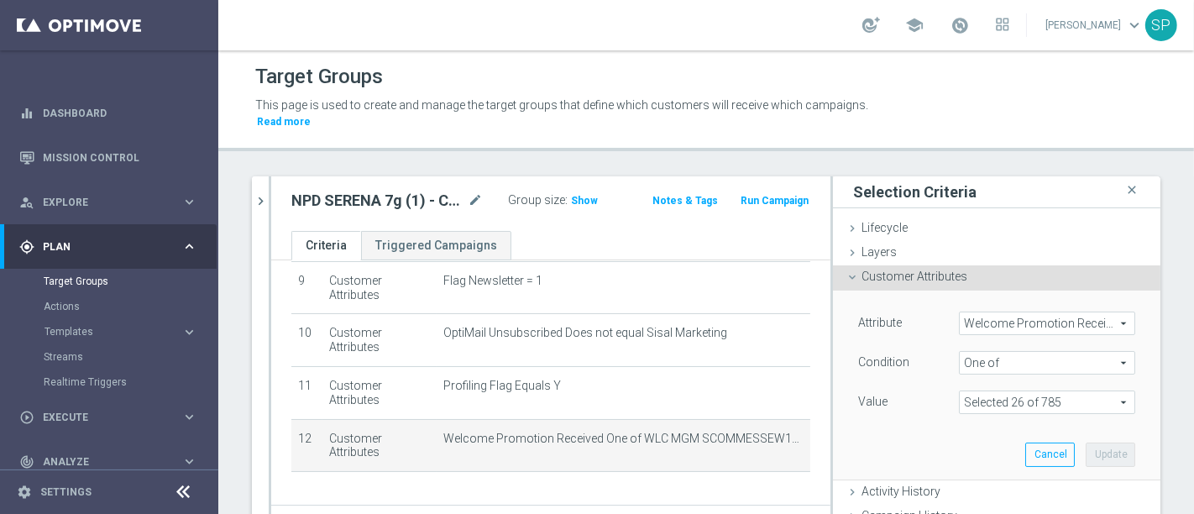
click at [1078, 391] on span at bounding box center [1047, 402] width 175 height 22
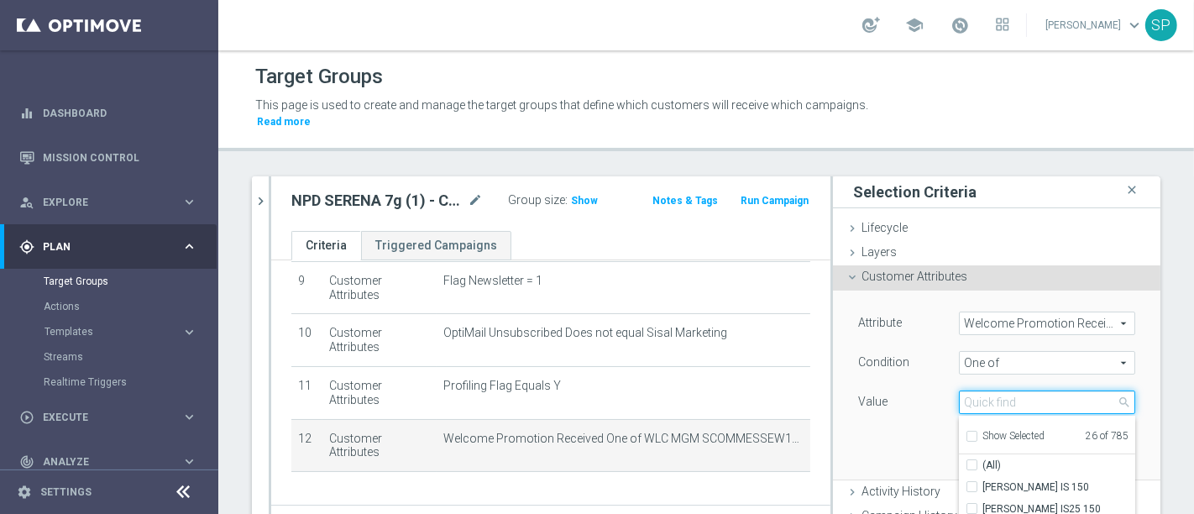
click at [1024, 391] on input "search" at bounding box center [1047, 403] width 176 height 24
type input "wlc casino real w3"
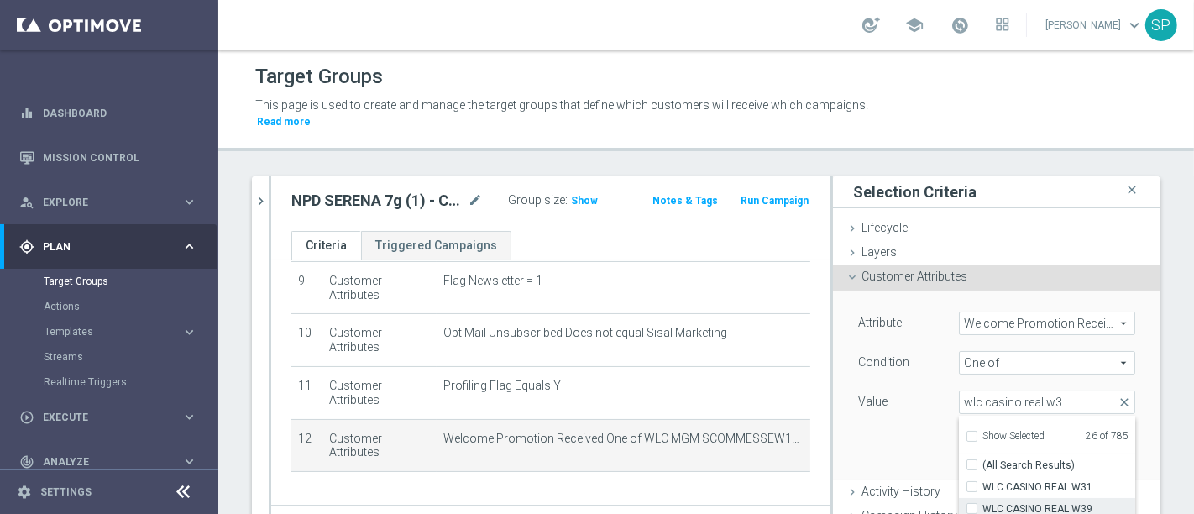
click at [1013, 502] on span "WLC CASINO REAL W39" at bounding box center [1059, 508] width 153 height 13
click at [983, 504] on input "WLC CASINO REAL W39" at bounding box center [977, 509] width 11 height 11
checkbox input "true"
type input "Selected 27 of 785"
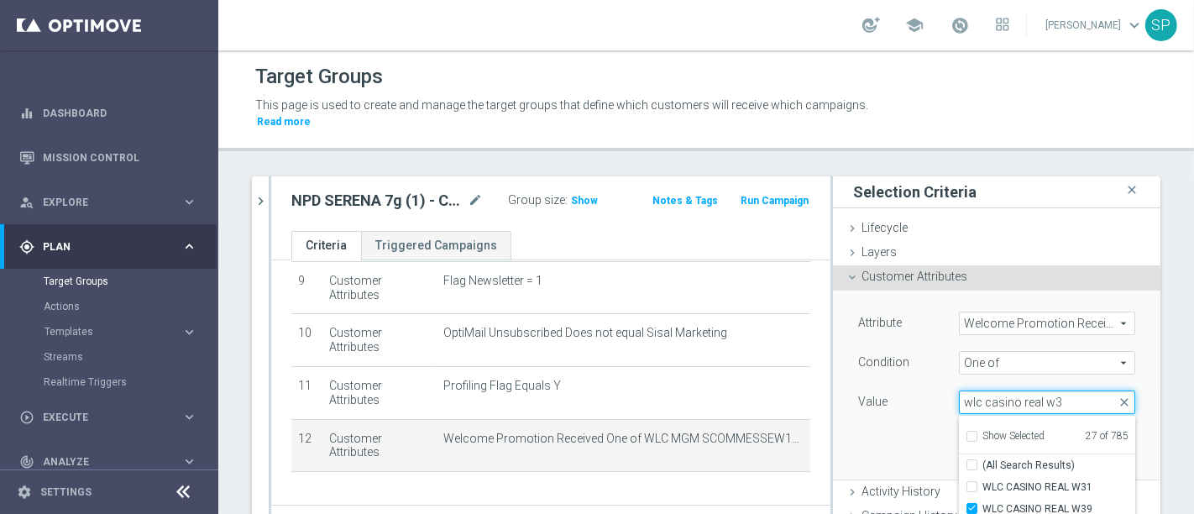
drag, startPoint x: 1043, startPoint y: 378, endPoint x: 998, endPoint y: 397, distance: 49.3
click at [998, 397] on input "wlc casino real w3" at bounding box center [1047, 403] width 176 height 24
type input "wlc casino bet"
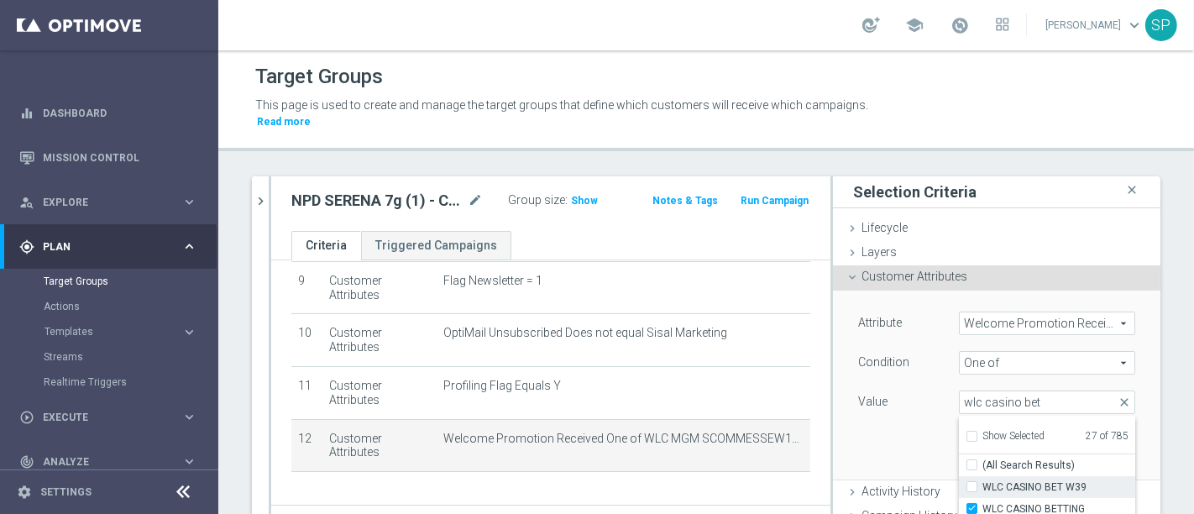
click at [1013, 480] on span "WLC CASINO BET W39" at bounding box center [1059, 486] width 153 height 13
click at [983, 482] on input "WLC CASINO BET W39" at bounding box center [977, 487] width 11 height 11
checkbox input "true"
type input "Selected 28 of 785"
click at [910, 422] on div "Attribute Welcome Promotion Received Welcome Promotion Received arrow_drop_down…" at bounding box center [997, 385] width 302 height 188
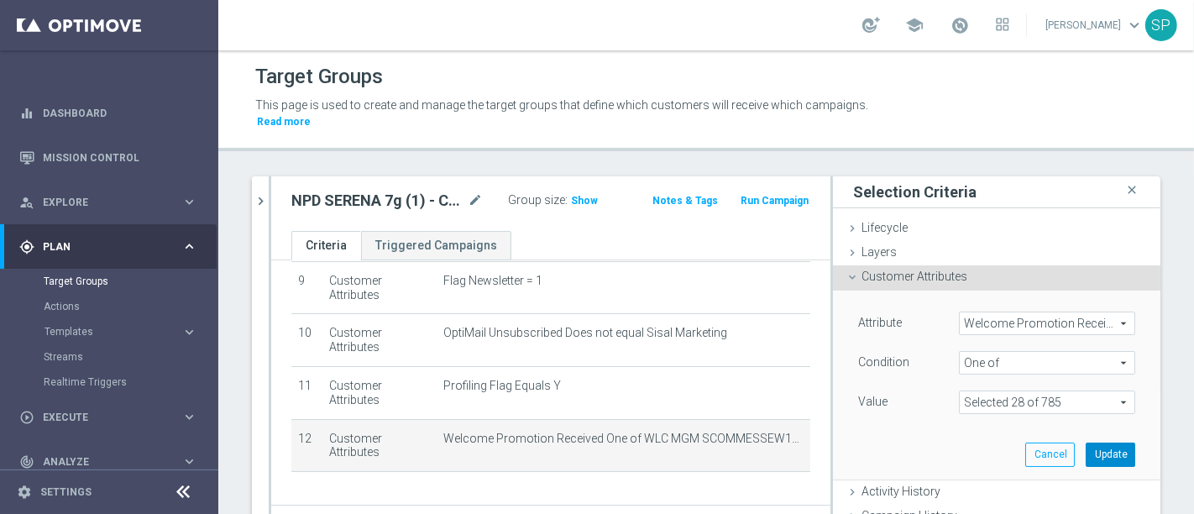
click at [1086, 443] on button "Update" at bounding box center [1111, 455] width 50 height 24
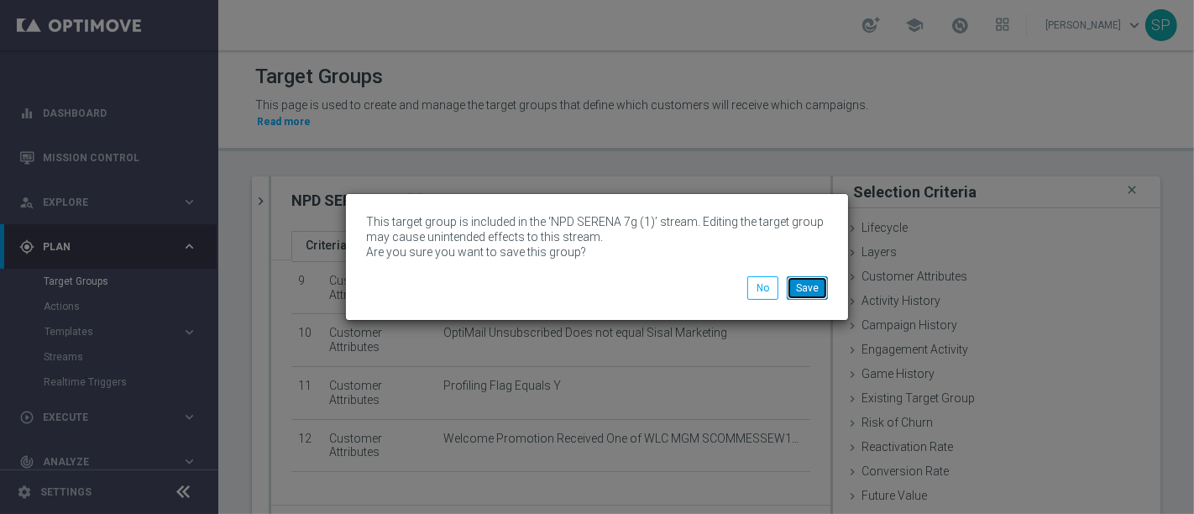
click at [811, 280] on button "Save" at bounding box center [807, 288] width 41 height 24
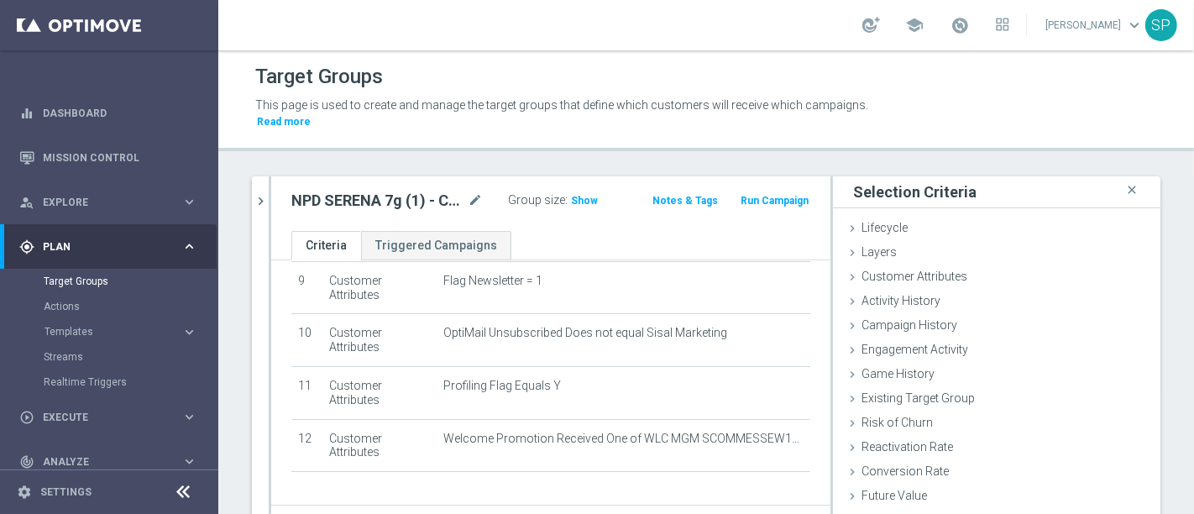
scroll to position [11, 0]
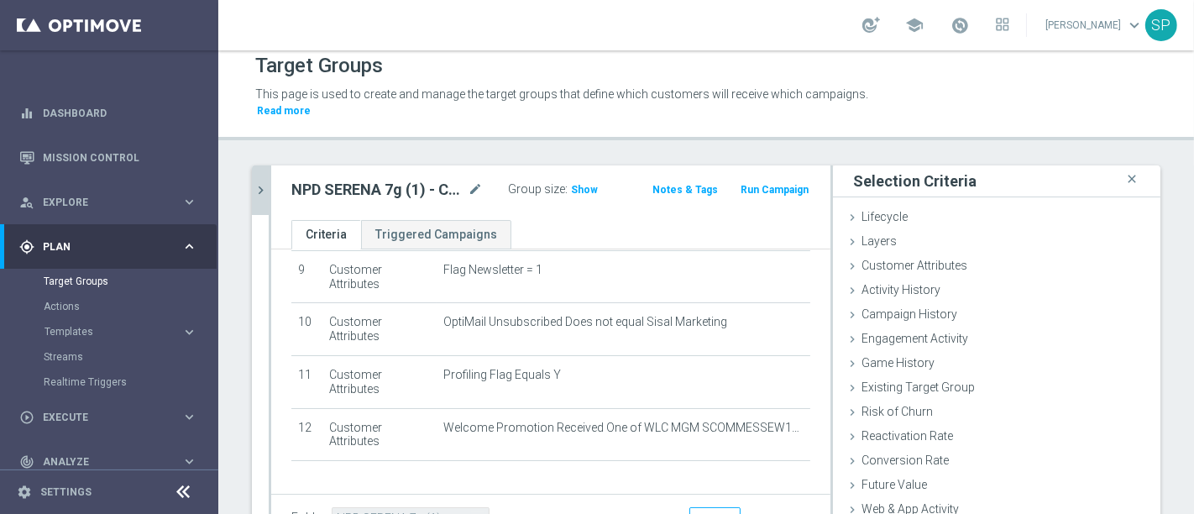
click at [253, 182] on icon "chevron_right" at bounding box center [261, 190] width 16 height 16
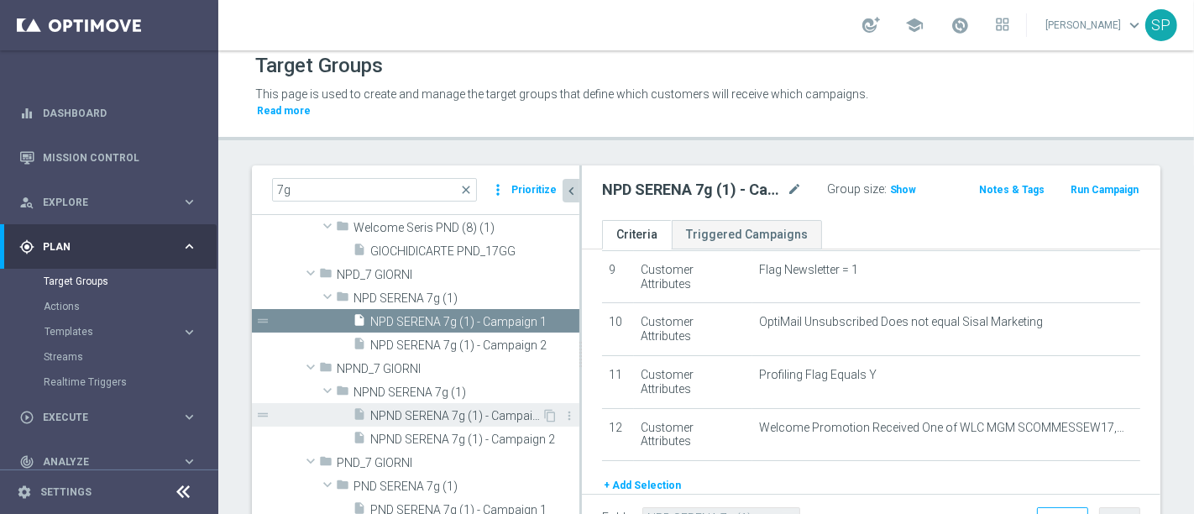
click at [454, 409] on span "NPND SERENA 7g (1) - Campaign 1" at bounding box center [455, 416] width 171 height 14
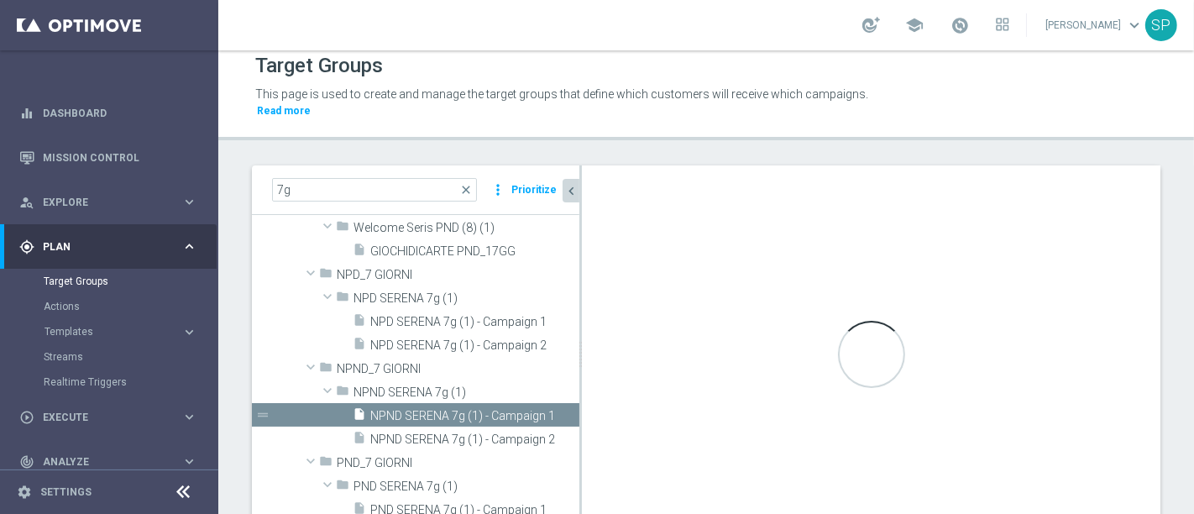
type input "NPND SERENA 7g (1)"
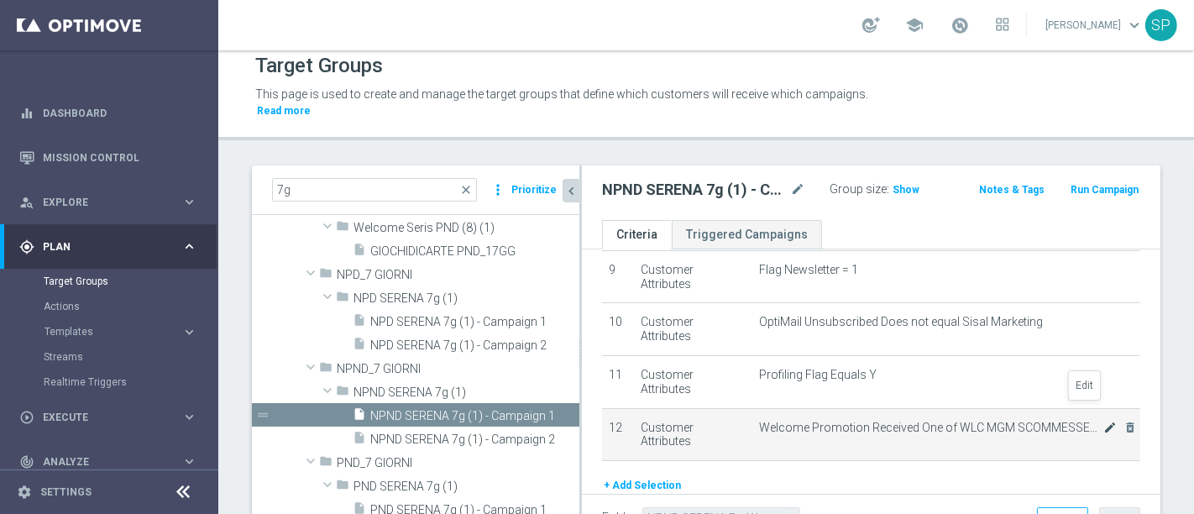
click at [1104, 421] on icon "mode_edit" at bounding box center [1110, 427] width 13 height 13
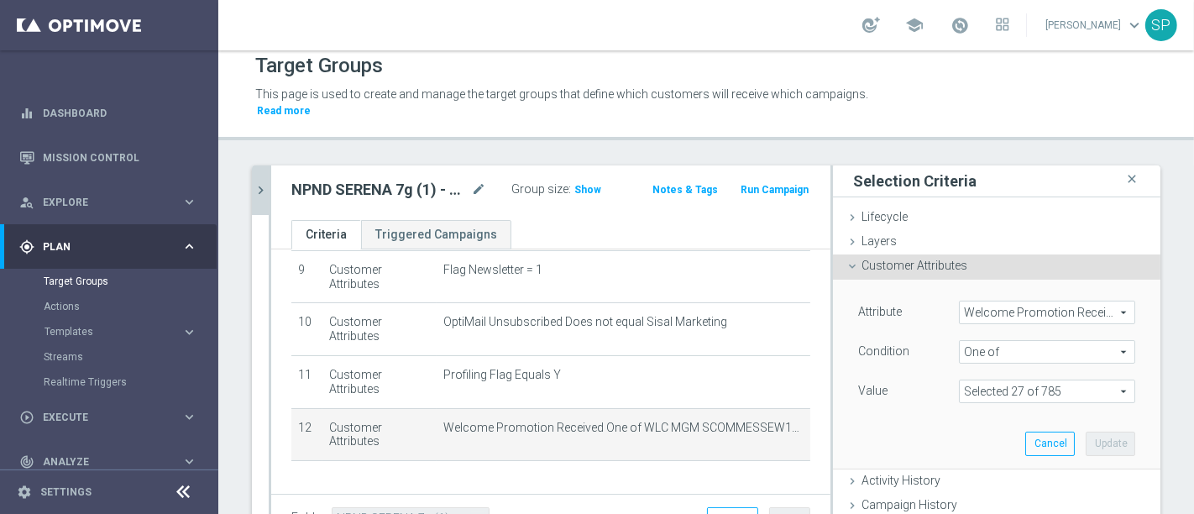
click at [1088, 380] on span at bounding box center [1047, 391] width 175 height 22
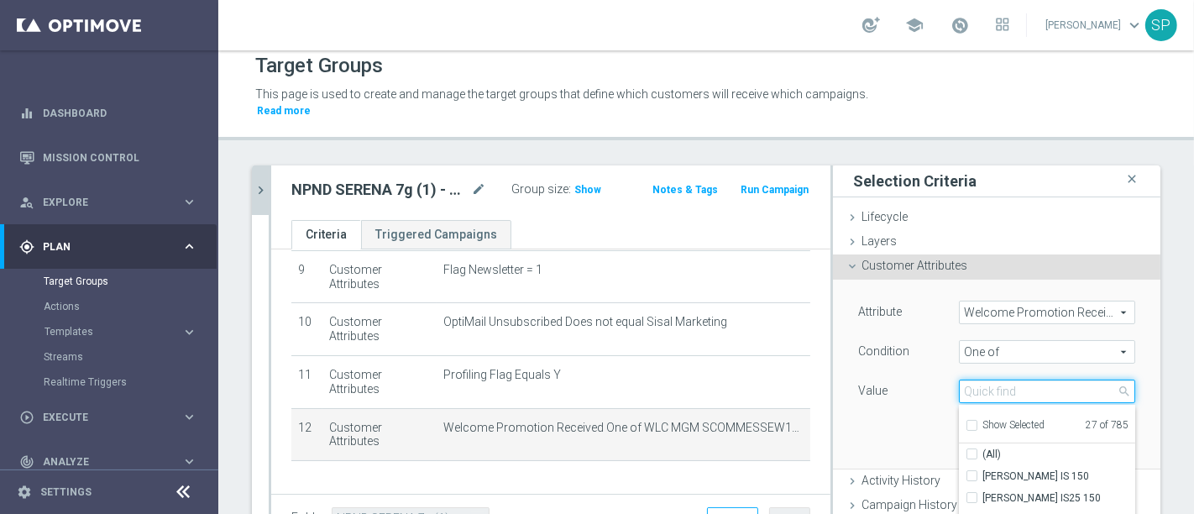
click at [1088, 380] on input "search" at bounding box center [1047, 392] width 176 height 24
type input "wlc casino be"
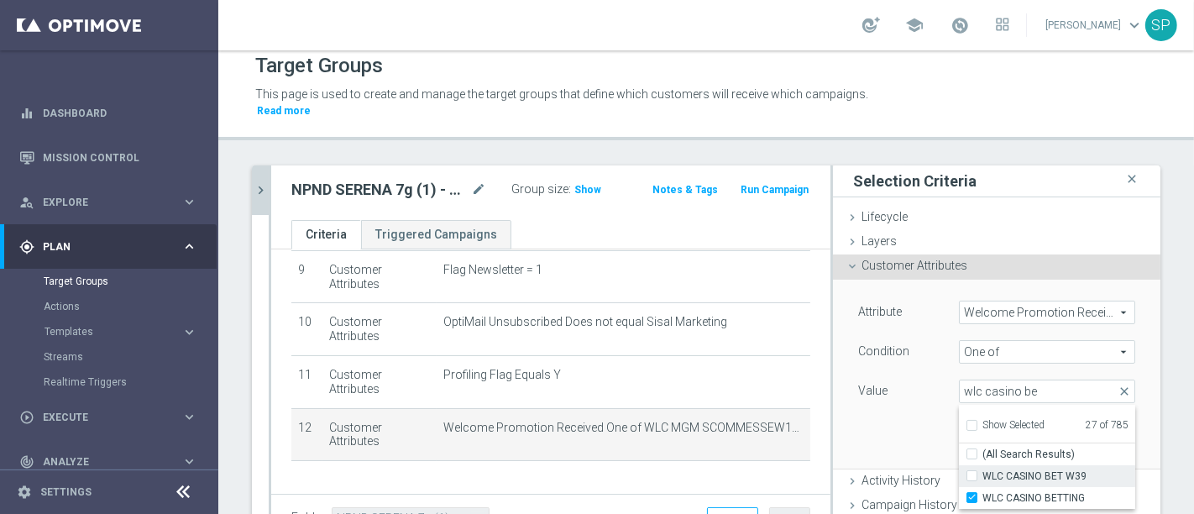
click at [1033, 469] on span "WLC CASINO BET W39" at bounding box center [1059, 475] width 153 height 13
click at [983, 471] on input "WLC CASINO BET W39" at bounding box center [977, 476] width 11 height 11
checkbox input "true"
type input "Selected 28 of 785"
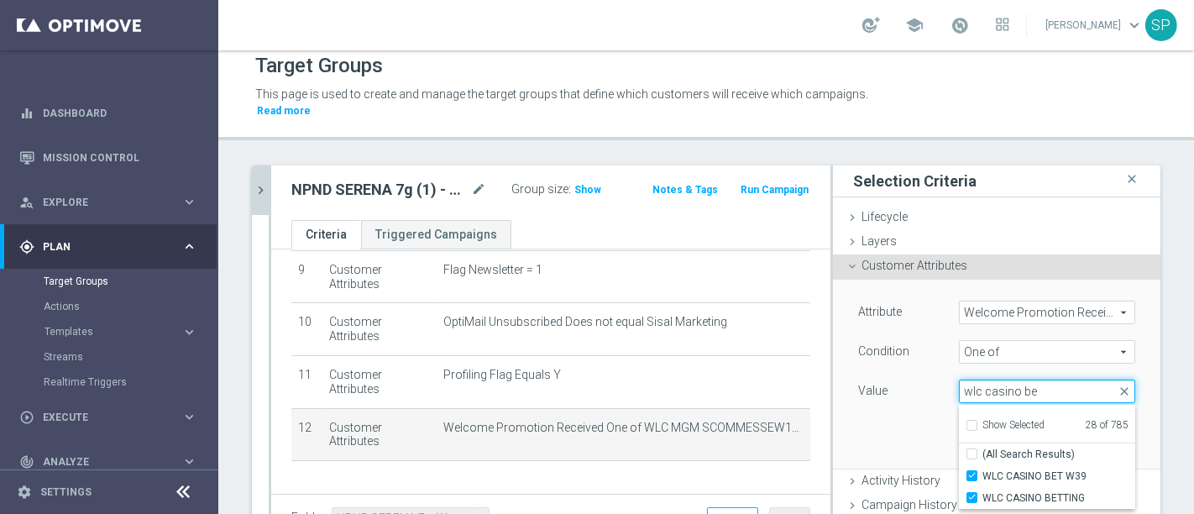
drag, startPoint x: 1022, startPoint y: 368, endPoint x: 964, endPoint y: 385, distance: 60.3
click at [964, 385] on input "wlc casino be" at bounding box center [1047, 392] width 176 height 24
type input "wlc casino real w3"
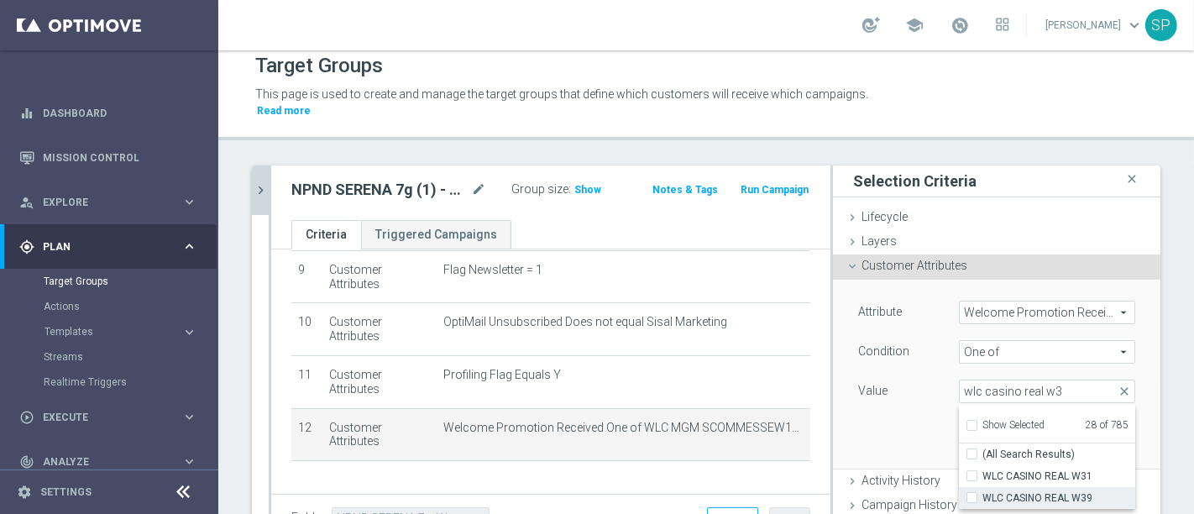
click at [1012, 491] on span "WLC CASINO REAL W39" at bounding box center [1059, 497] width 153 height 13
click at [983, 493] on input "WLC CASINO REAL W39" at bounding box center [977, 498] width 11 height 11
checkbox input "true"
type input "Selected 29 of 785"
click at [899, 404] on div "Attribute Welcome Promotion Received Welcome Promotion Received arrow_drop_down…" at bounding box center [997, 374] width 302 height 188
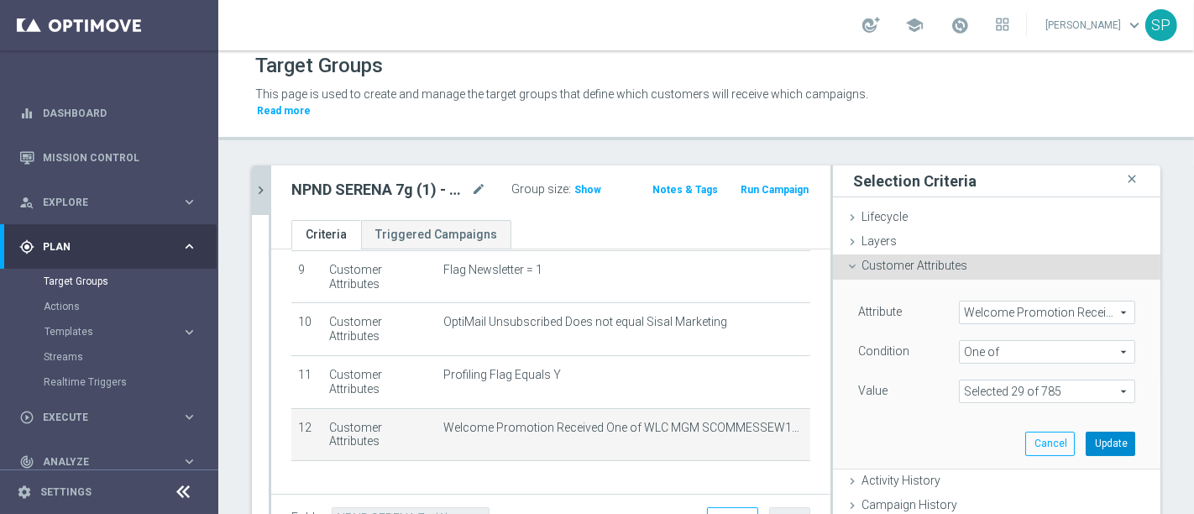
click at [1101, 432] on button "Update" at bounding box center [1111, 444] width 50 height 24
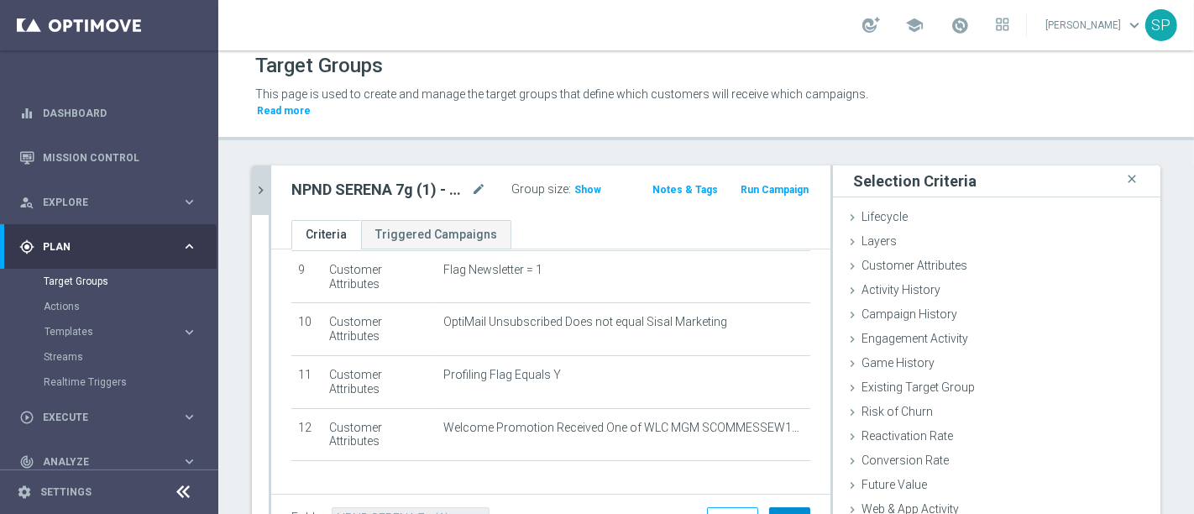
click at [777, 507] on button "Save" at bounding box center [789, 519] width 41 height 24
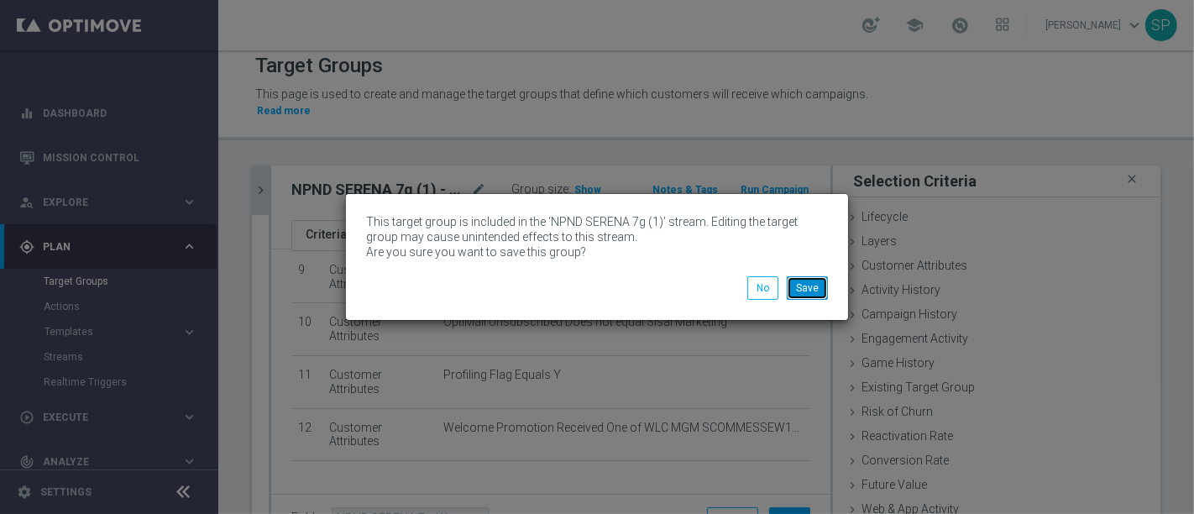
click at [815, 286] on button "Save" at bounding box center [807, 288] width 41 height 24
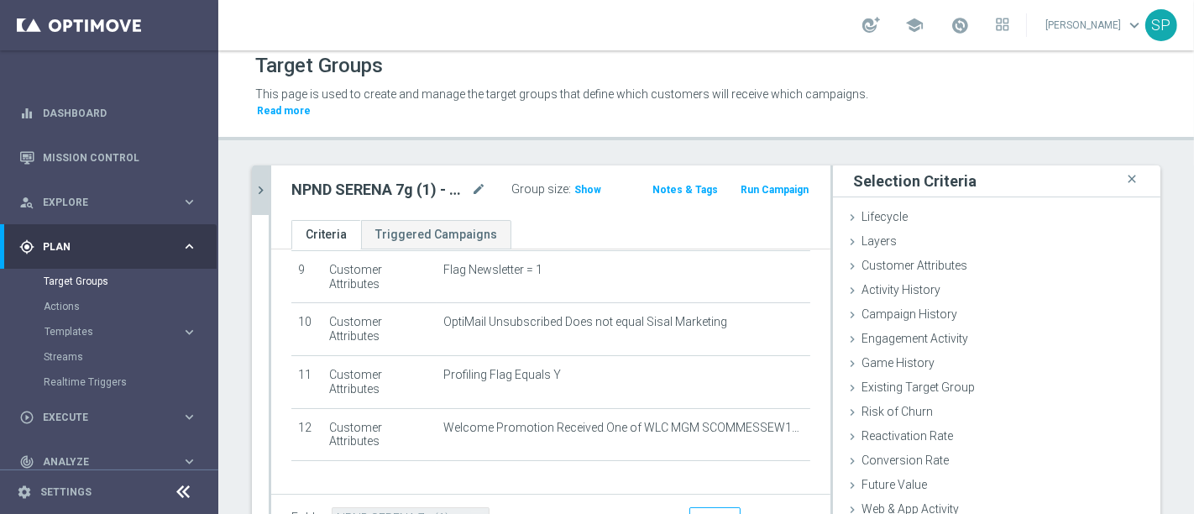
click at [258, 182] on icon "chevron_right" at bounding box center [261, 190] width 16 height 16
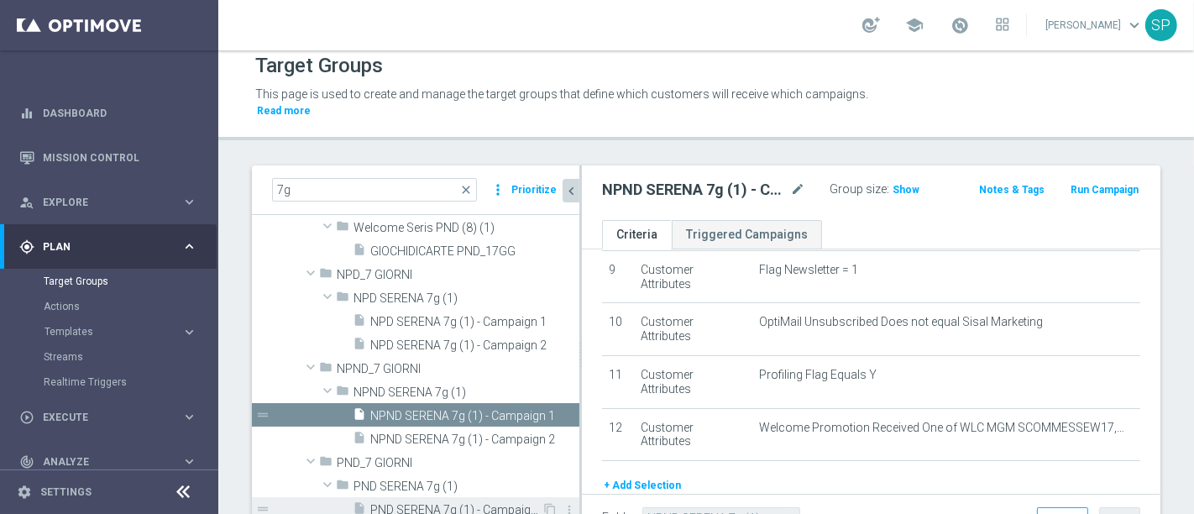
click at [435, 503] on span "PND SERENA 7g (1) - Campaign 1" at bounding box center [455, 510] width 171 height 14
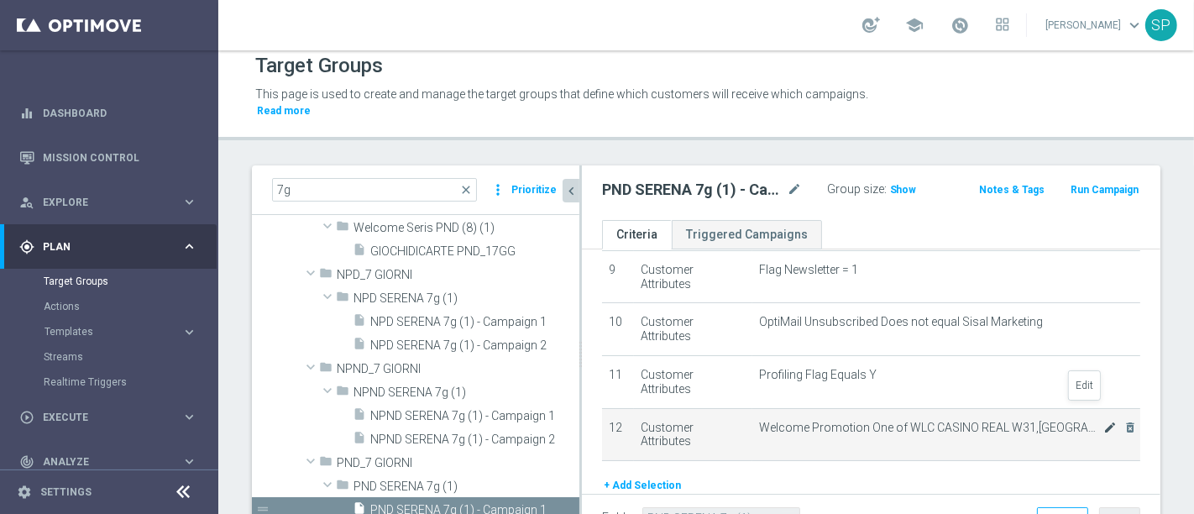
click at [1104, 421] on icon "mode_edit" at bounding box center [1110, 427] width 13 height 13
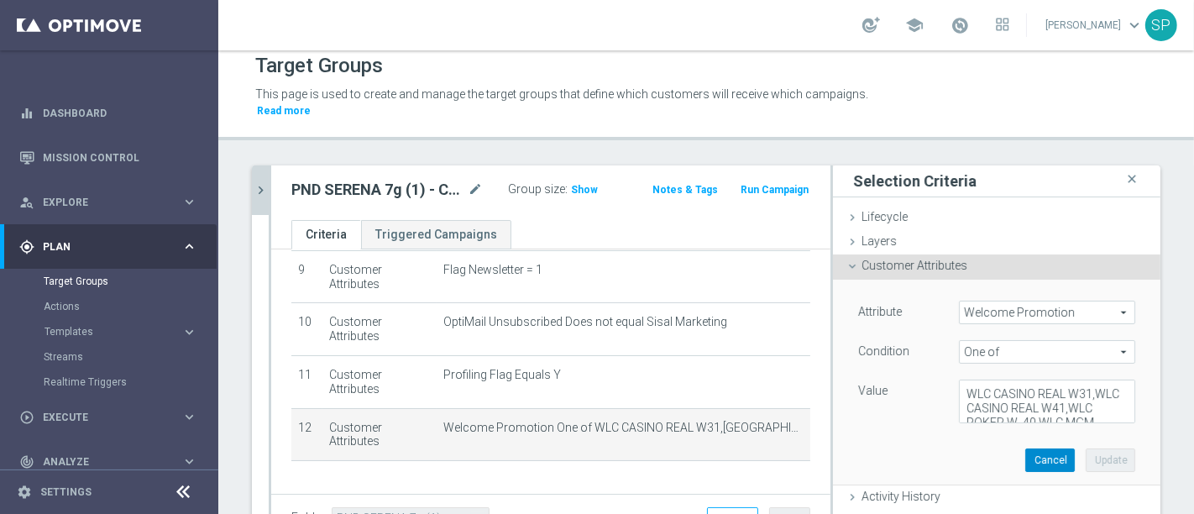
click at [1025, 448] on button "Cancel" at bounding box center [1050, 460] width 50 height 24
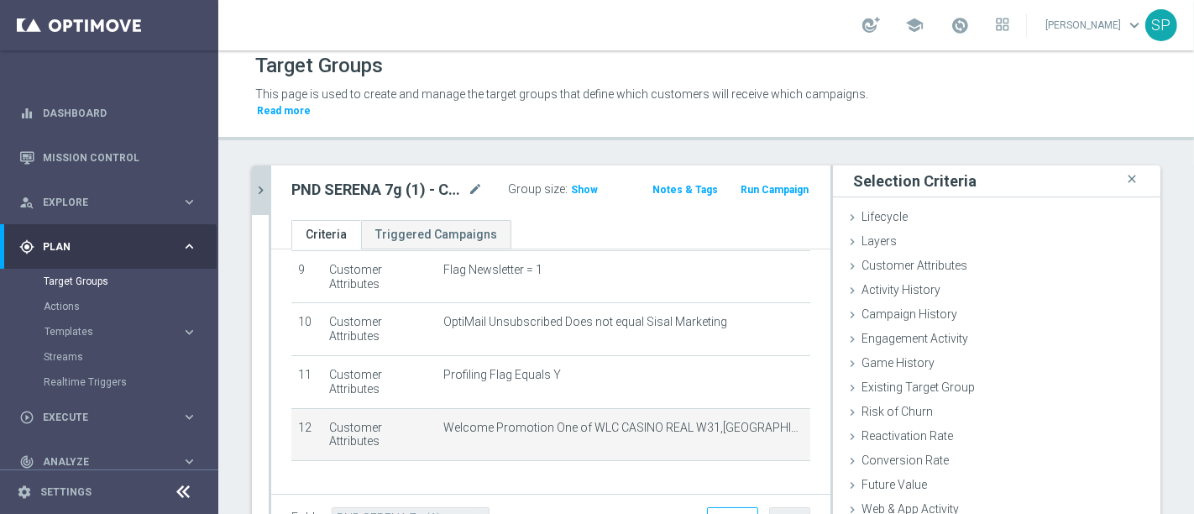
click at [259, 182] on icon "chevron_right" at bounding box center [261, 190] width 16 height 16
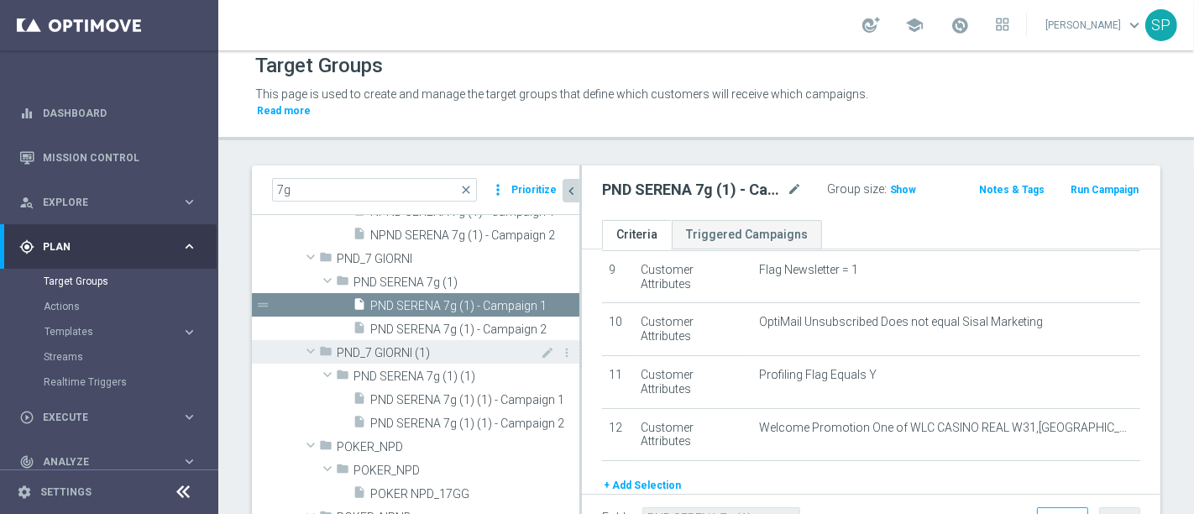
scroll to position [2085, 0]
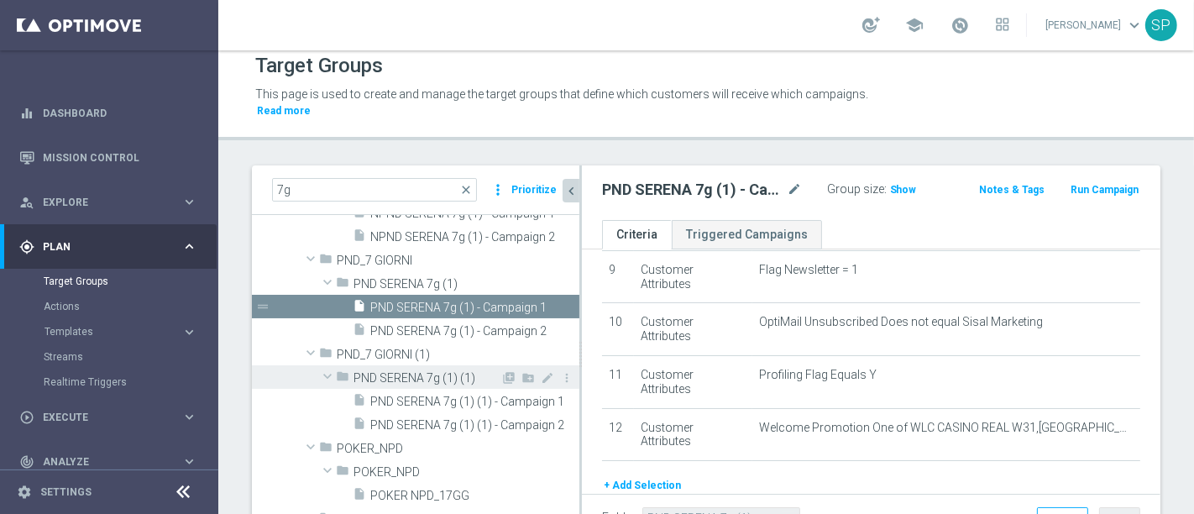
click at [450, 371] on span "PND SERENA 7g (1) (1)" at bounding box center [427, 378] width 147 height 14
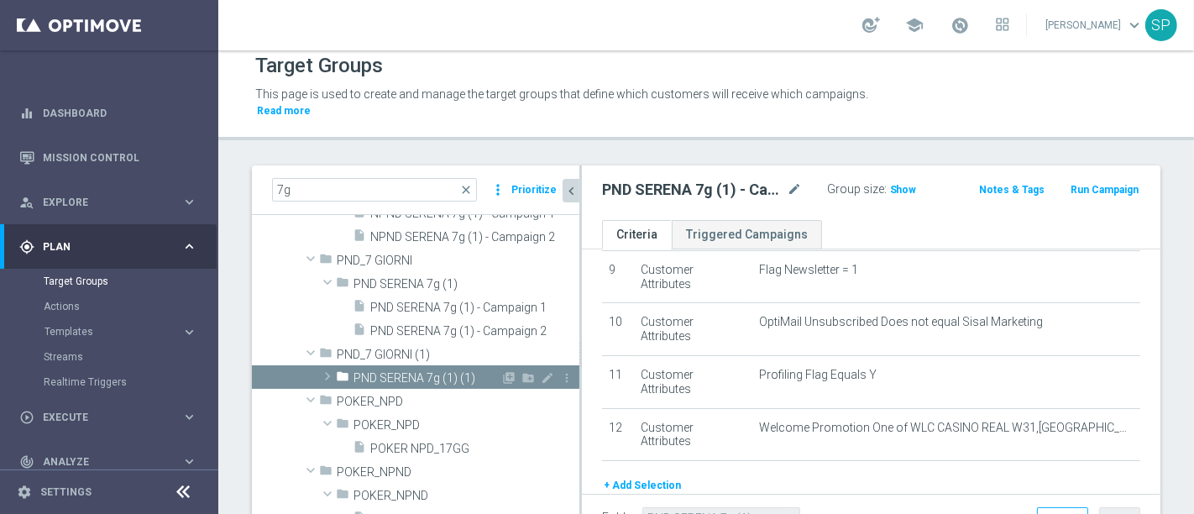
click at [450, 371] on span "PND SERENA 7g (1) (1)" at bounding box center [427, 378] width 147 height 14
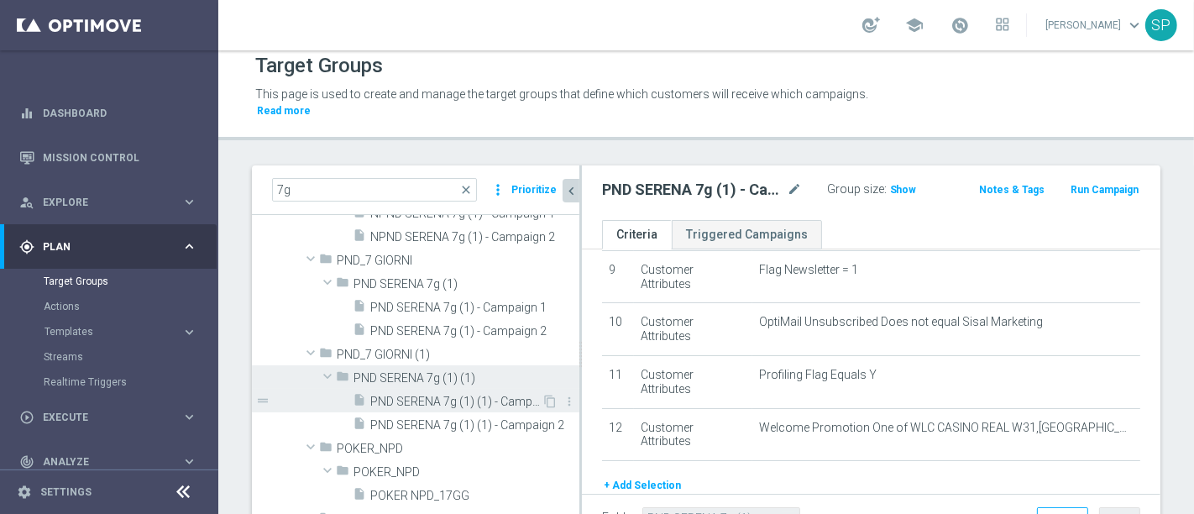
click at [458, 395] on span "PND SERENA 7g (1) (1) - Campaign 1" at bounding box center [455, 402] width 171 height 14
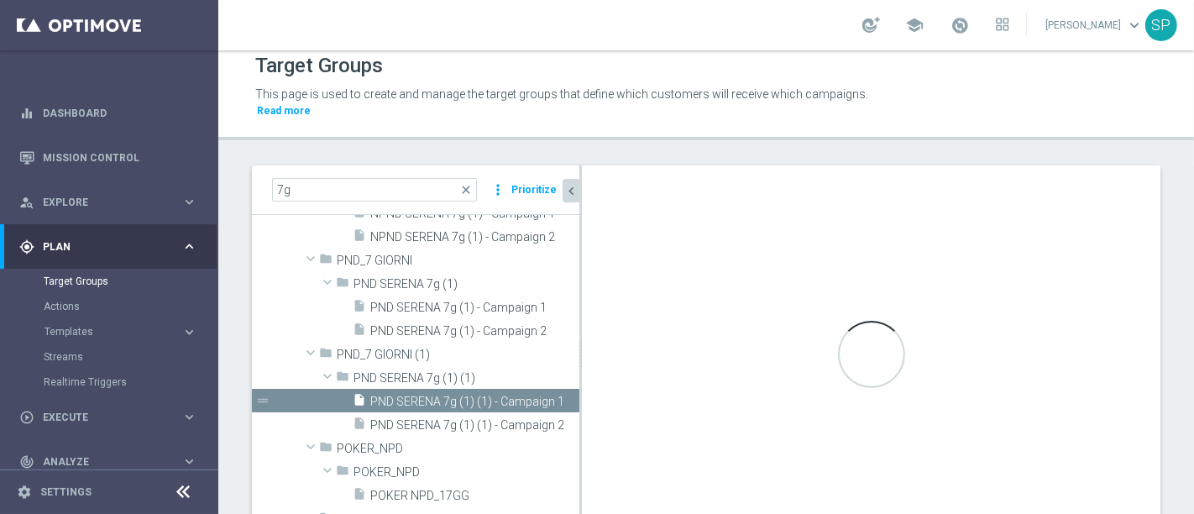
type input "PND SERENA 7g (1) (1)"
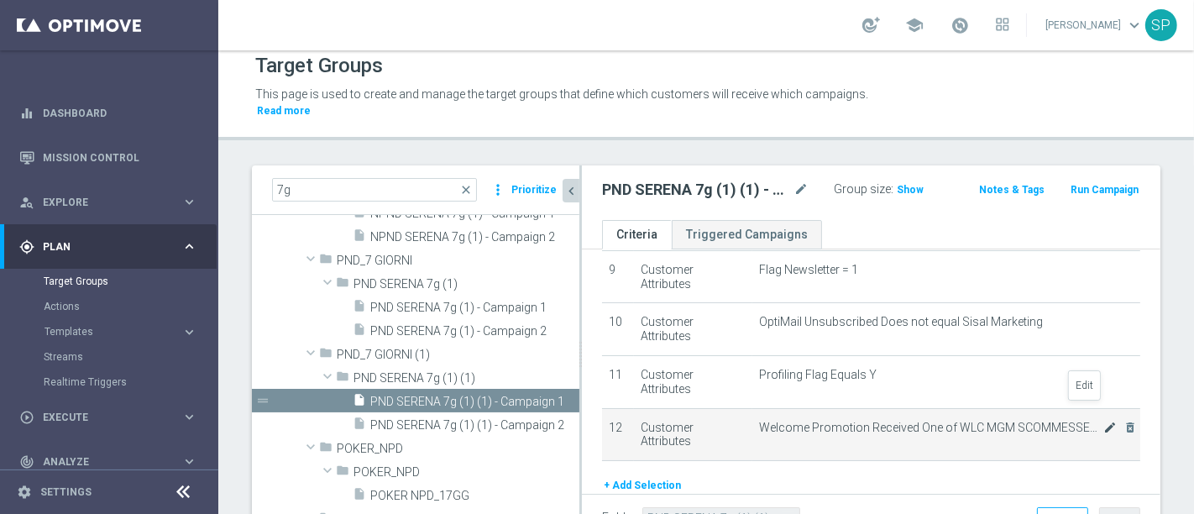
click at [1104, 421] on icon "mode_edit" at bounding box center [1110, 427] width 13 height 13
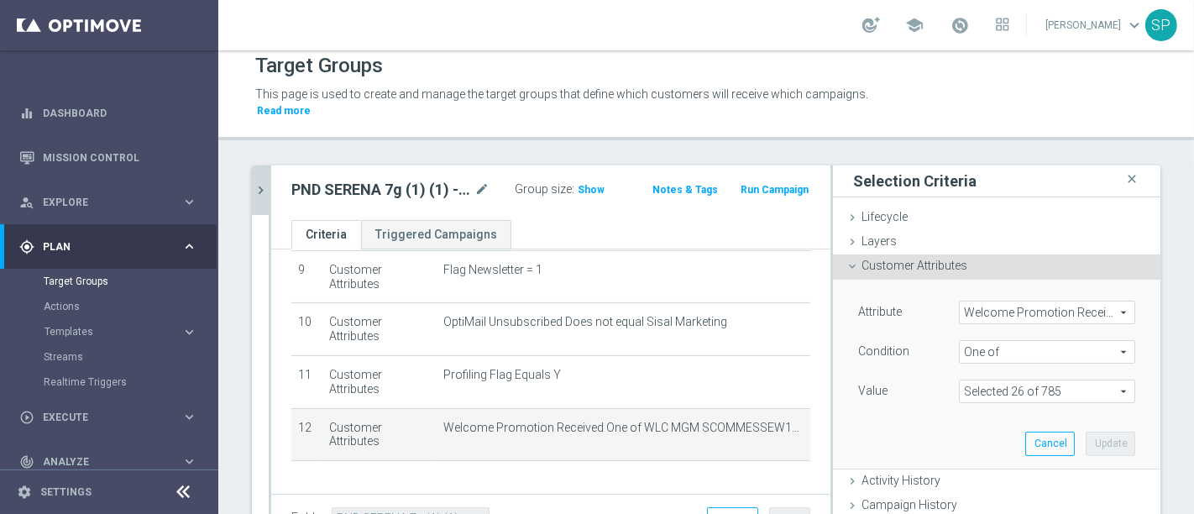
click at [1081, 380] on span at bounding box center [1047, 391] width 175 height 22
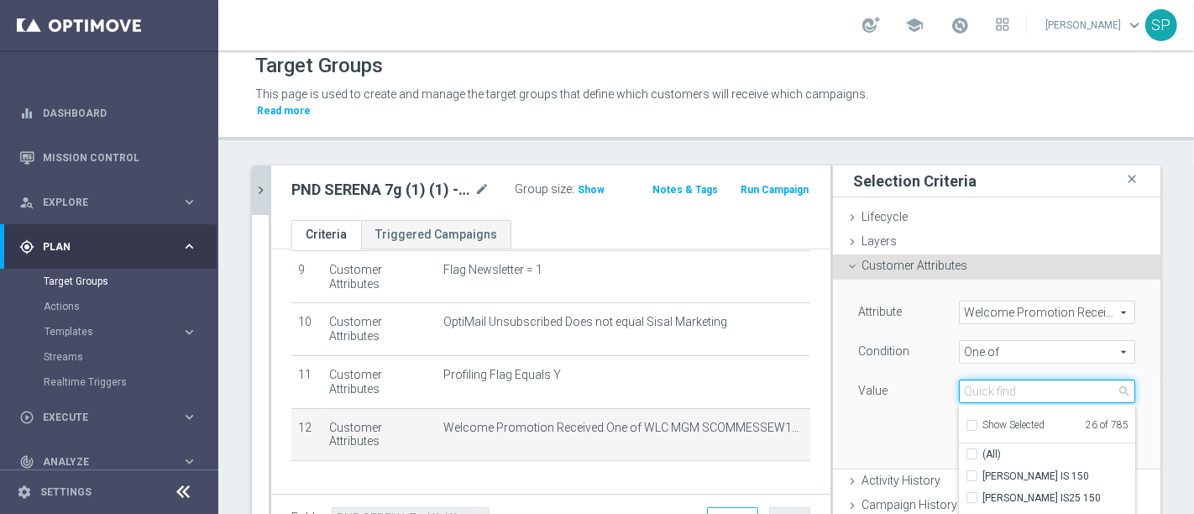
click at [1046, 380] on input "search" at bounding box center [1047, 392] width 176 height 24
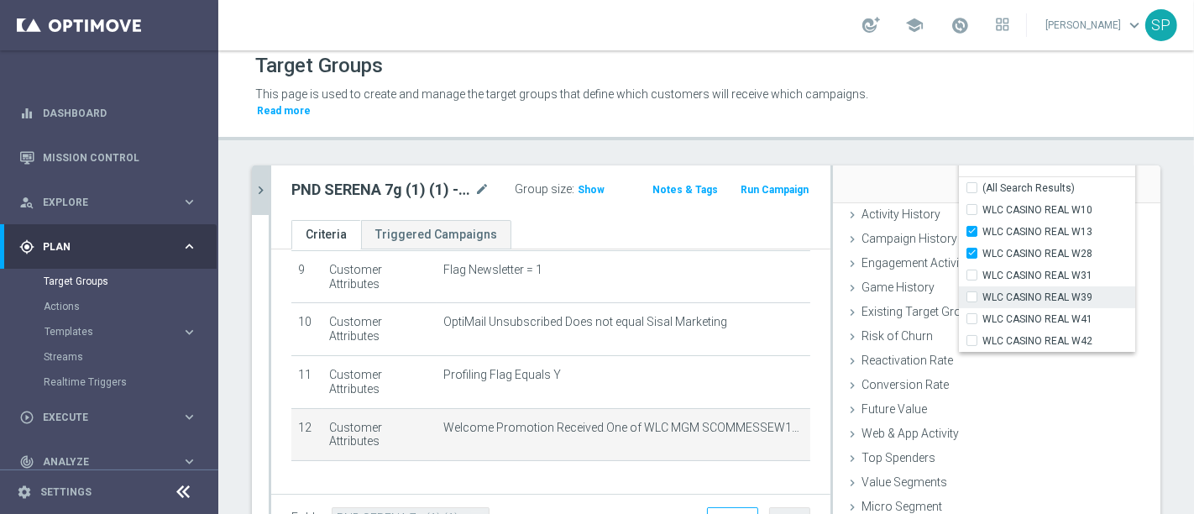
type input "wlc casino real"
click at [1065, 291] on span "WLC CASINO REAL W39" at bounding box center [1059, 297] width 153 height 13
click at [983, 292] on input "WLC CASINO REAL W39" at bounding box center [977, 297] width 11 height 11
checkbox input "true"
type input "Selected 27 of 785"
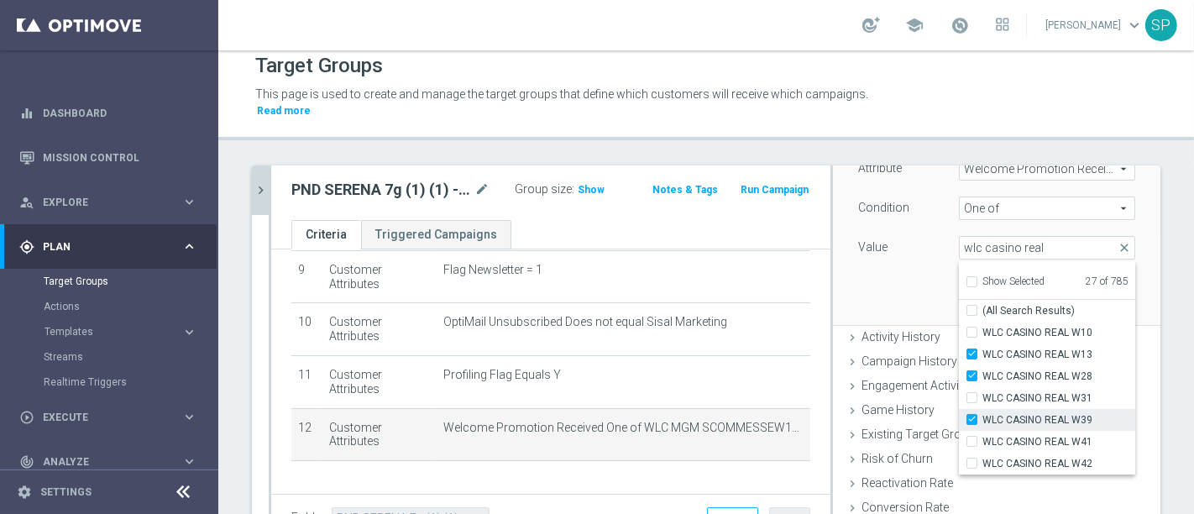
scroll to position [143, 0]
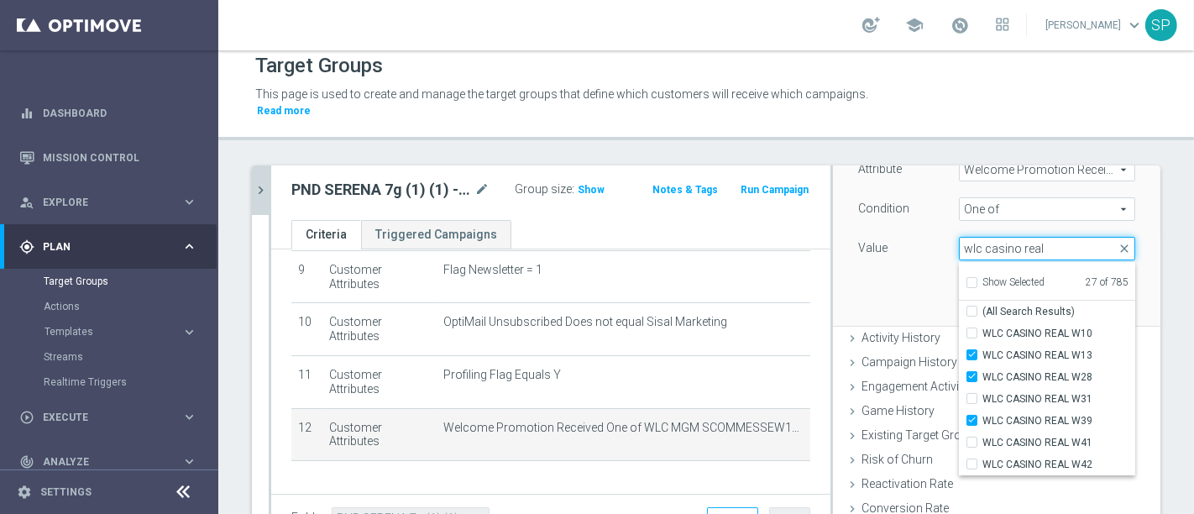
drag, startPoint x: 1026, startPoint y: 223, endPoint x: 1006, endPoint y: 238, distance: 25.2
click at [1006, 238] on input "wlc casino real" at bounding box center [1047, 249] width 176 height 24
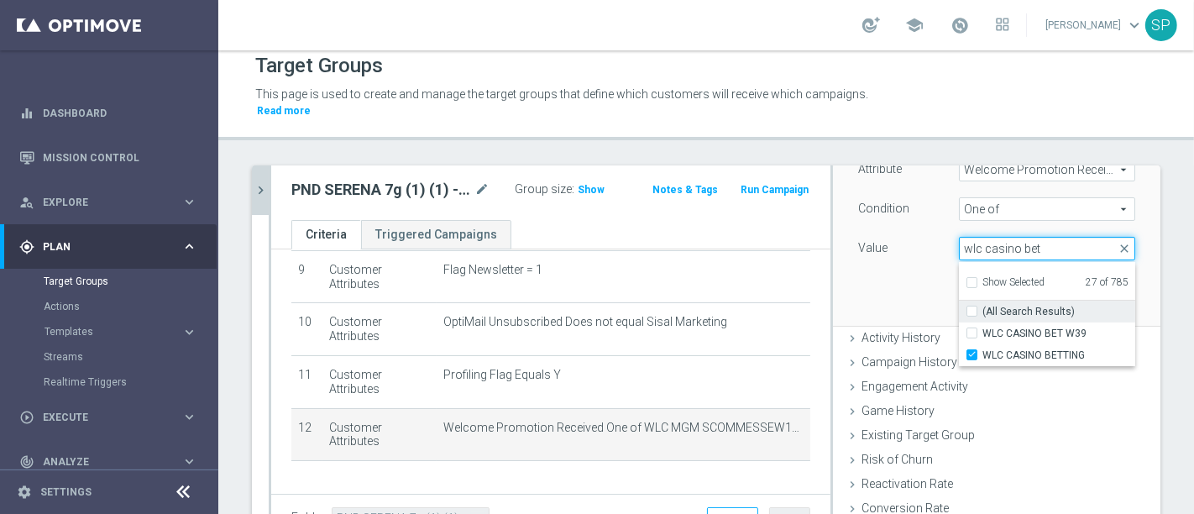
type input "wlc casino bet"
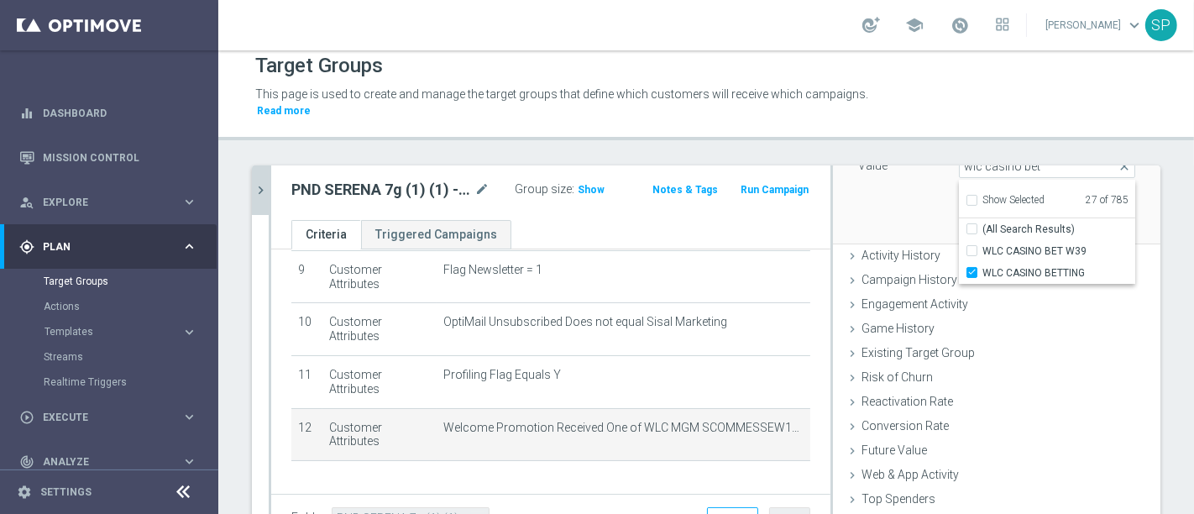
scroll to position [226, 0]
click at [972, 245] on input "WLC CASINO BET W39" at bounding box center [977, 250] width 11 height 11
checkbox input "true"
type input "Selected 28 of 785"
click at [931, 178] on div "Attribute Welcome Promotion Received Welcome Promotion Received arrow_drop_down…" at bounding box center [997, 148] width 302 height 188
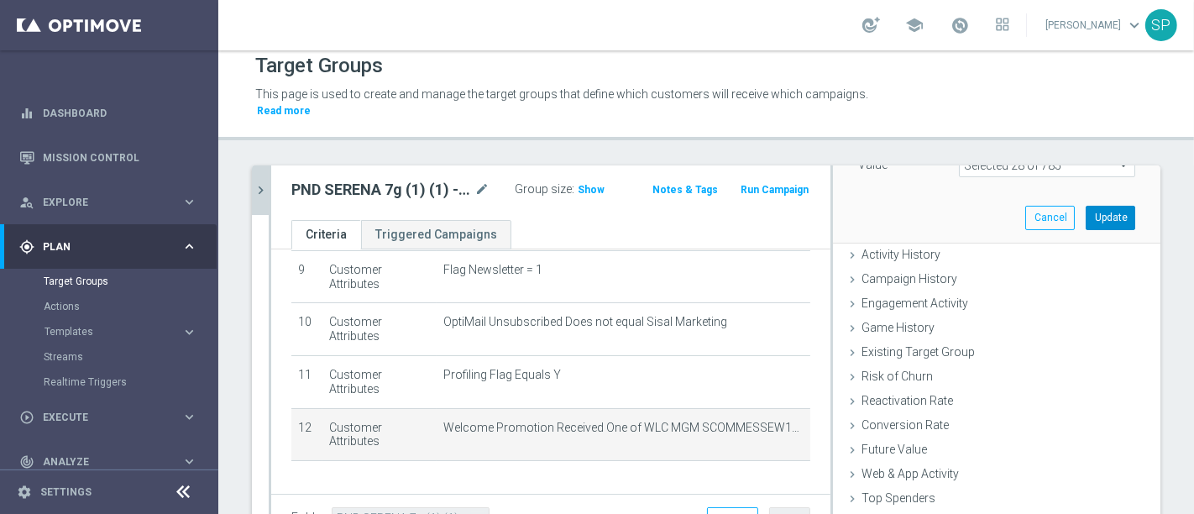
click at [1086, 206] on button "Update" at bounding box center [1111, 218] width 50 height 24
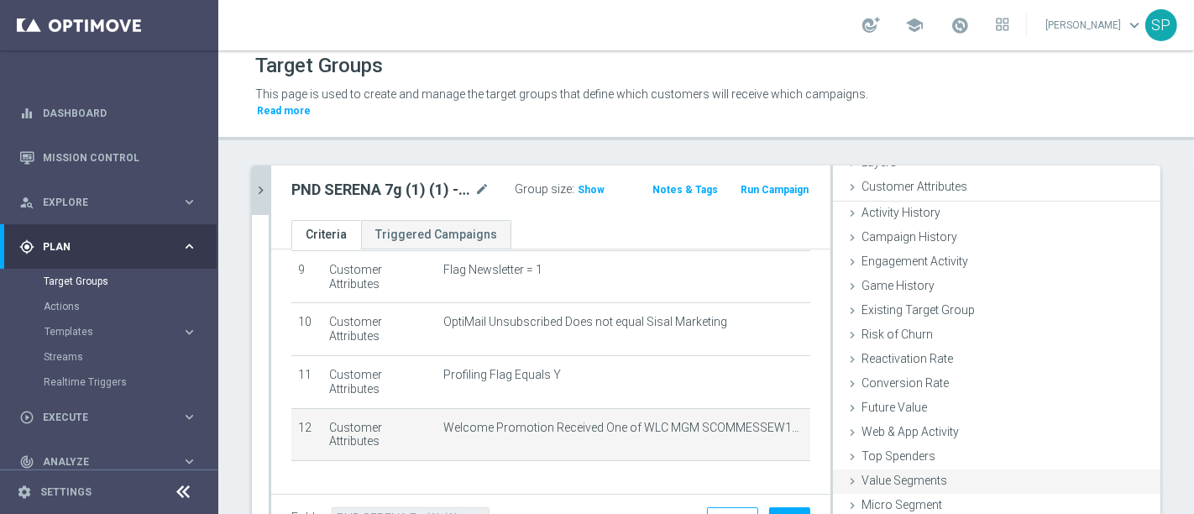
scroll to position [76, 0]
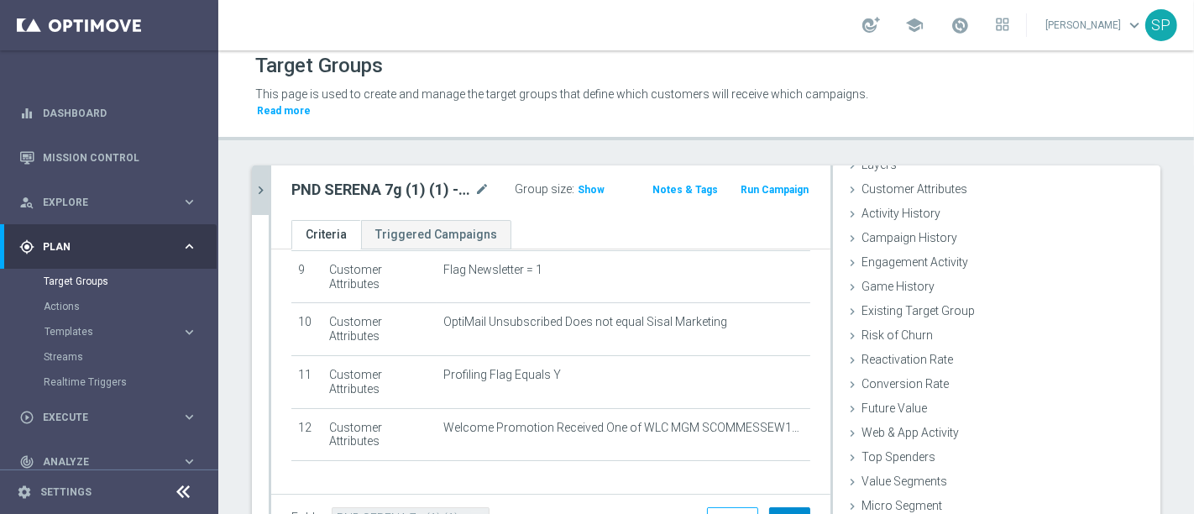
click at [779, 507] on button "Save" at bounding box center [789, 519] width 41 height 24
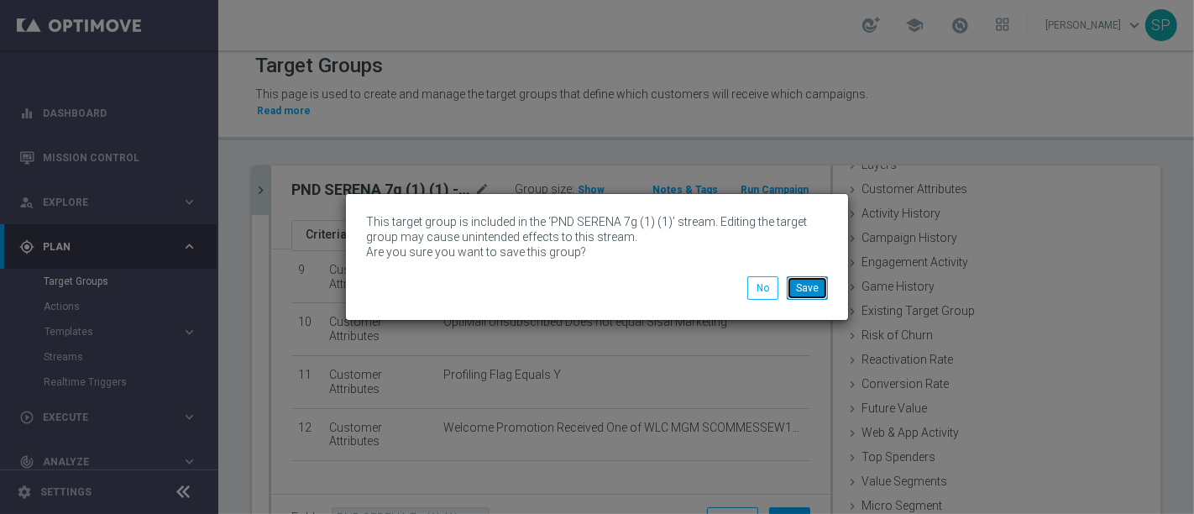
click at [798, 296] on button "Save" at bounding box center [807, 288] width 41 height 24
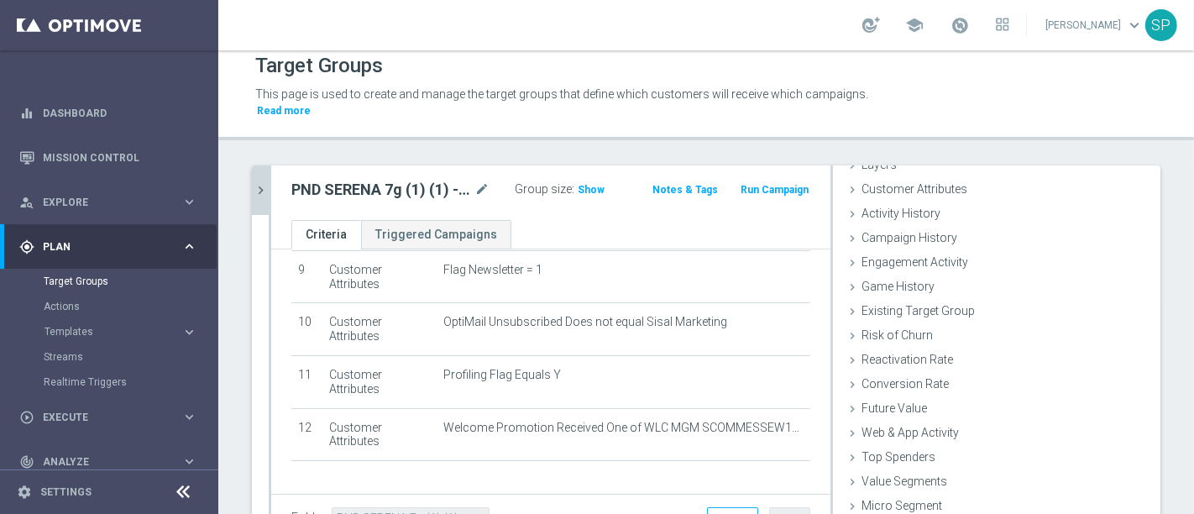
click at [258, 182] on icon "chevron_right" at bounding box center [261, 190] width 16 height 16
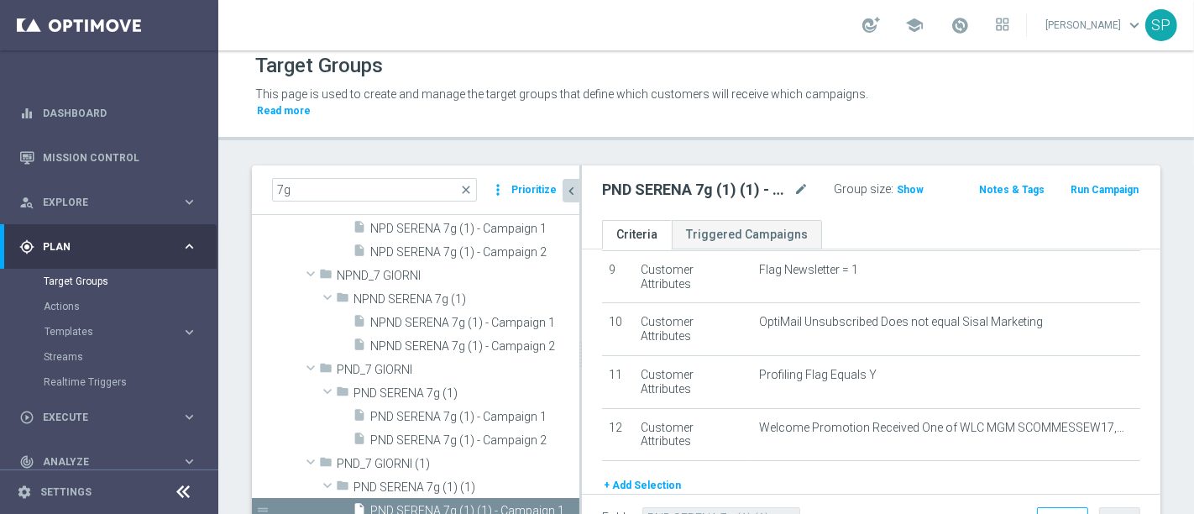
scroll to position [1985, 0]
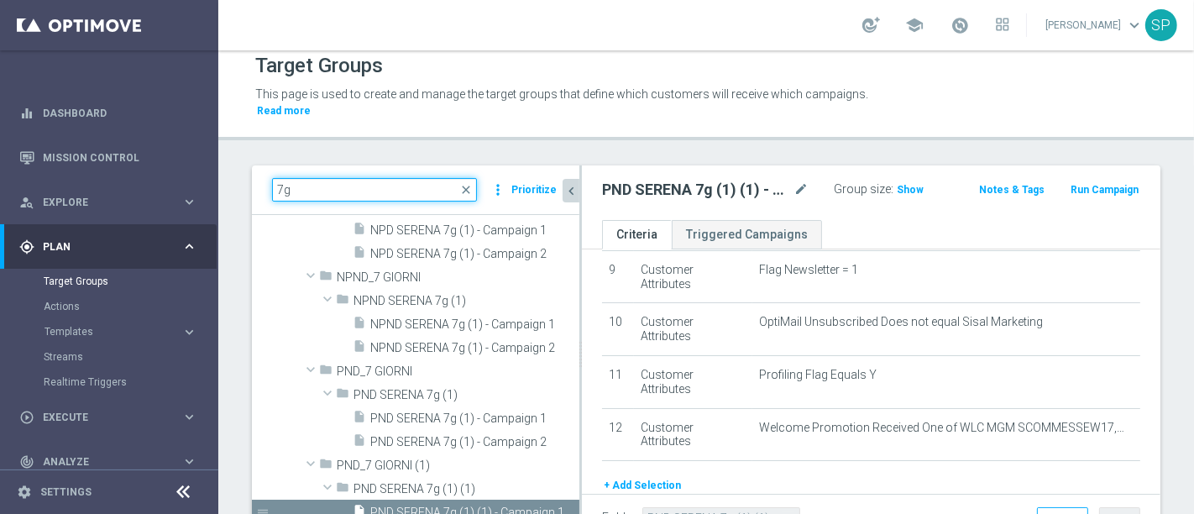
click at [391, 178] on input "7g" at bounding box center [374, 190] width 205 height 24
type input "7"
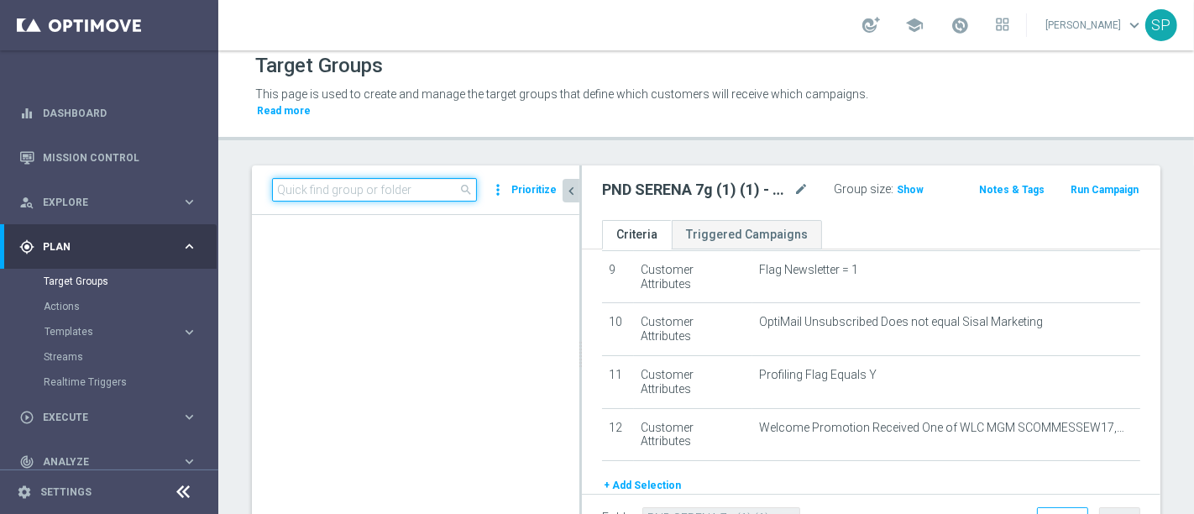
scroll to position [13331, 0]
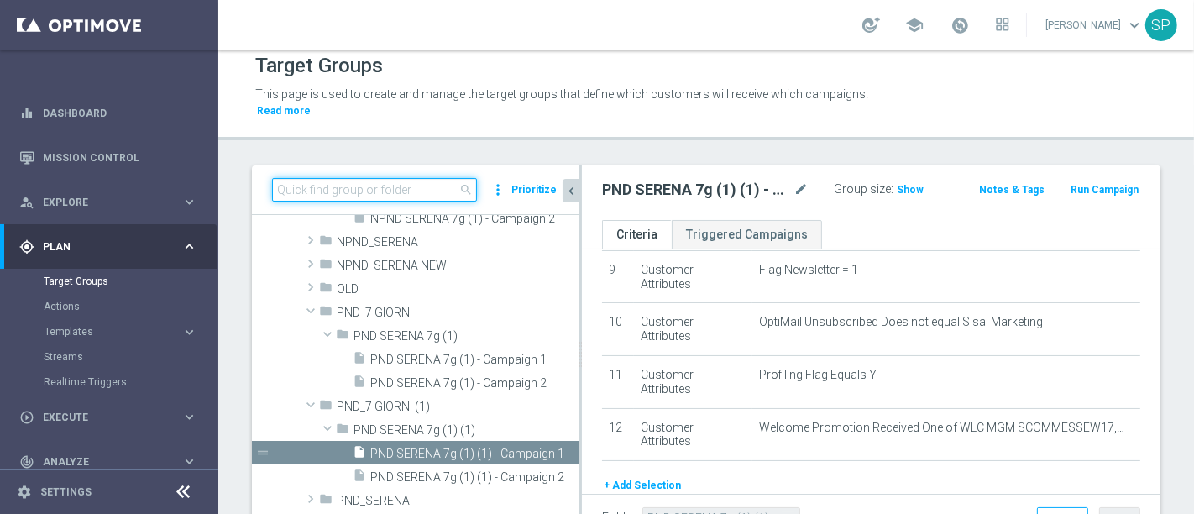
type input "n"
click at [391, 178] on input "pnd_" at bounding box center [374, 190] width 205 height 24
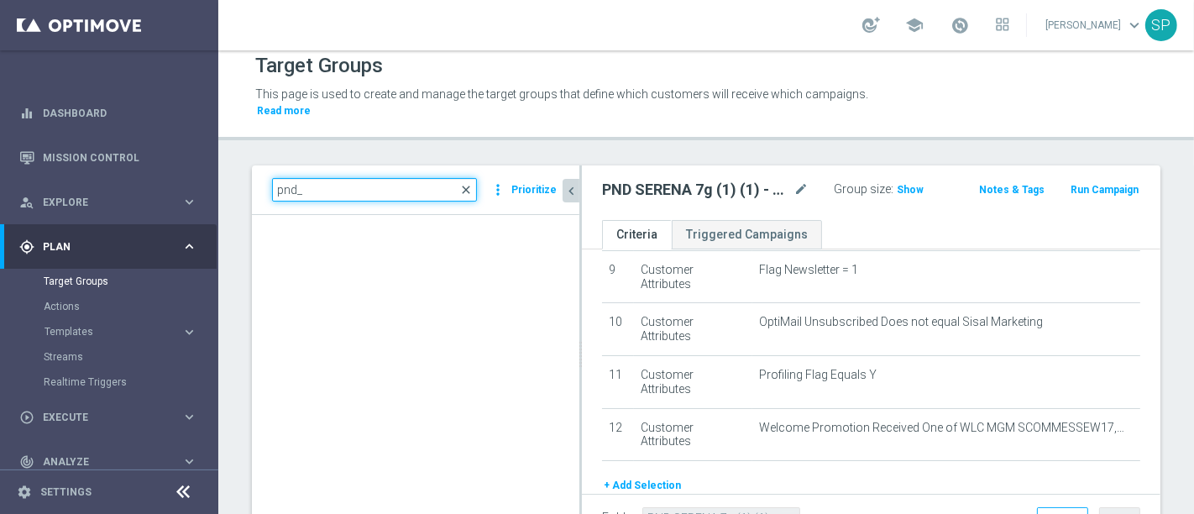
type input "pnd_"
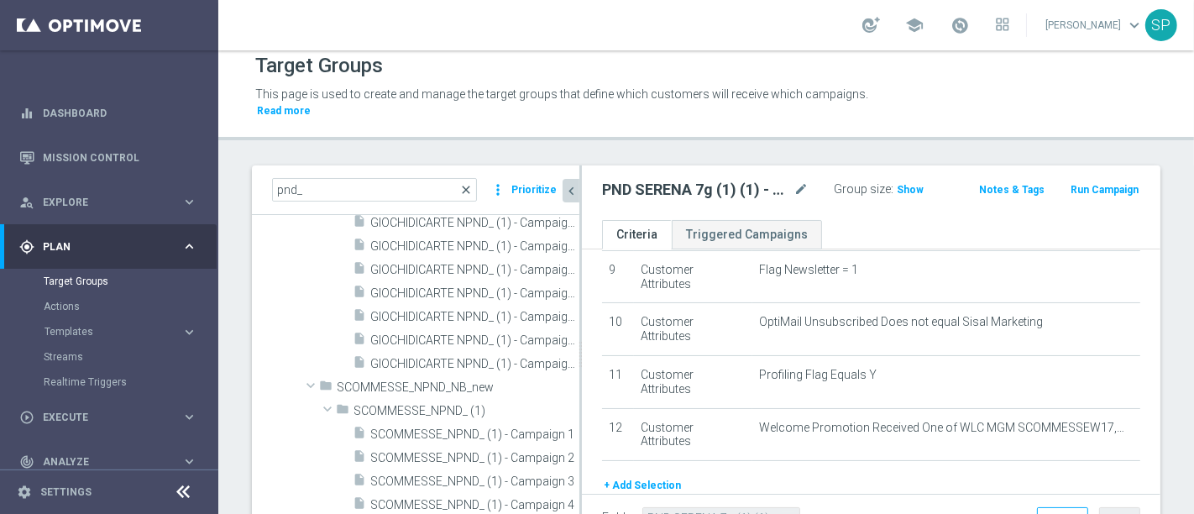
click at [470, 183] on span "close" at bounding box center [465, 189] width 13 height 13
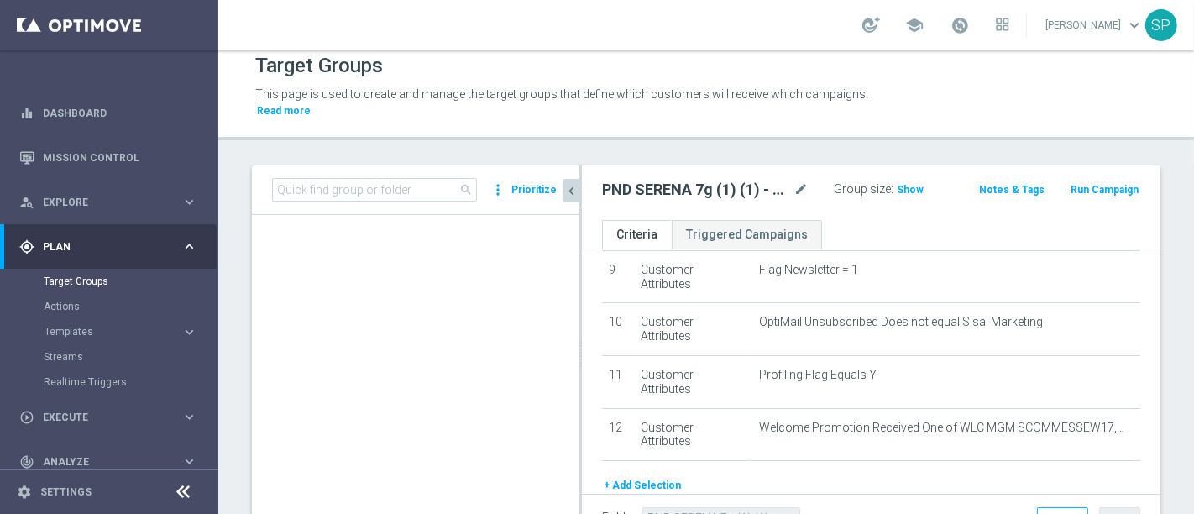
scroll to position [108362, 0]
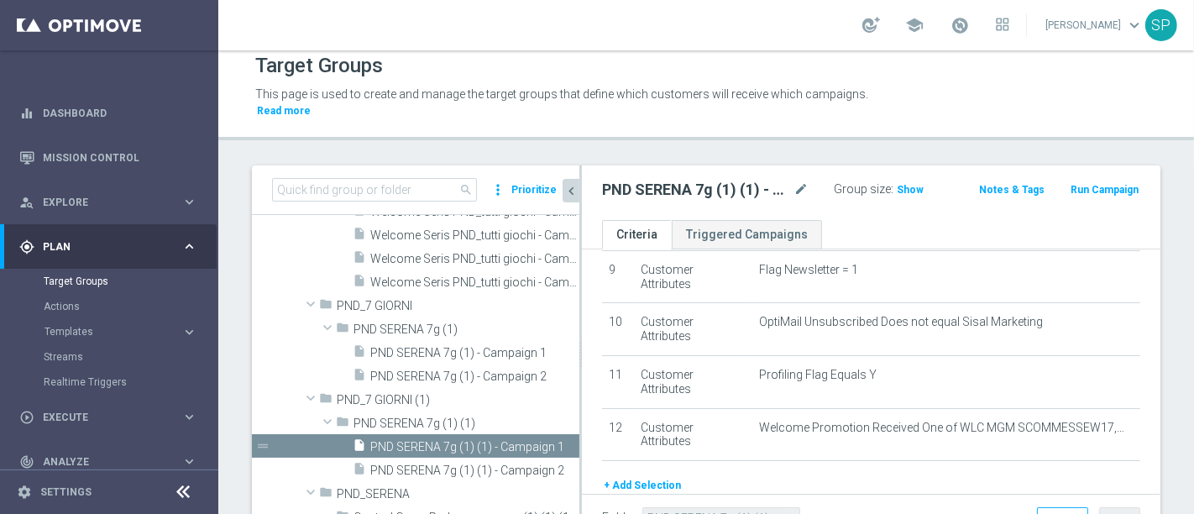
click at [470, 183] on span "search" at bounding box center [465, 189] width 13 height 13
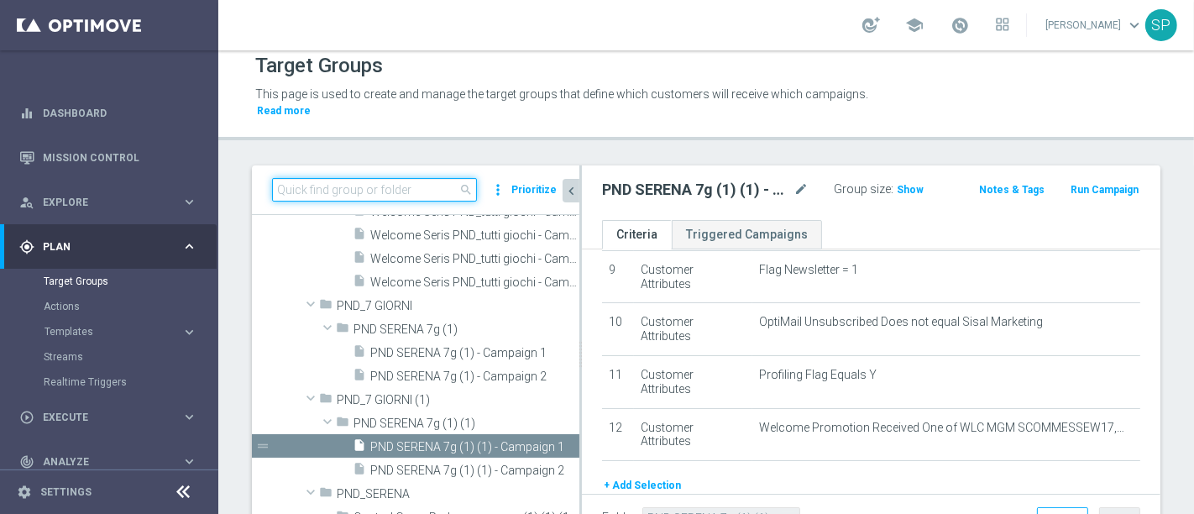
click at [423, 178] on input at bounding box center [374, 190] width 205 height 24
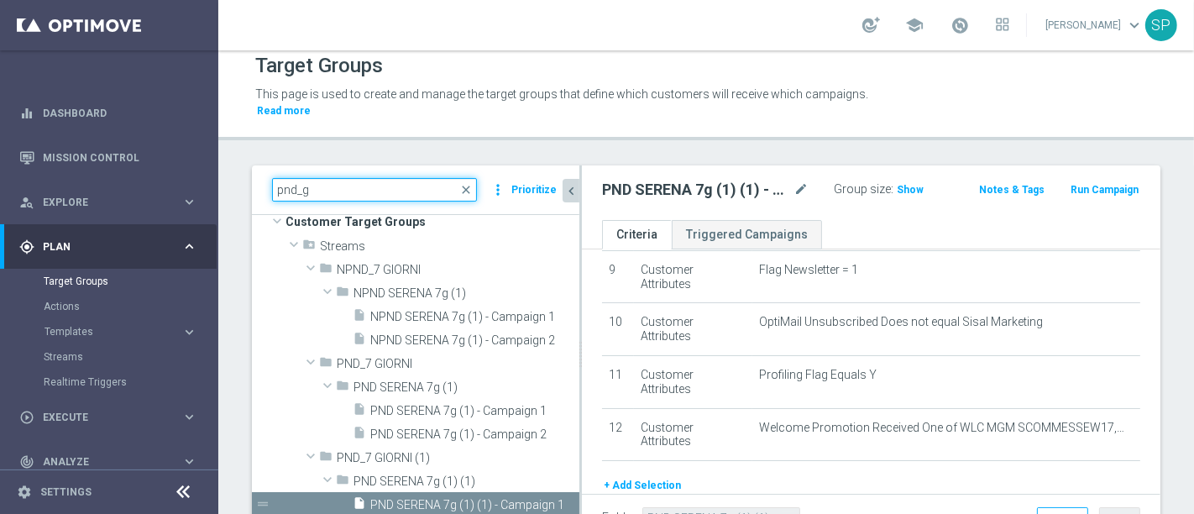
scroll to position [22, 0]
type input "pnd_7 giorni"
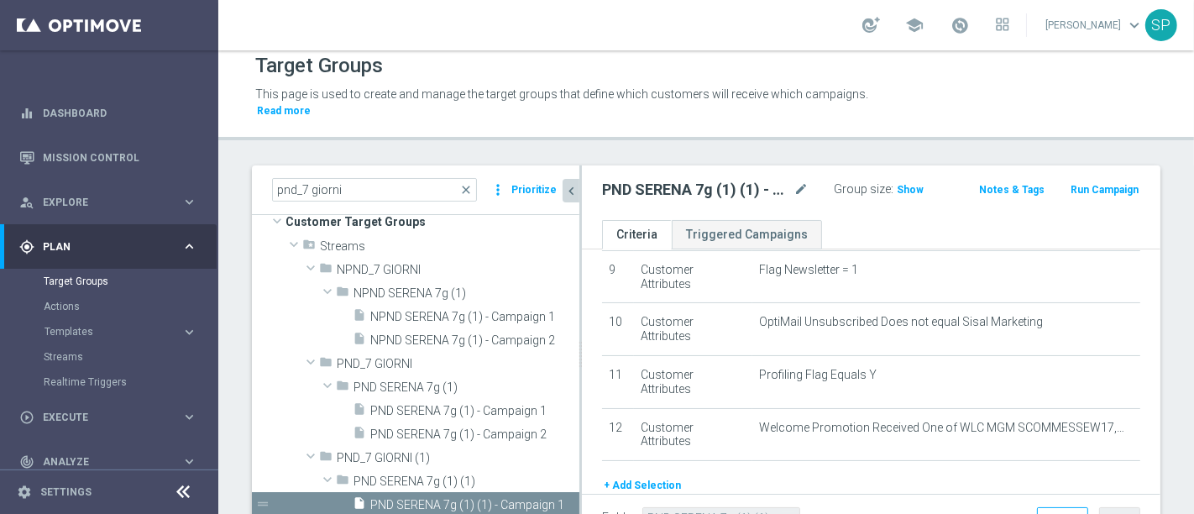
scroll to position [21, 0]
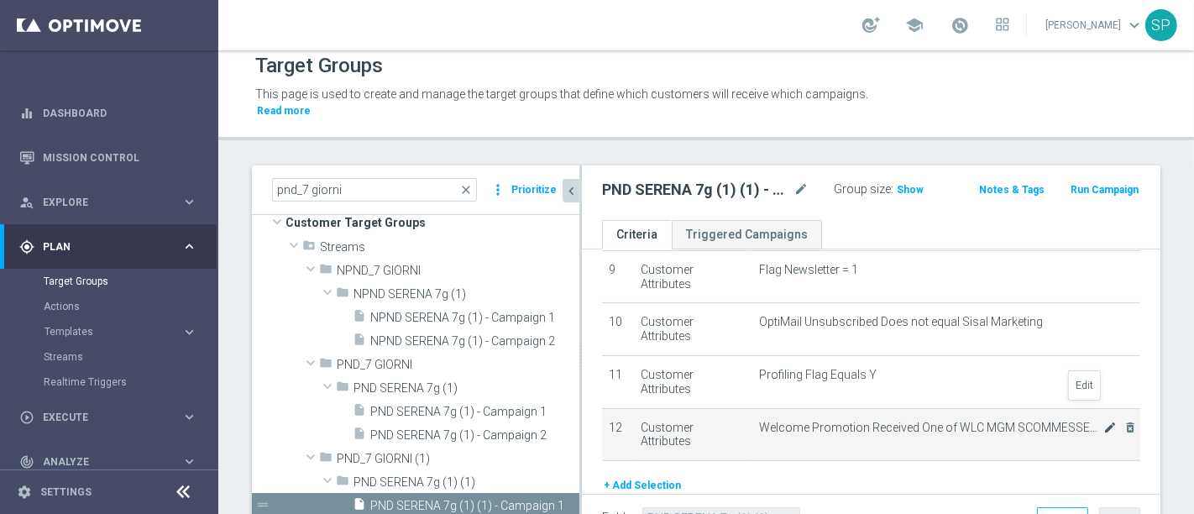
click at [1104, 421] on icon "mode_edit" at bounding box center [1110, 427] width 13 height 13
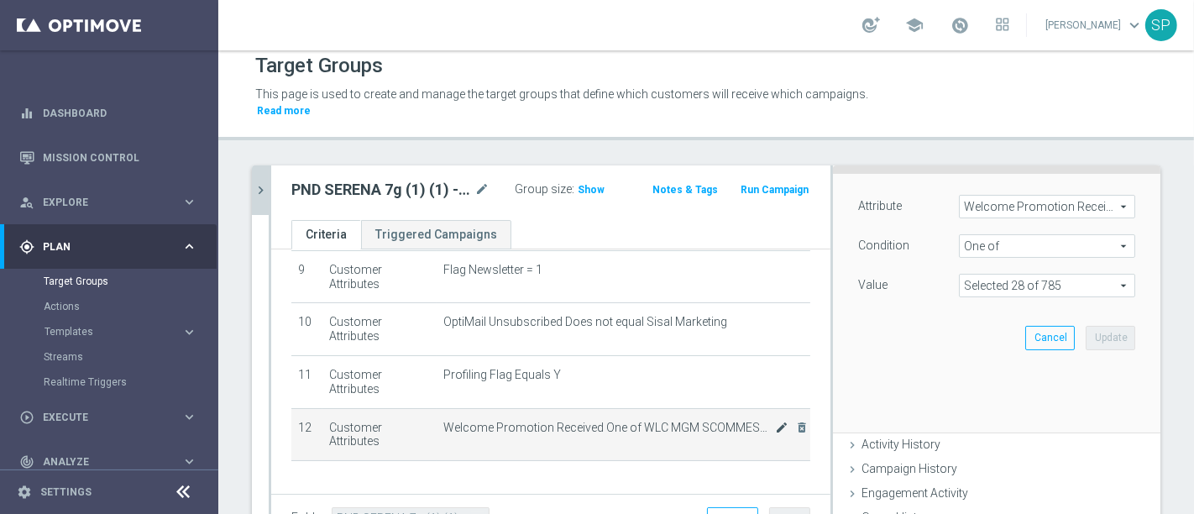
scroll to position [111, 0]
click at [1072, 270] on span at bounding box center [1047, 281] width 175 height 22
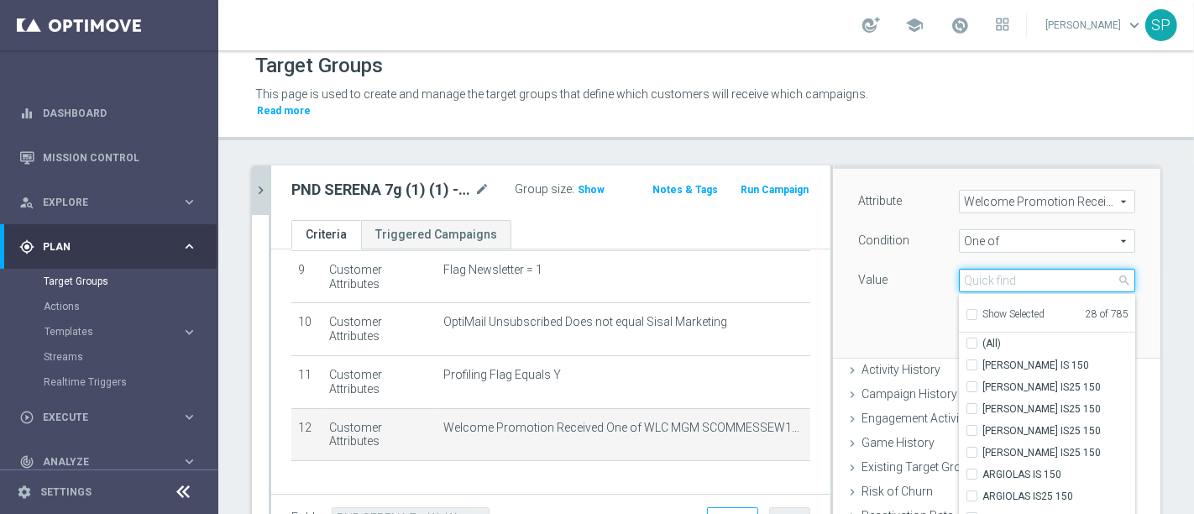
click at [1054, 269] on input "search" at bounding box center [1047, 281] width 176 height 24
type input "wlc casino real"
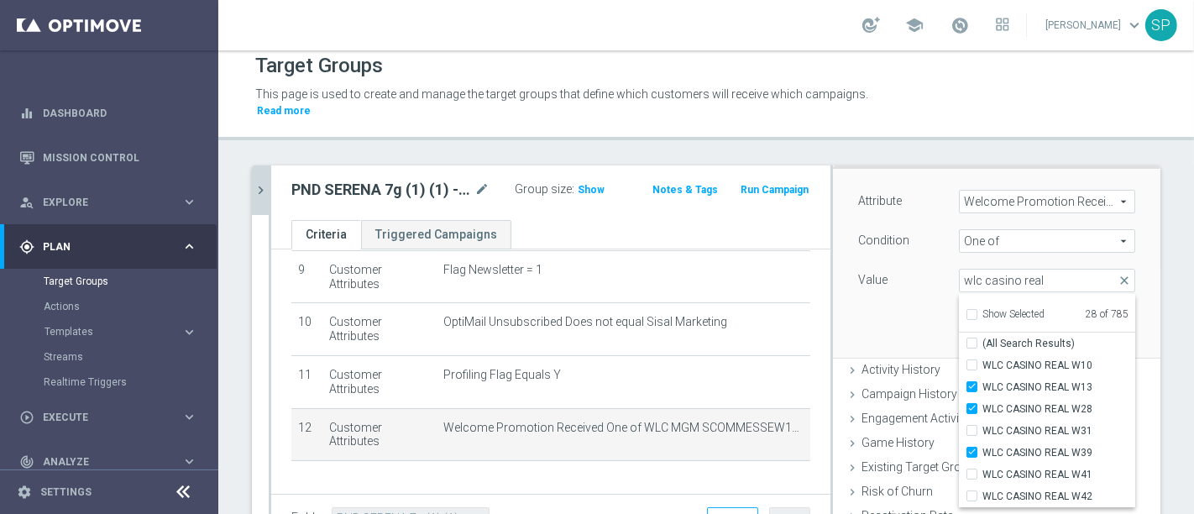
click at [862, 281] on div "Attribute Welcome Promotion Received Welcome Promotion Received arrow_drop_down…" at bounding box center [997, 263] width 302 height 188
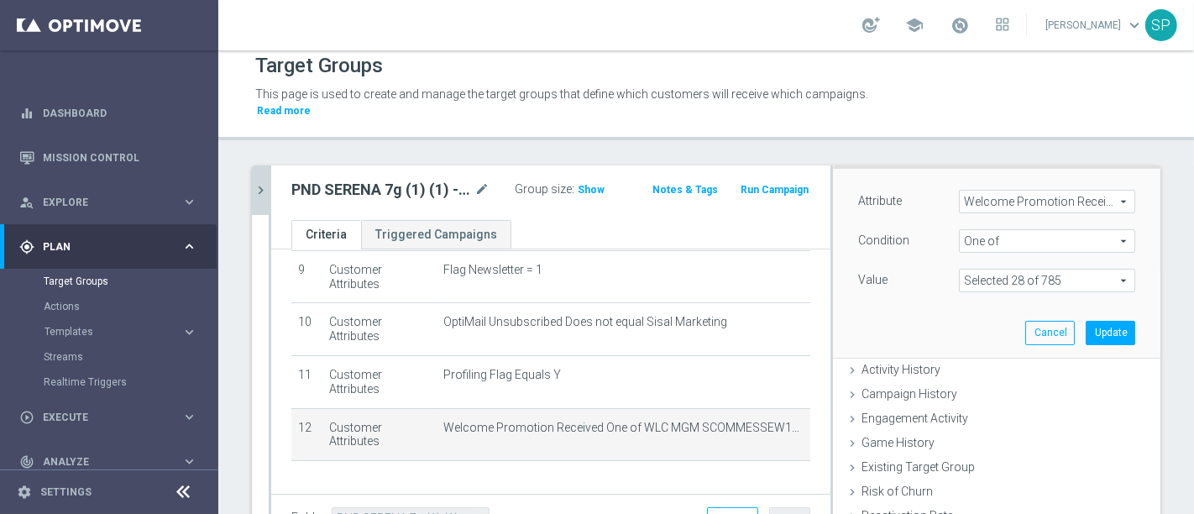
click at [263, 182] on icon "chevron_right" at bounding box center [261, 190] width 16 height 16
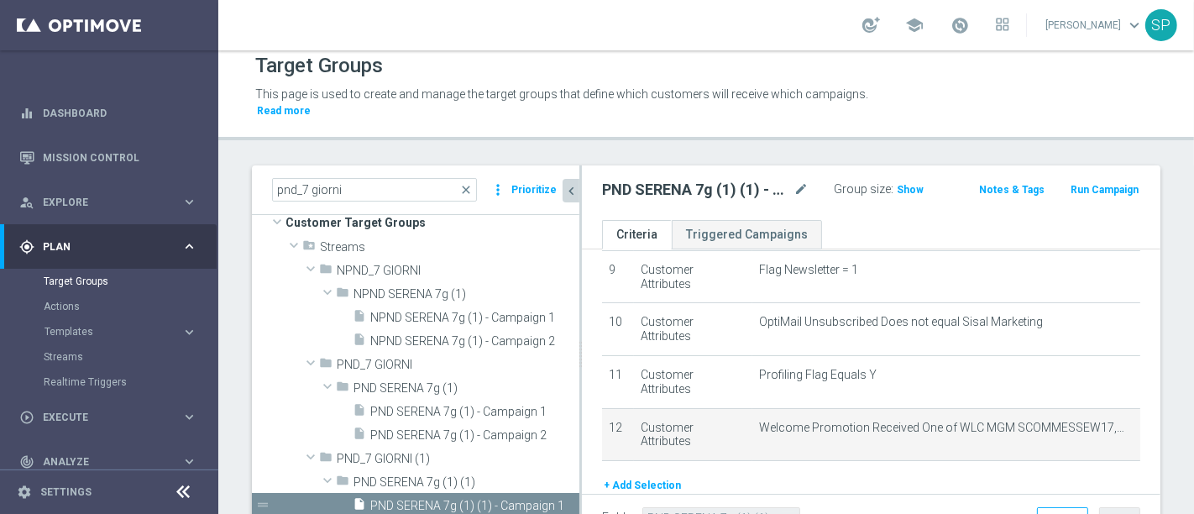
scroll to position [106, 0]
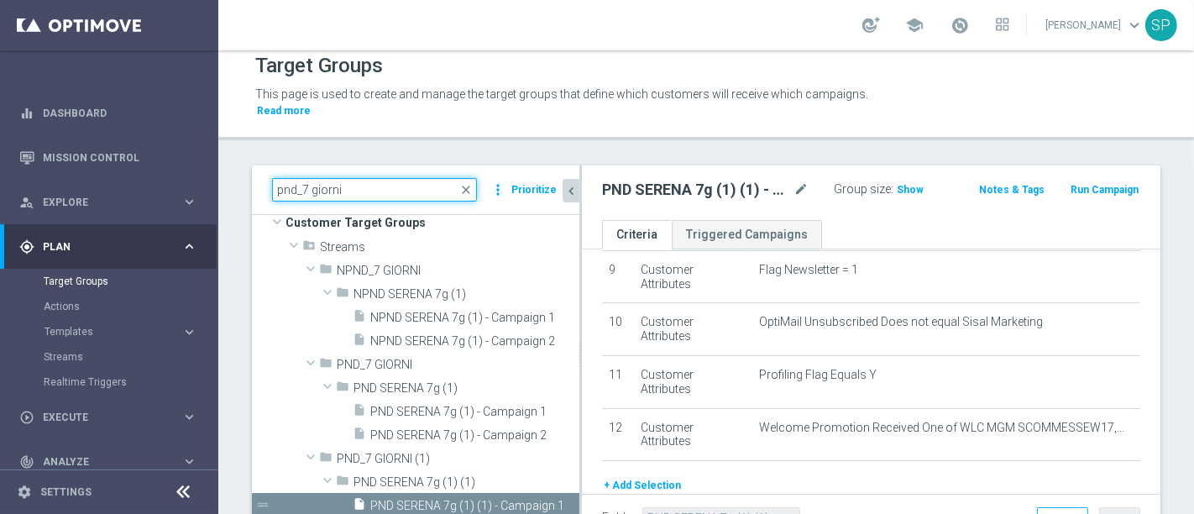
click at [288, 178] on input "pnd_7 giorni" at bounding box center [374, 190] width 205 height 24
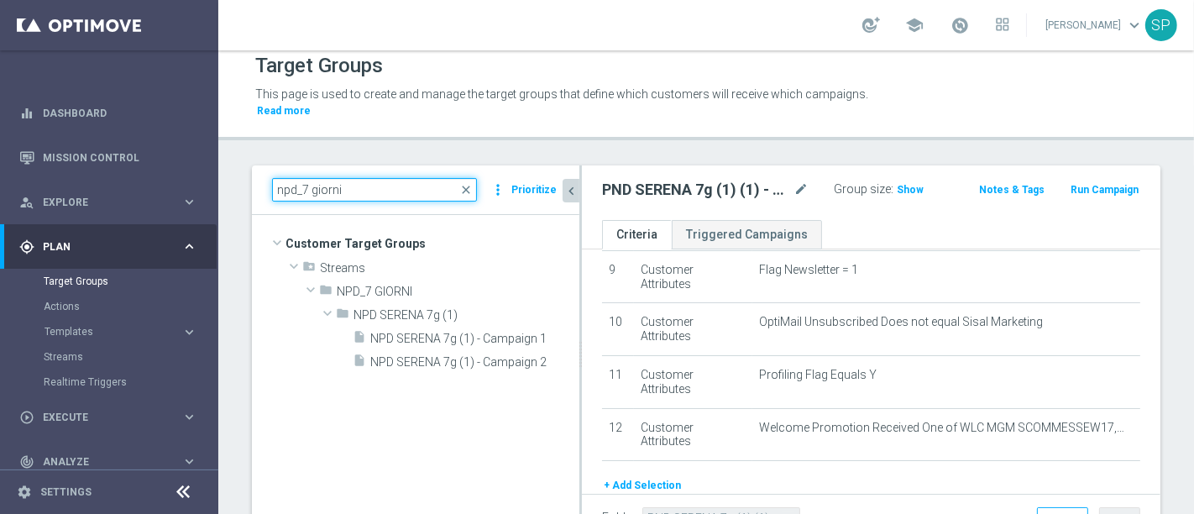
scroll to position [0, 0]
type input "npd_7 giorni"
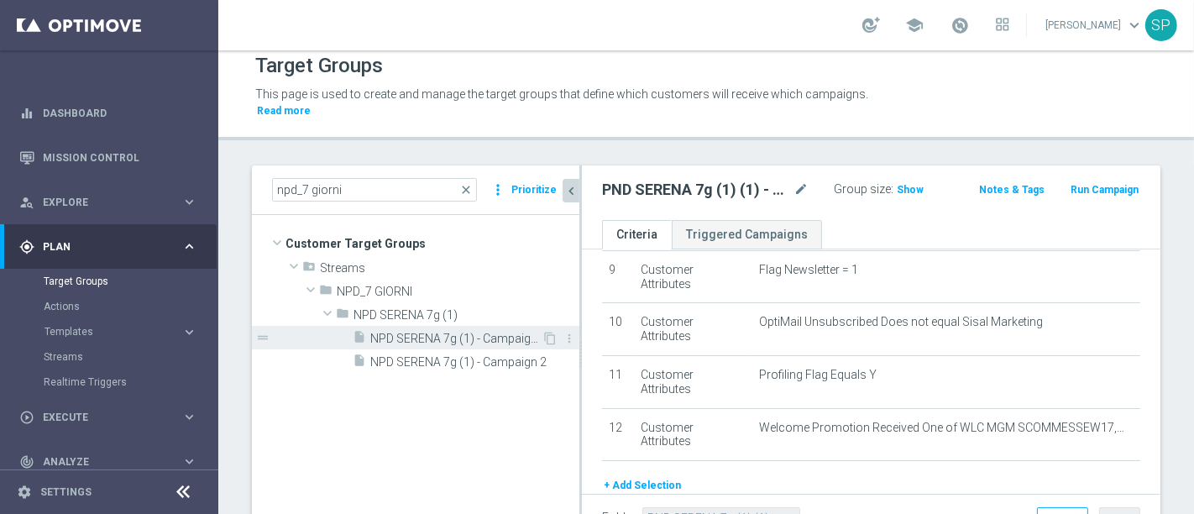
click at [440, 326] on div "insert_drive_file NPD SERENA 7g (1) - Campaign 1" at bounding box center [447, 338] width 189 height 24
type input "NPD SERENA 7g (1)"
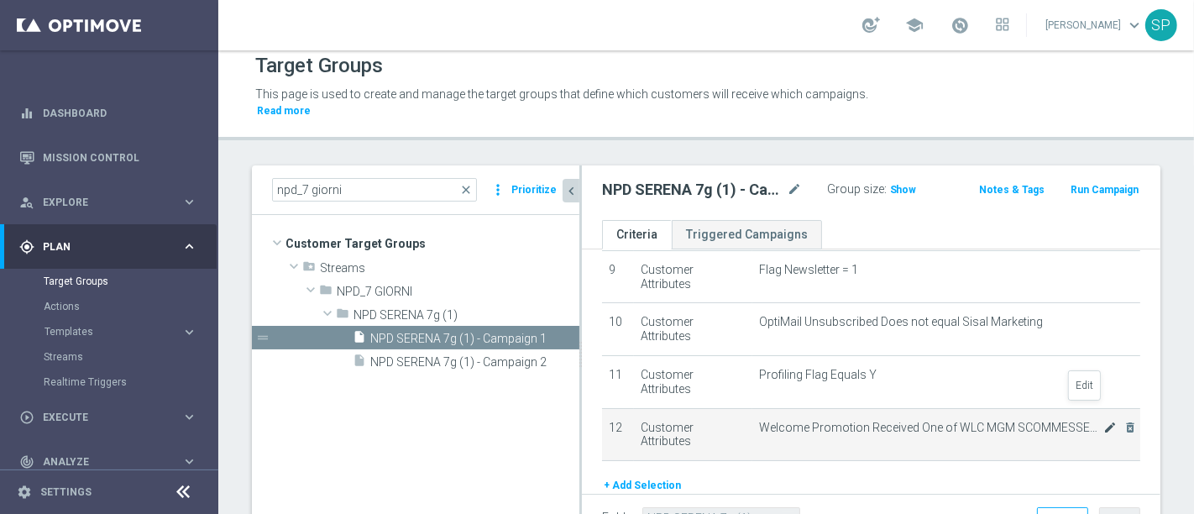
click at [1104, 421] on icon "mode_edit" at bounding box center [1110, 427] width 13 height 13
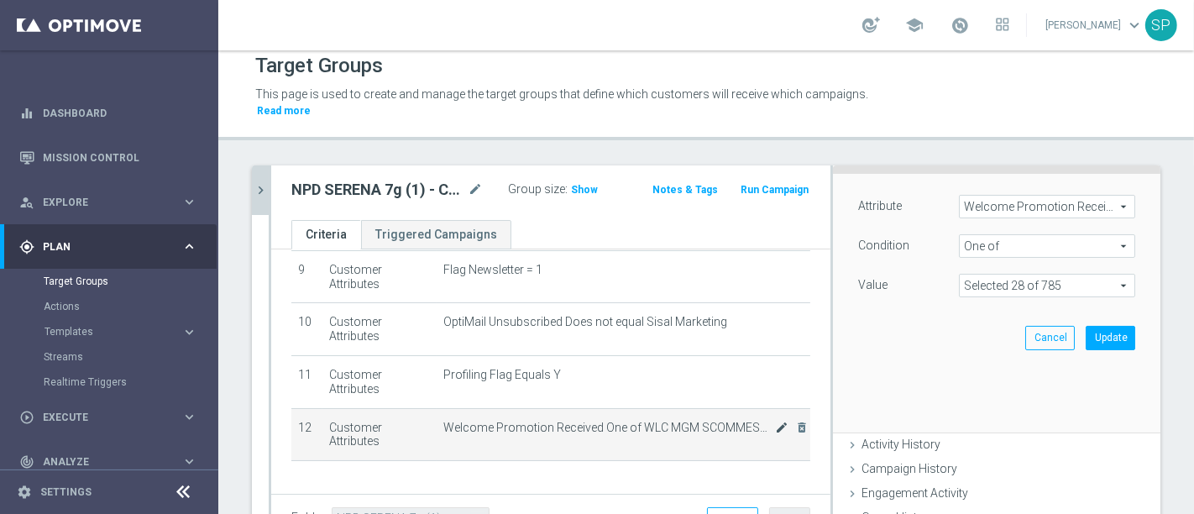
scroll to position [111, 0]
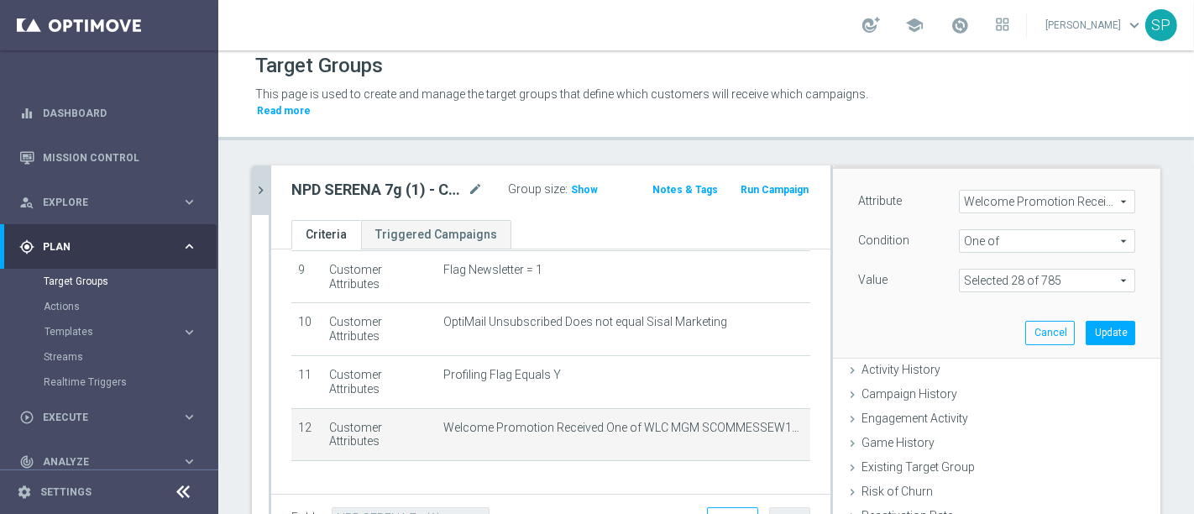
click at [1072, 270] on span at bounding box center [1047, 281] width 175 height 22
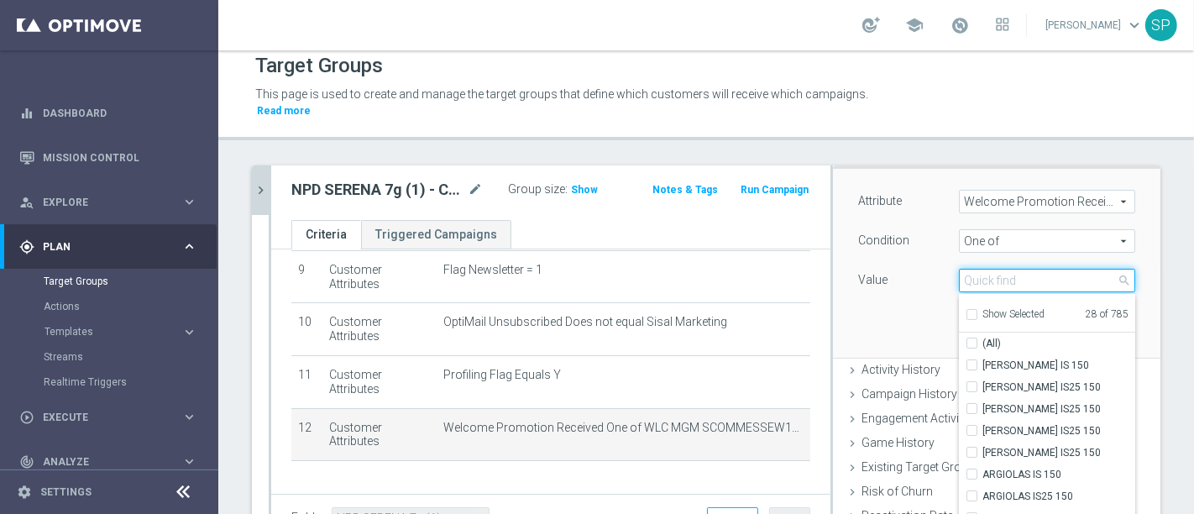
click at [1031, 269] on input "search" at bounding box center [1047, 281] width 176 height 24
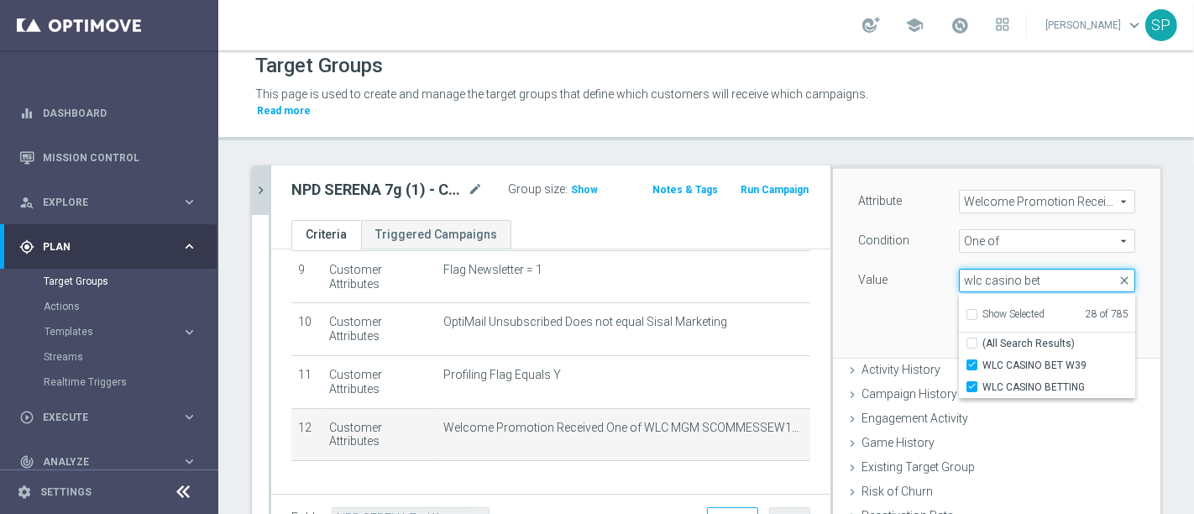
type input "wlc casino bet"
click at [255, 182] on icon "chevron_right" at bounding box center [261, 190] width 16 height 16
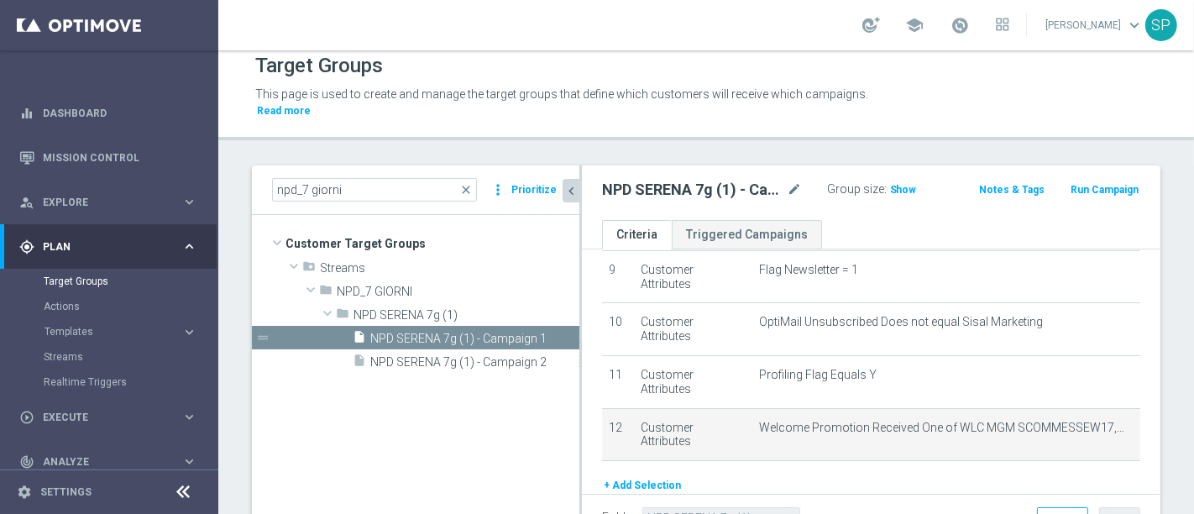
scroll to position [106, 0]
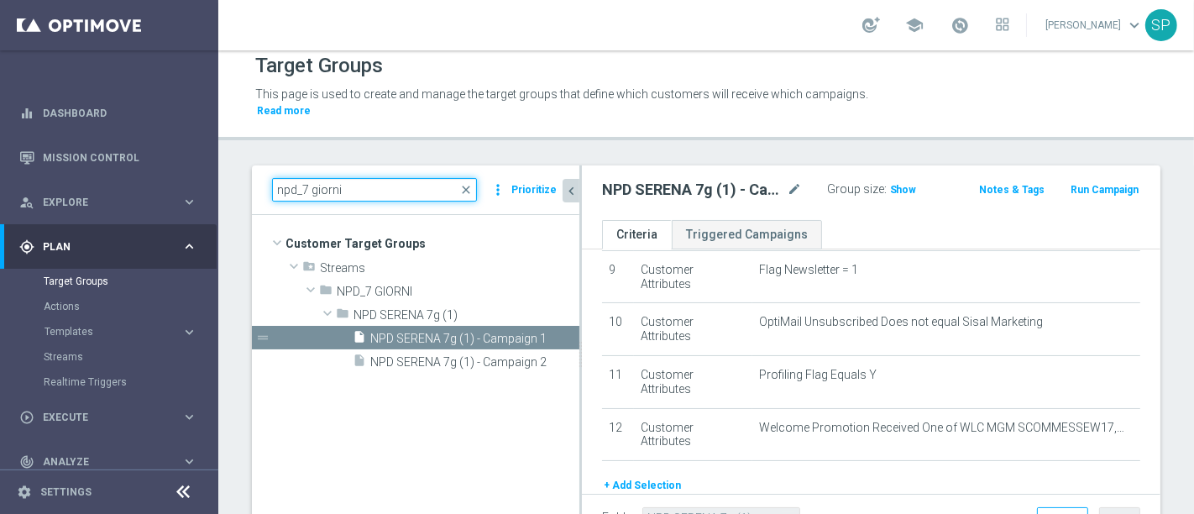
click at [294, 178] on input "npd_7 giorni" at bounding box center [374, 190] width 205 height 24
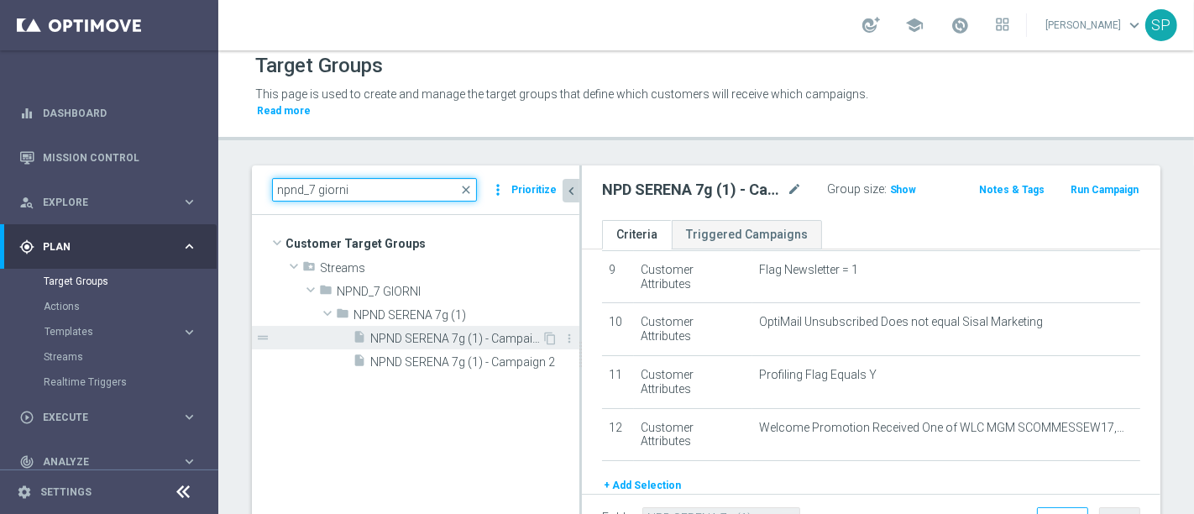
type input "npnd_7 giorni"
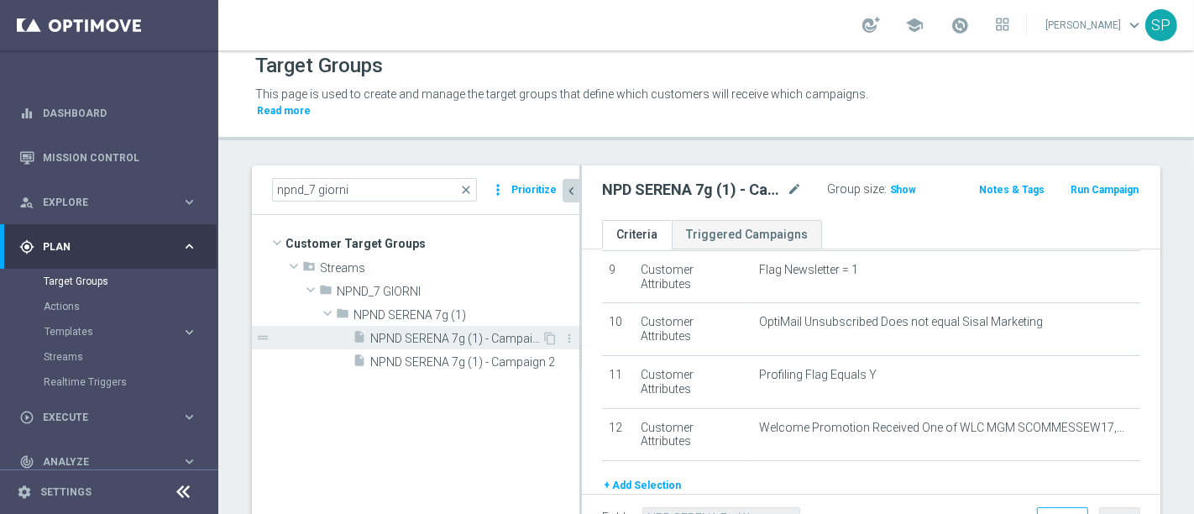
click at [433, 332] on span "NPND SERENA 7g (1) - Campaign 1" at bounding box center [455, 339] width 171 height 14
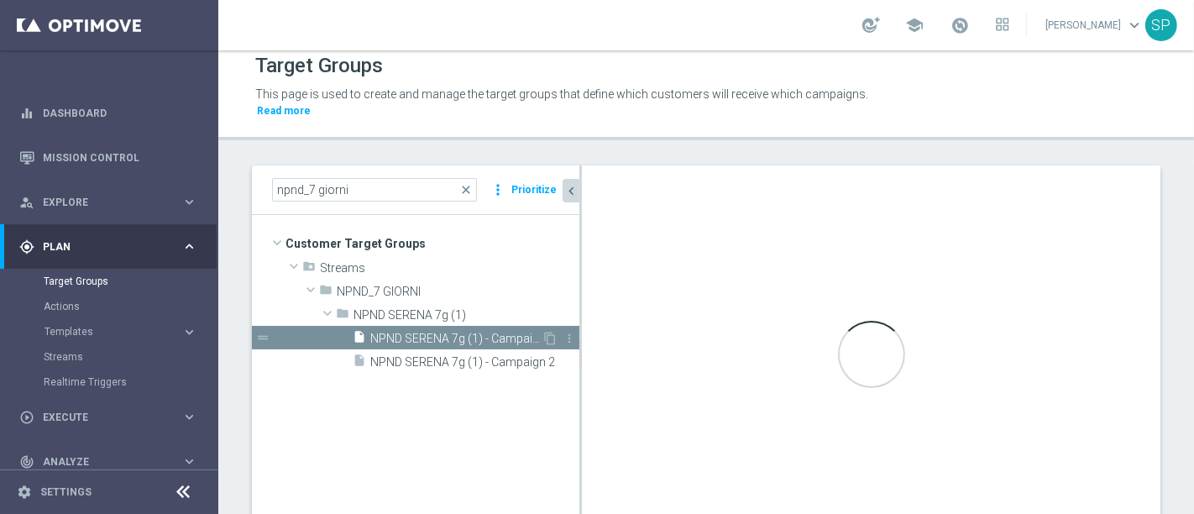
type input "NPND SERENA 7g (1)"
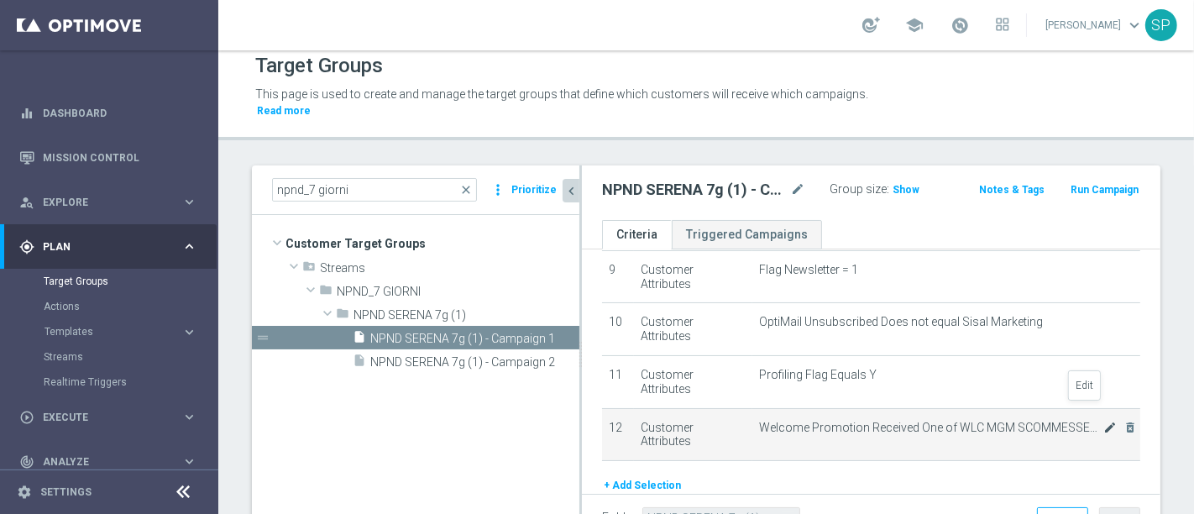
click at [1104, 421] on icon "mode_edit" at bounding box center [1110, 427] width 13 height 13
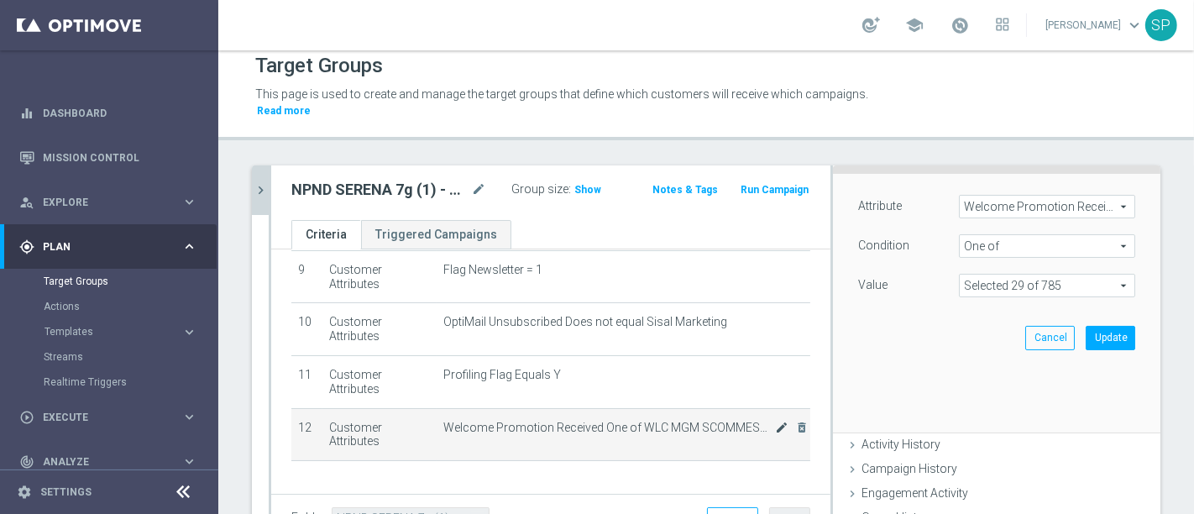
scroll to position [111, 0]
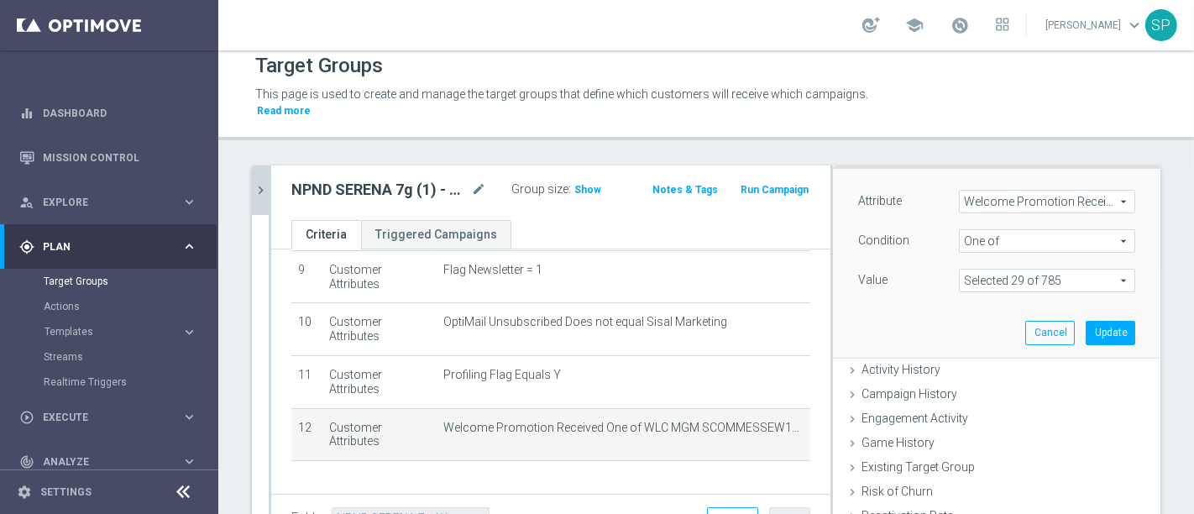
click at [1086, 270] on span at bounding box center [1047, 281] width 175 height 22
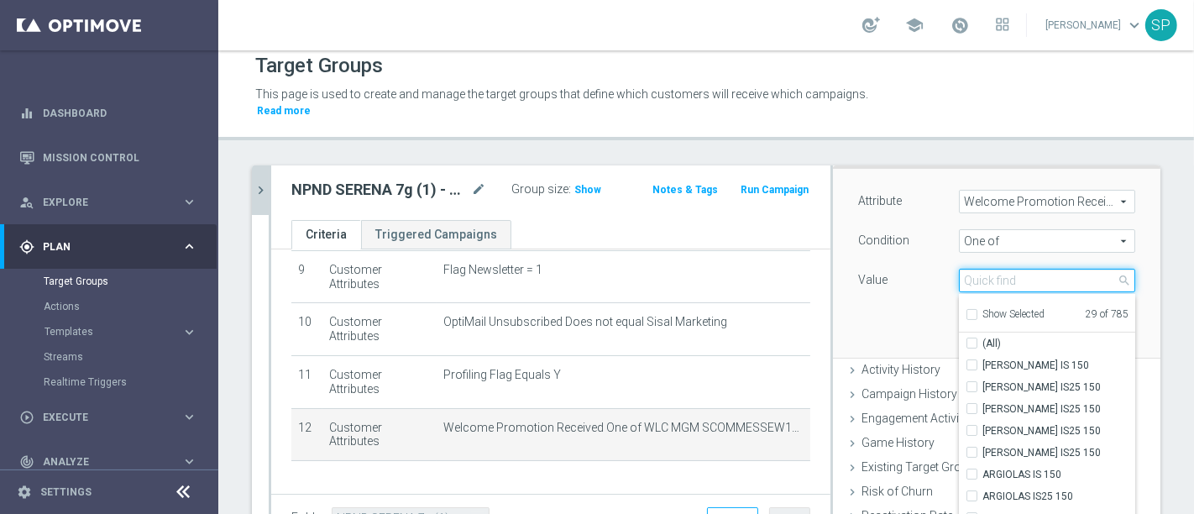
click at [1051, 269] on input "search" at bounding box center [1047, 281] width 176 height 24
type input "wlc casino re"
